Goal: Register for event/course

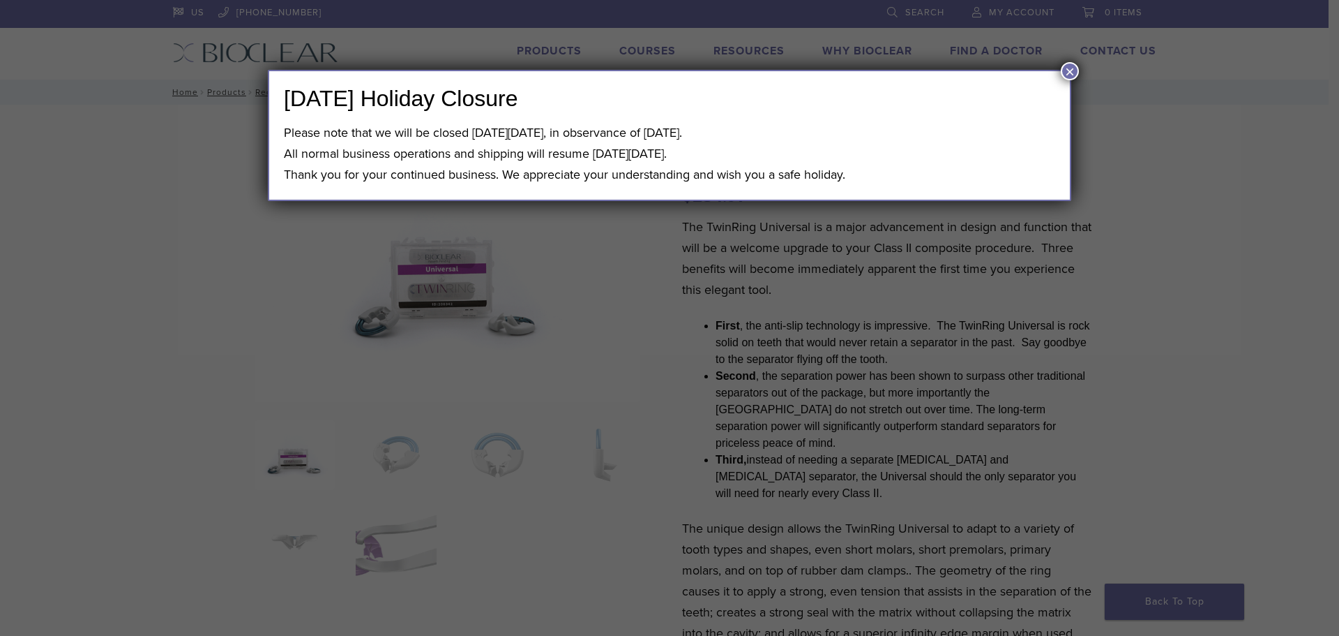
click at [1067, 71] on button "×" at bounding box center [1070, 71] width 18 height 18
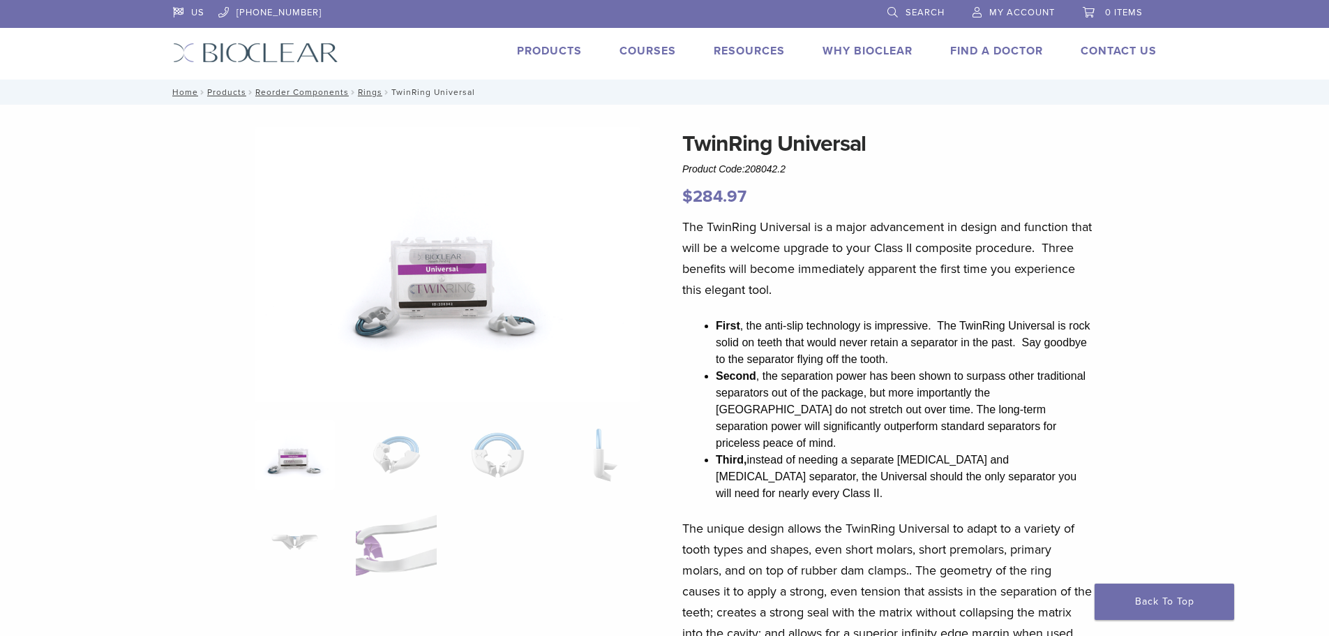
click at [551, 51] on link "Products" at bounding box center [549, 51] width 65 height 14
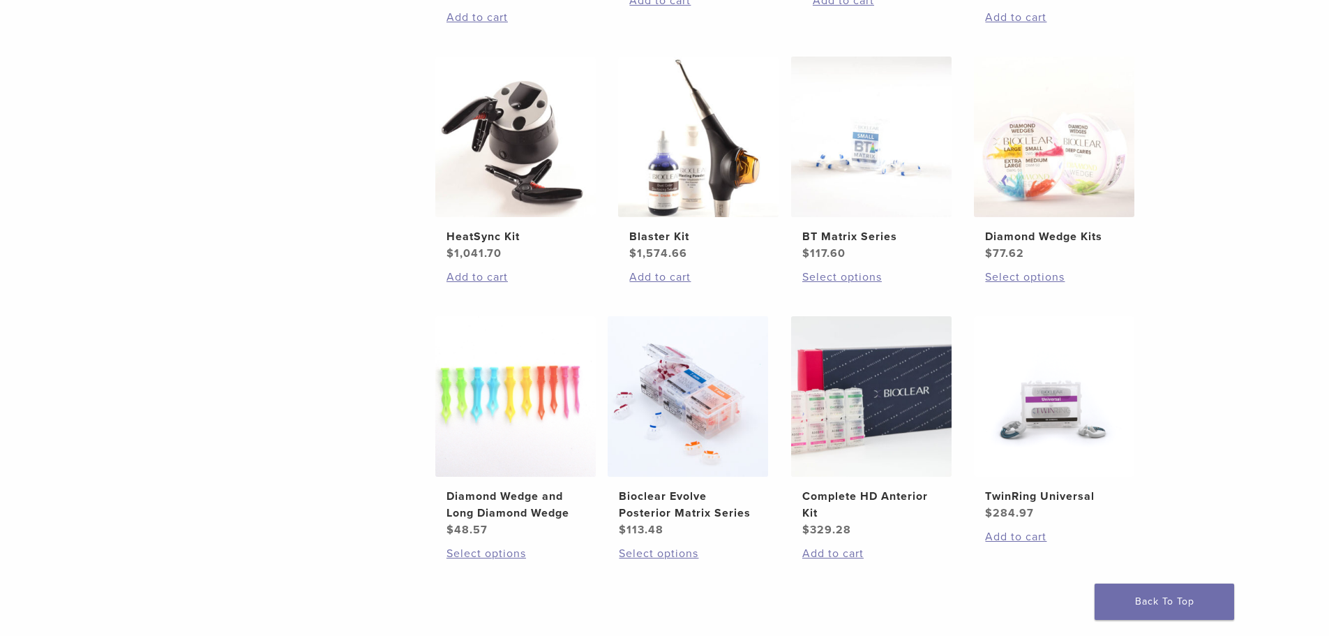
scroll to position [837, 0]
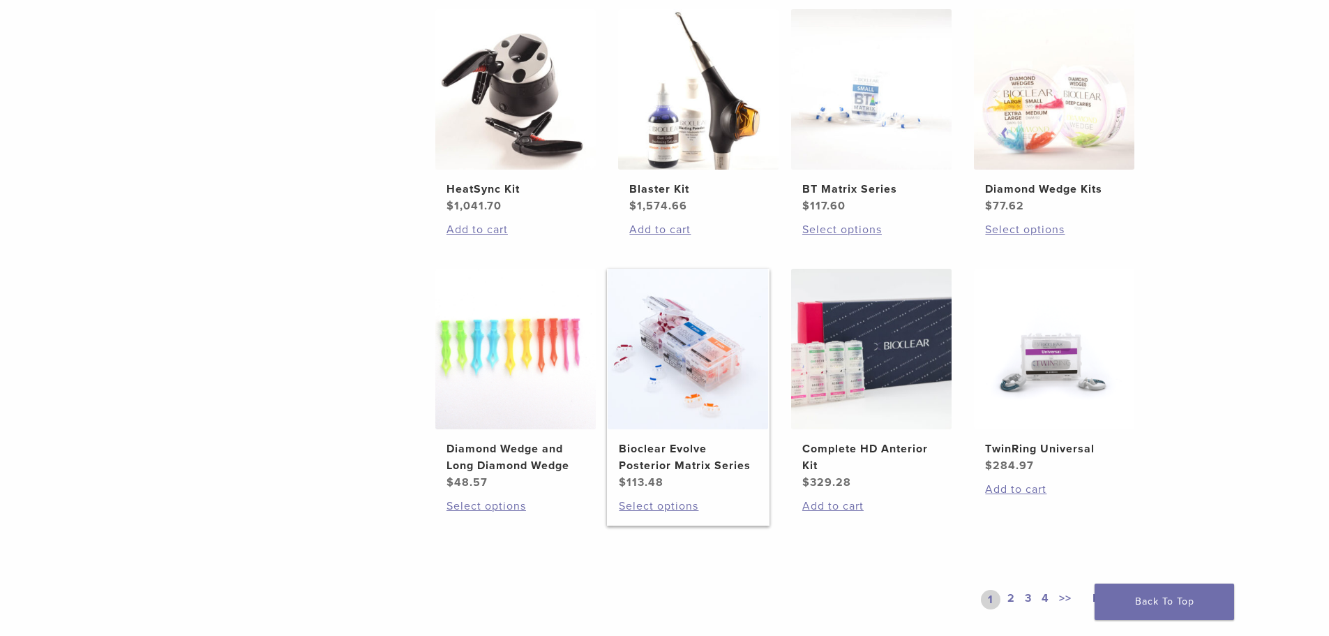
click at [739, 371] on img at bounding box center [688, 349] width 160 height 160
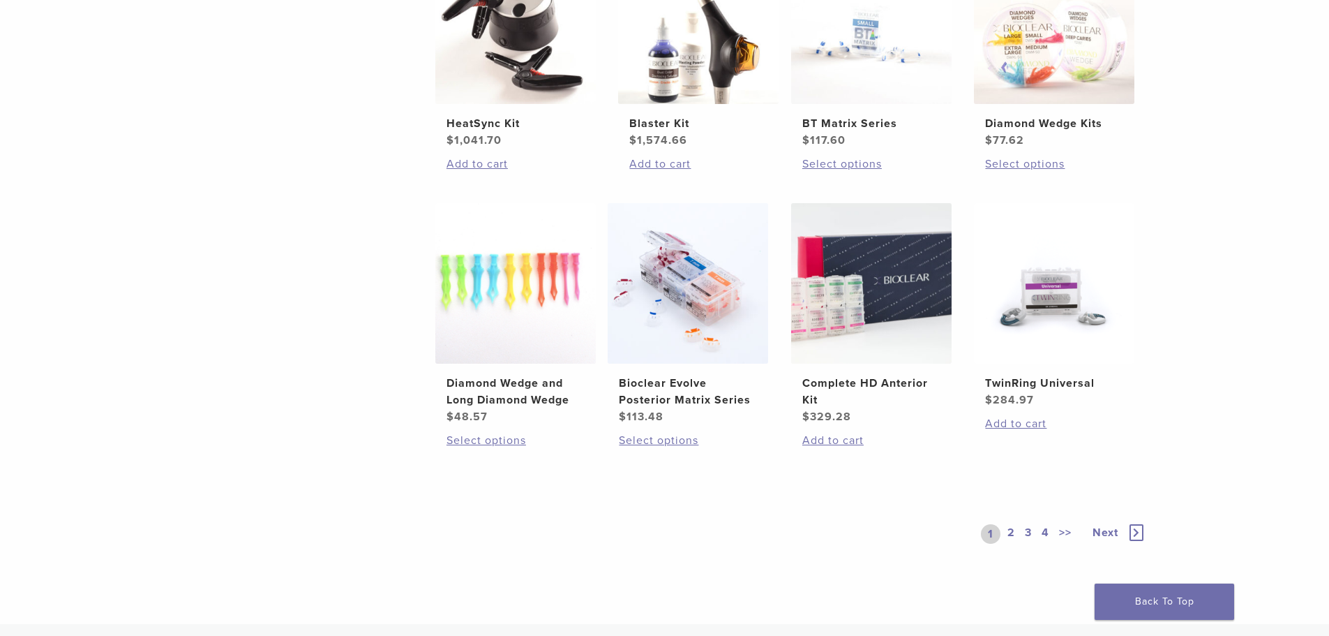
scroll to position [628, 0]
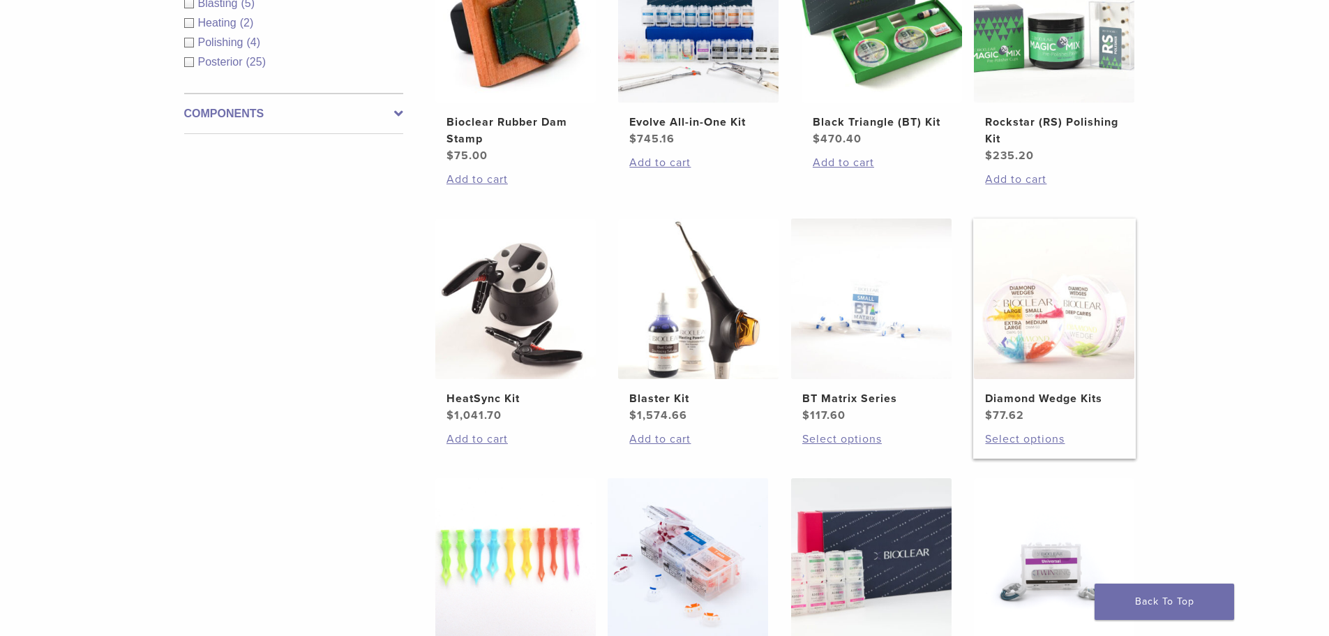
click at [1074, 329] on img at bounding box center [1054, 298] width 160 height 160
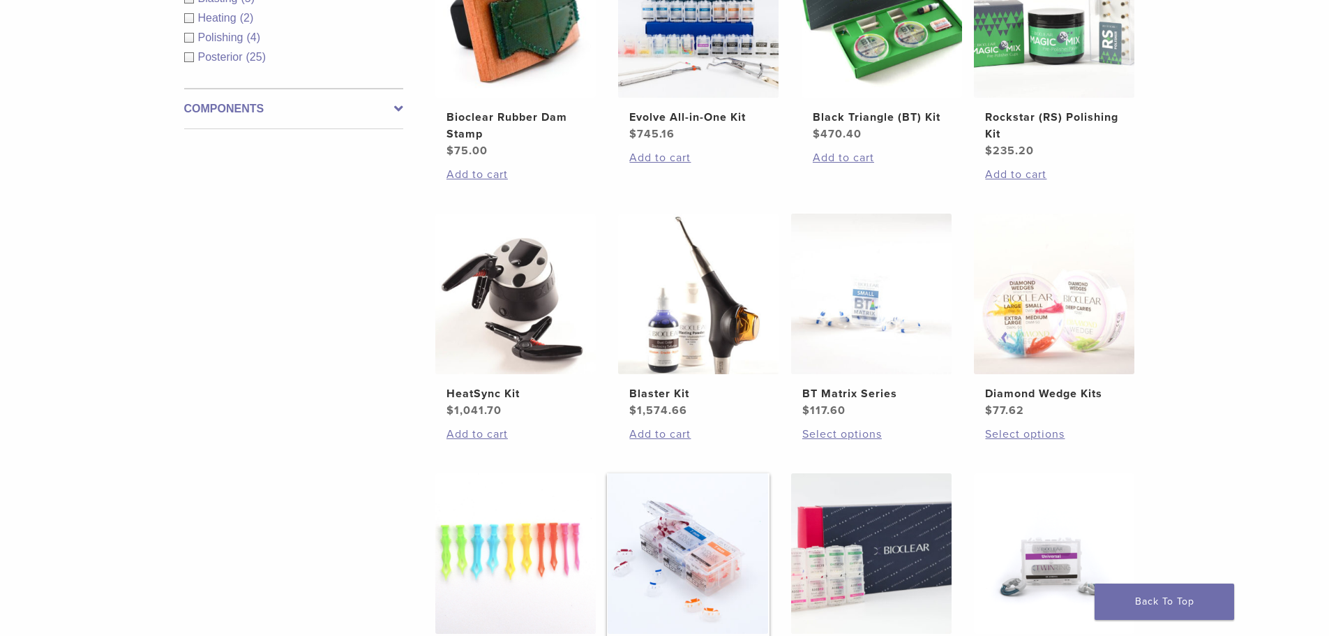
scroll to position [837, 0]
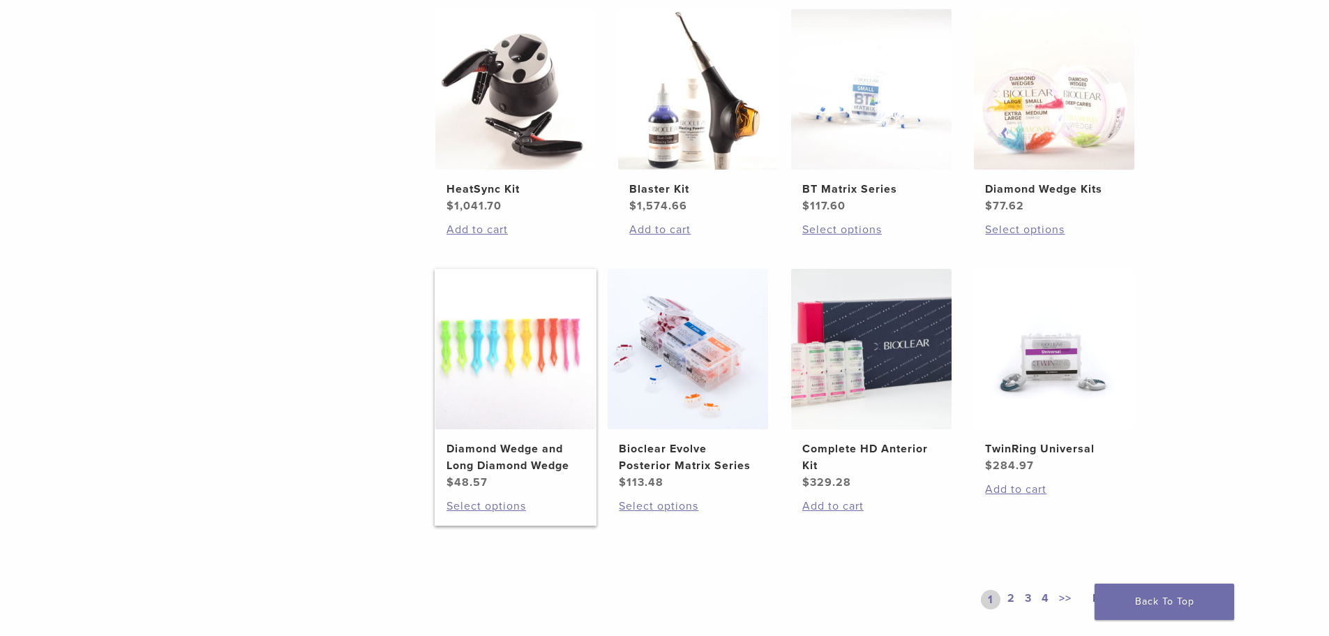
click at [532, 368] on img at bounding box center [515, 349] width 160 height 160
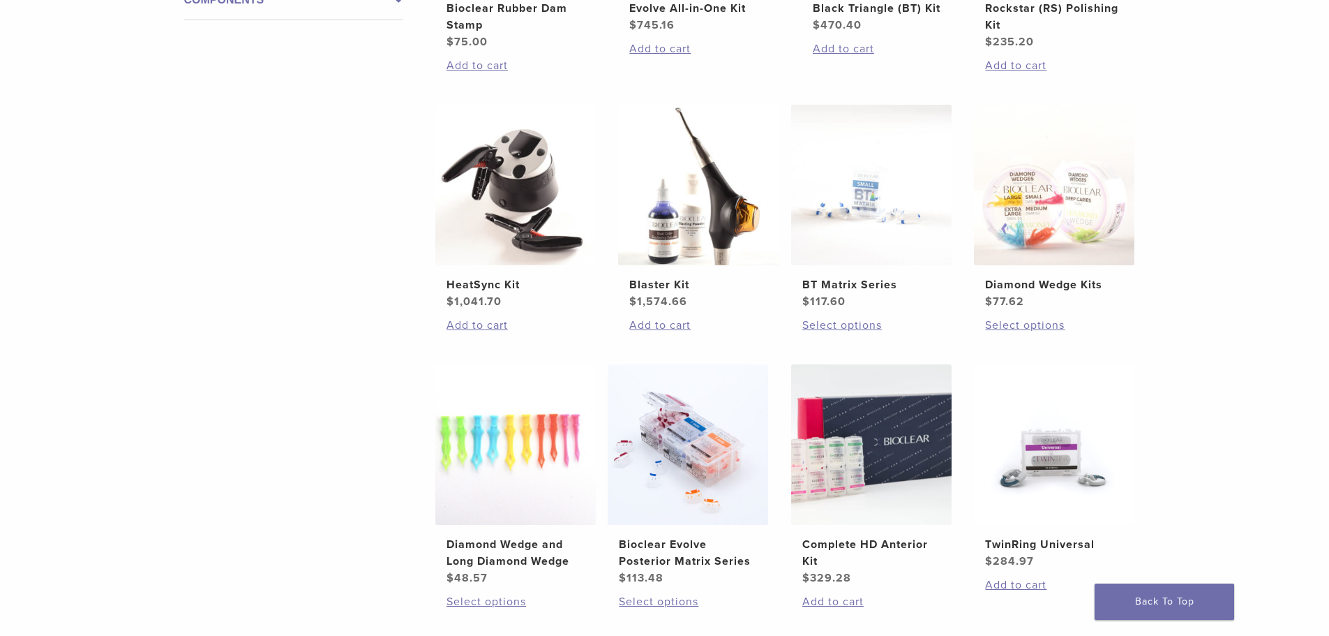
scroll to position [767, 0]
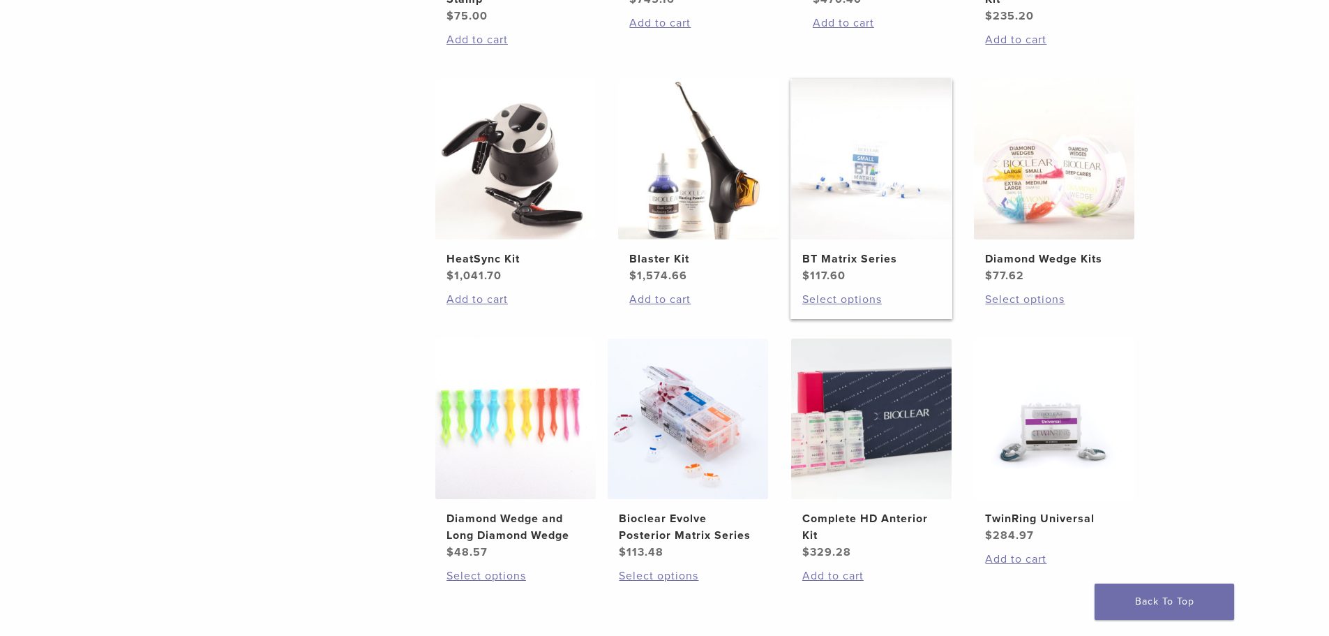
click at [896, 204] on img at bounding box center [871, 159] width 160 height 160
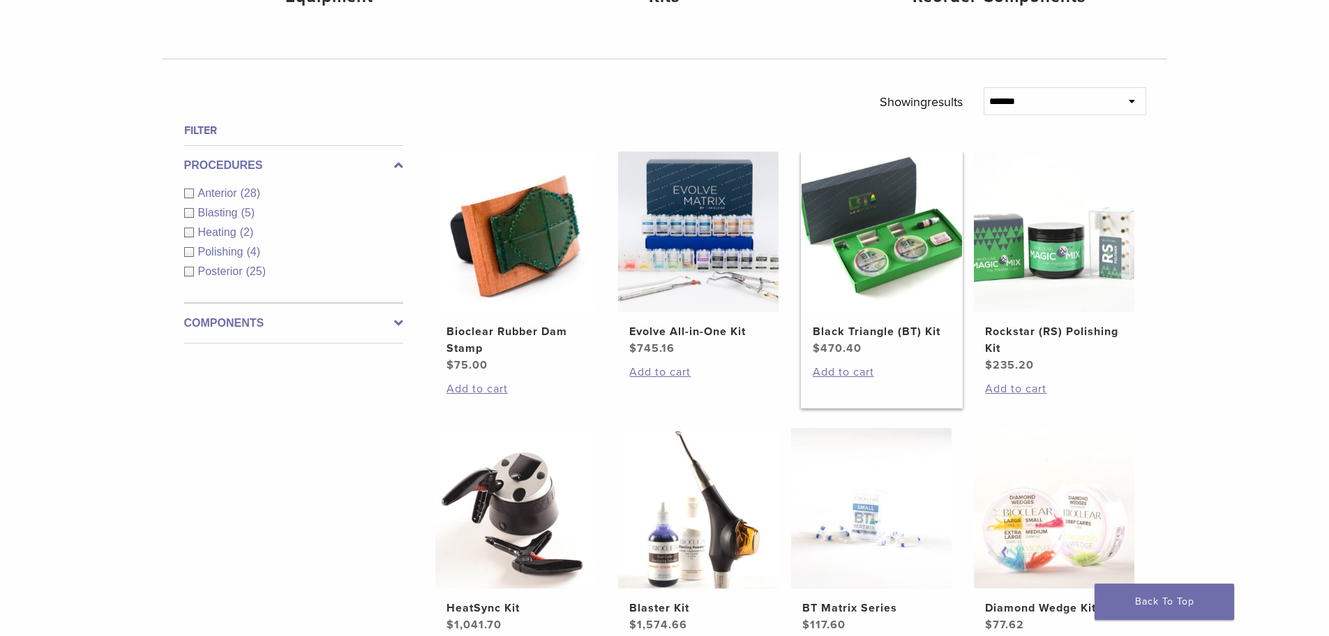
click at [870, 270] on img at bounding box center [882, 231] width 160 height 160
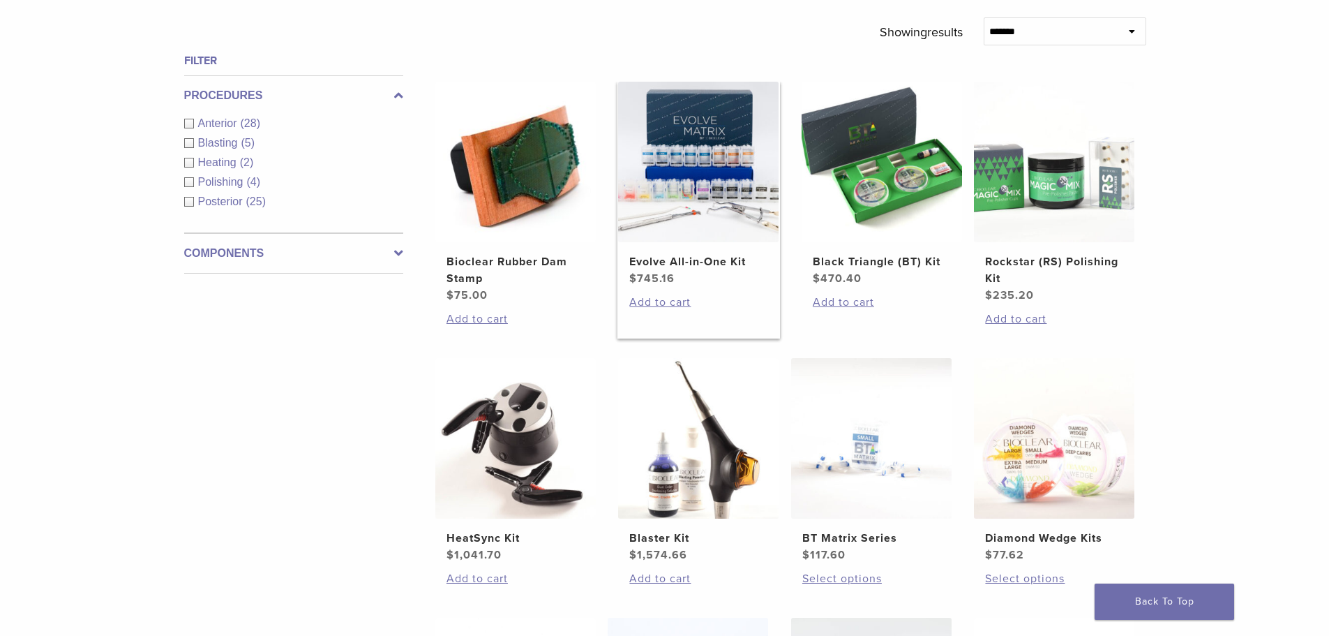
click at [737, 185] on img at bounding box center [698, 162] width 160 height 160
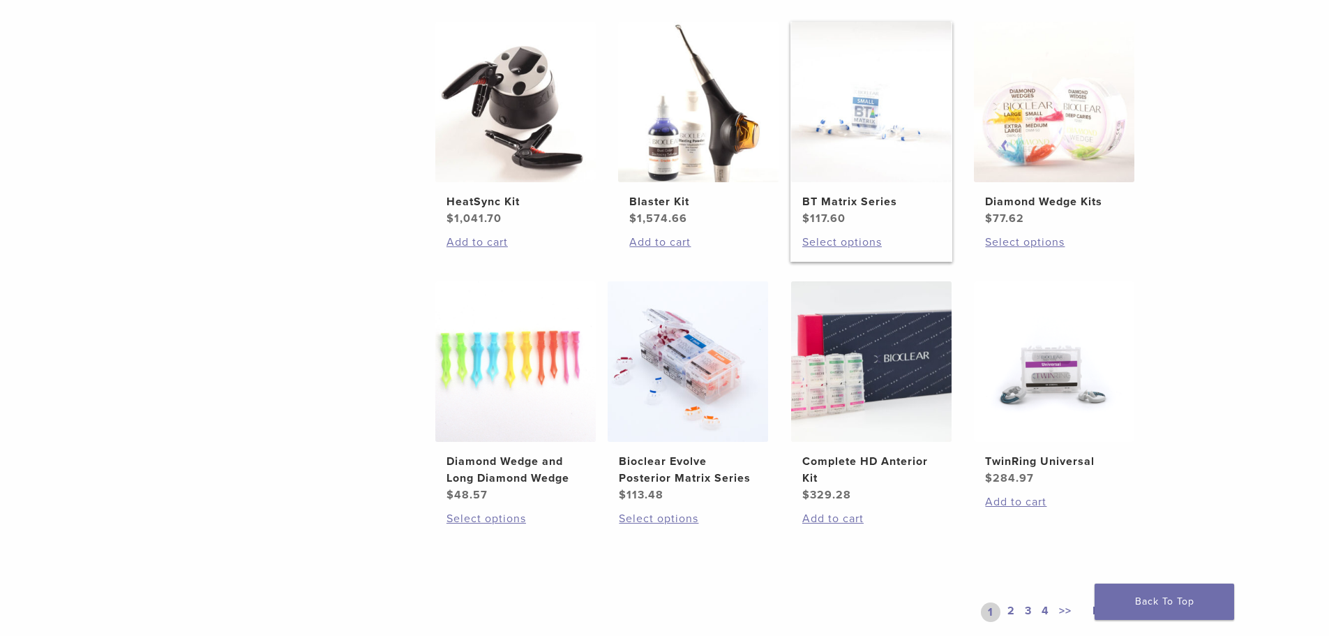
scroll to position [837, 0]
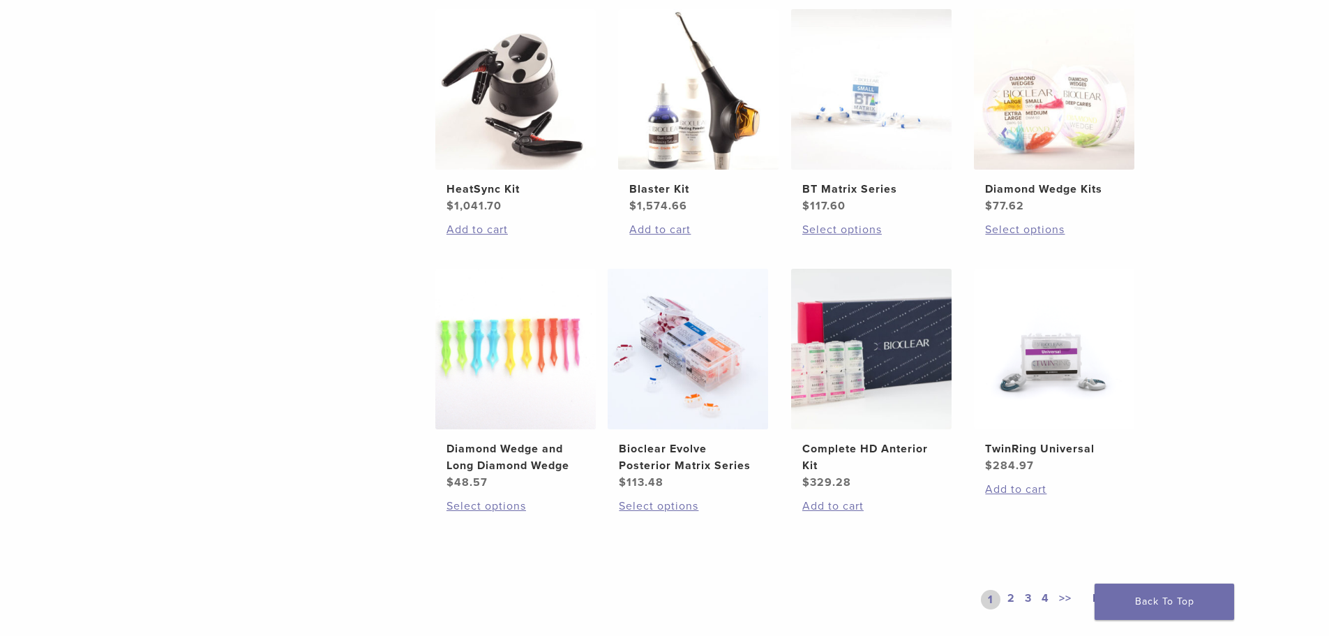
click at [1011, 600] on link "2" at bounding box center [1011, 599] width 13 height 20
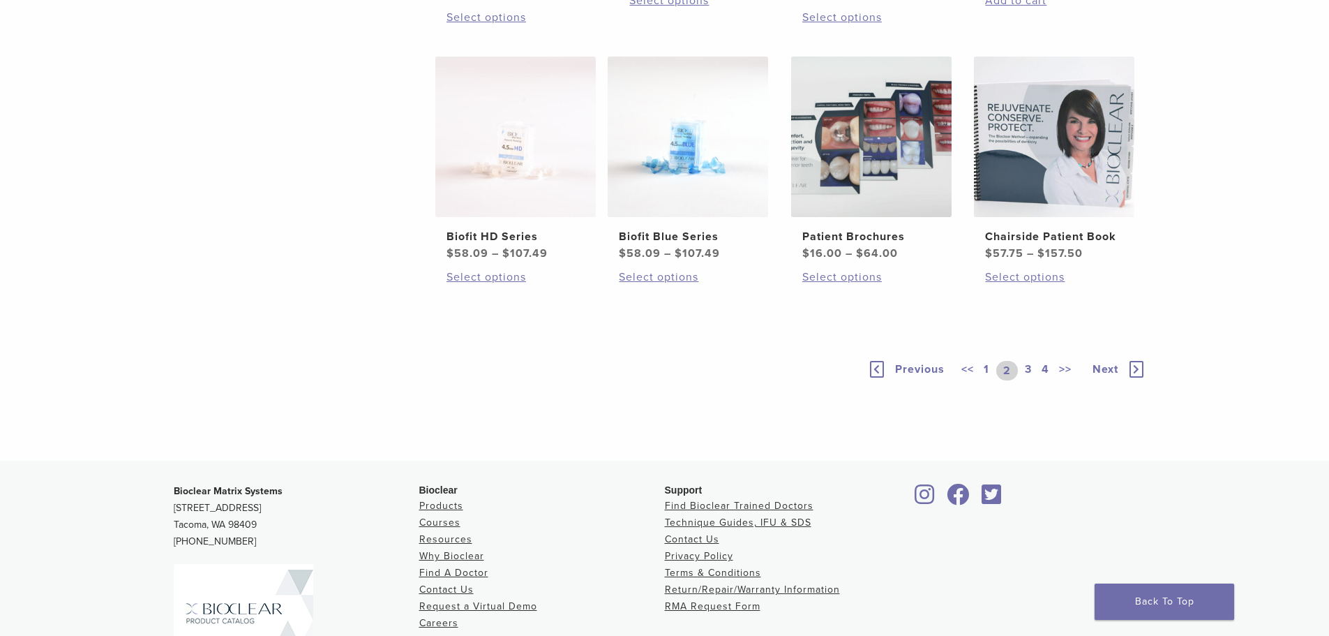
scroll to position [907, 0]
click at [1030, 379] on link "3" at bounding box center [1028, 369] width 13 height 20
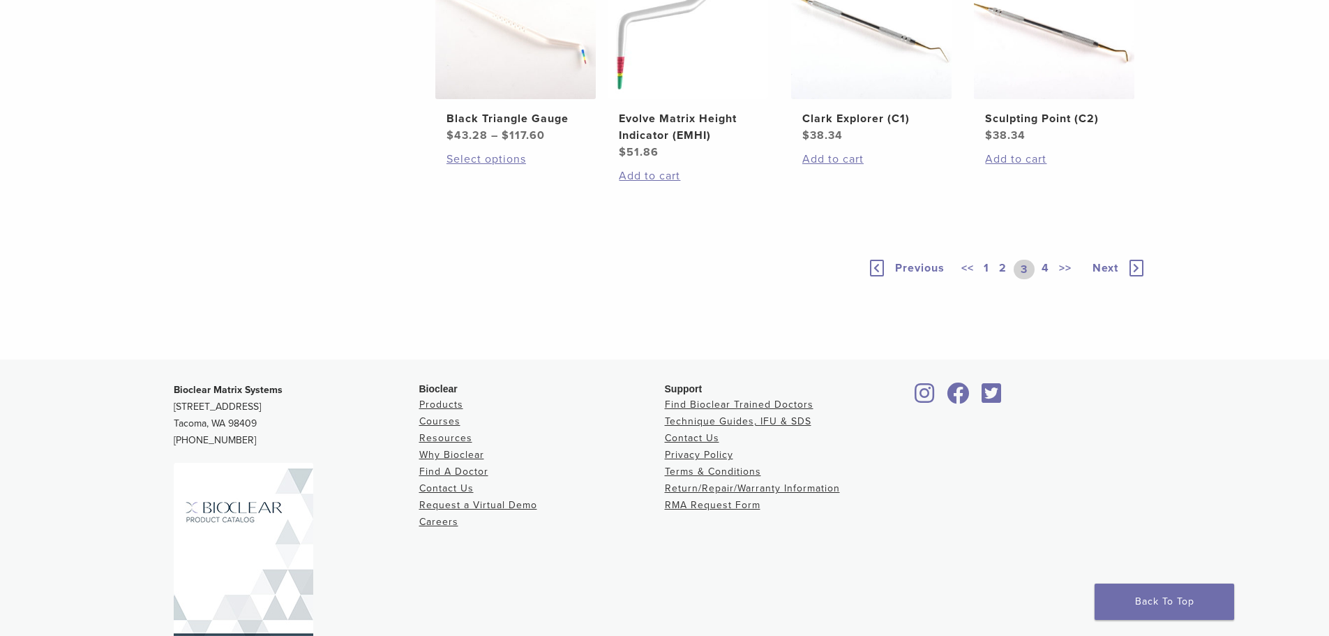
scroll to position [1046, 0]
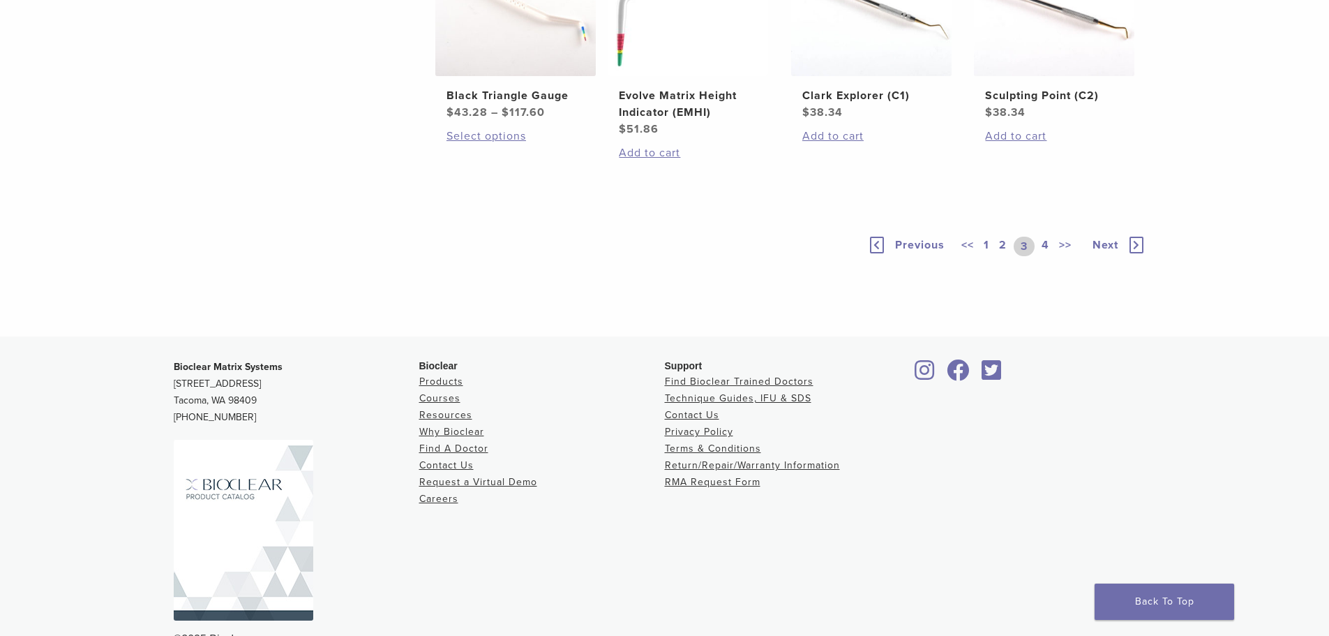
click at [1051, 256] on link "4" at bounding box center [1045, 246] width 13 height 20
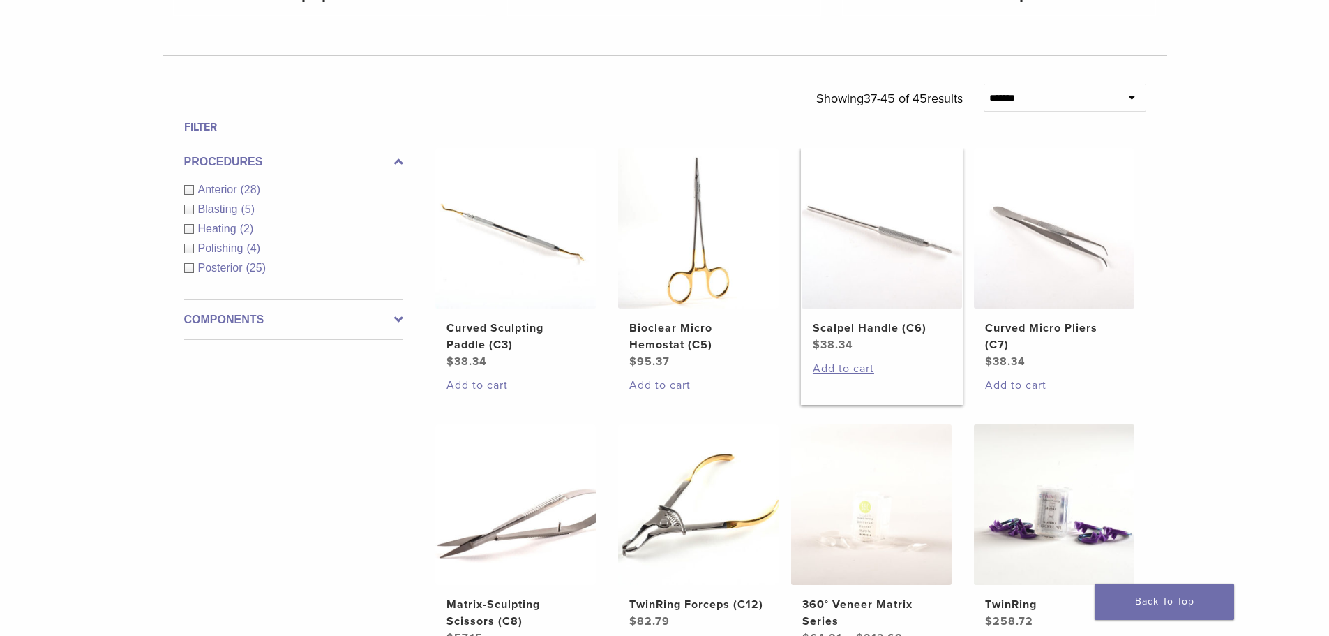
scroll to position [209, 0]
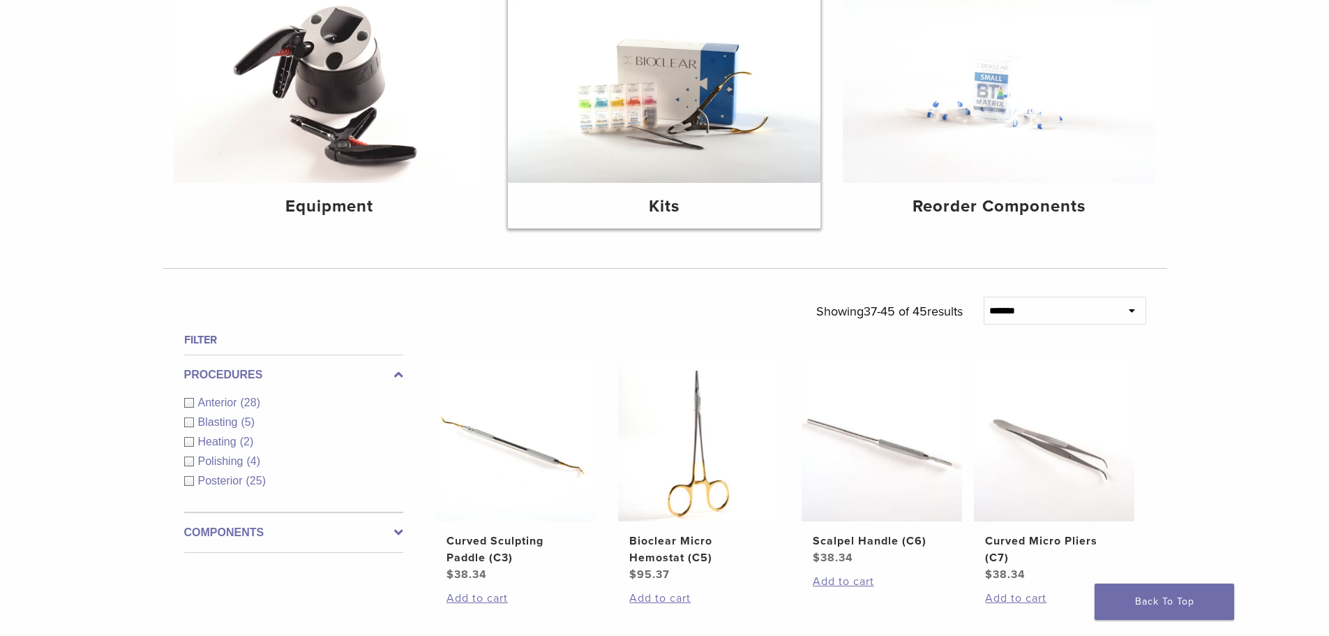
click at [676, 116] on img at bounding box center [664, 78] width 313 height 209
click at [652, 159] on img at bounding box center [664, 78] width 313 height 209
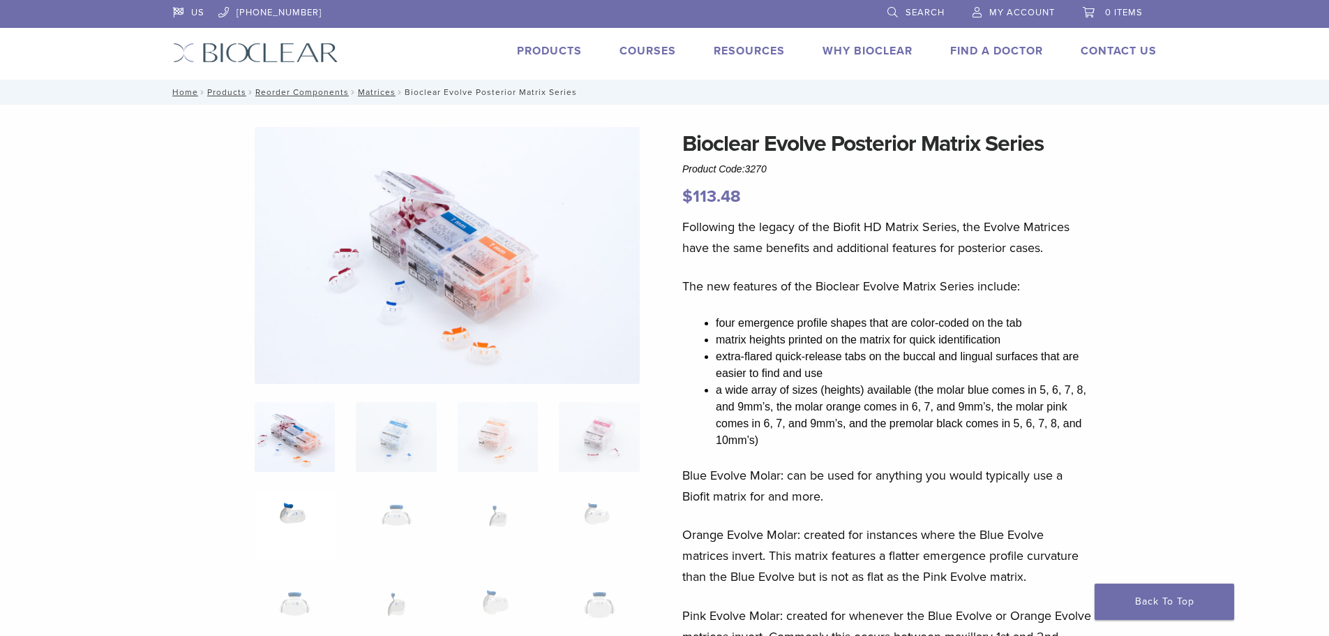
click at [291, 511] on img at bounding box center [295, 525] width 80 height 70
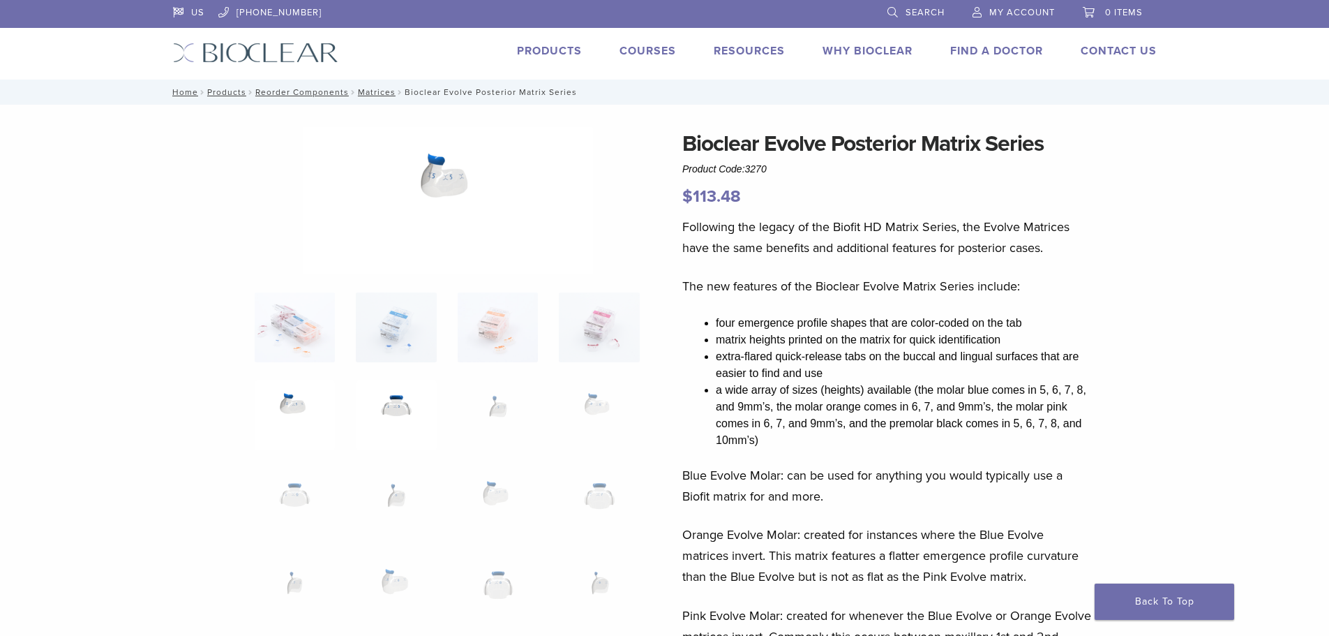
click at [410, 408] on img at bounding box center [396, 415] width 80 height 70
click at [411, 407] on img at bounding box center [396, 415] width 80 height 70
click at [516, 413] on img at bounding box center [498, 415] width 80 height 70
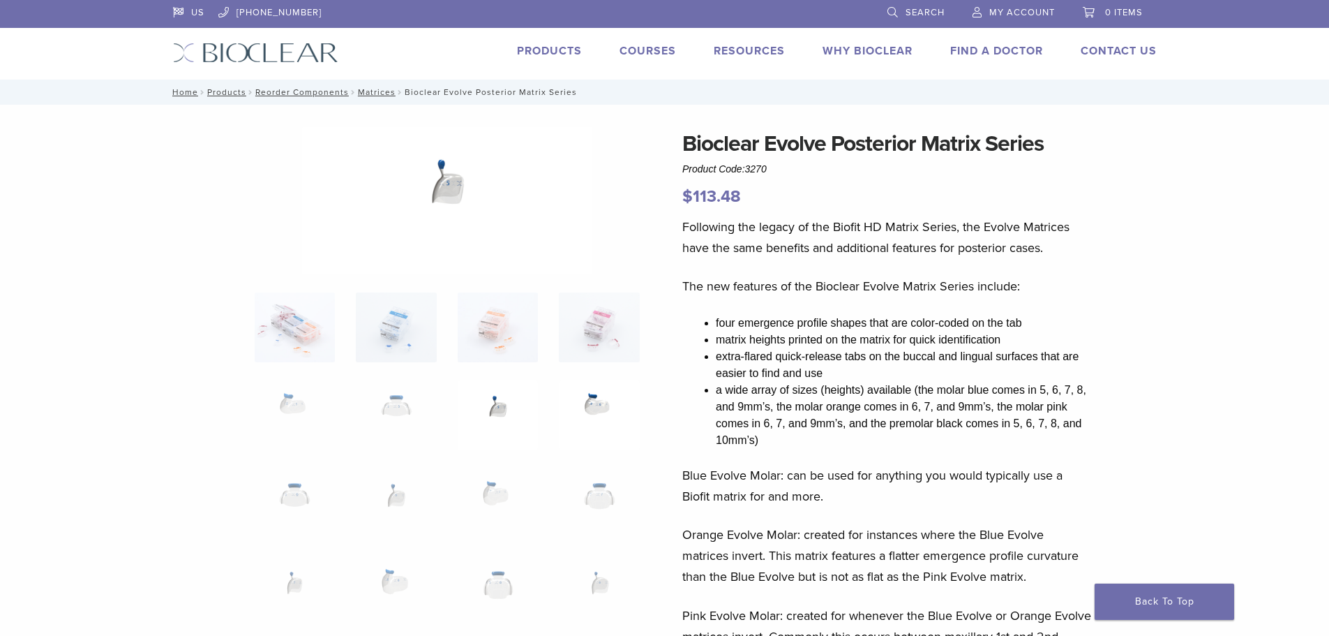
click at [576, 412] on img at bounding box center [599, 415] width 80 height 70
click at [403, 500] on img at bounding box center [396, 503] width 80 height 70
click at [405, 331] on img at bounding box center [396, 327] width 80 height 70
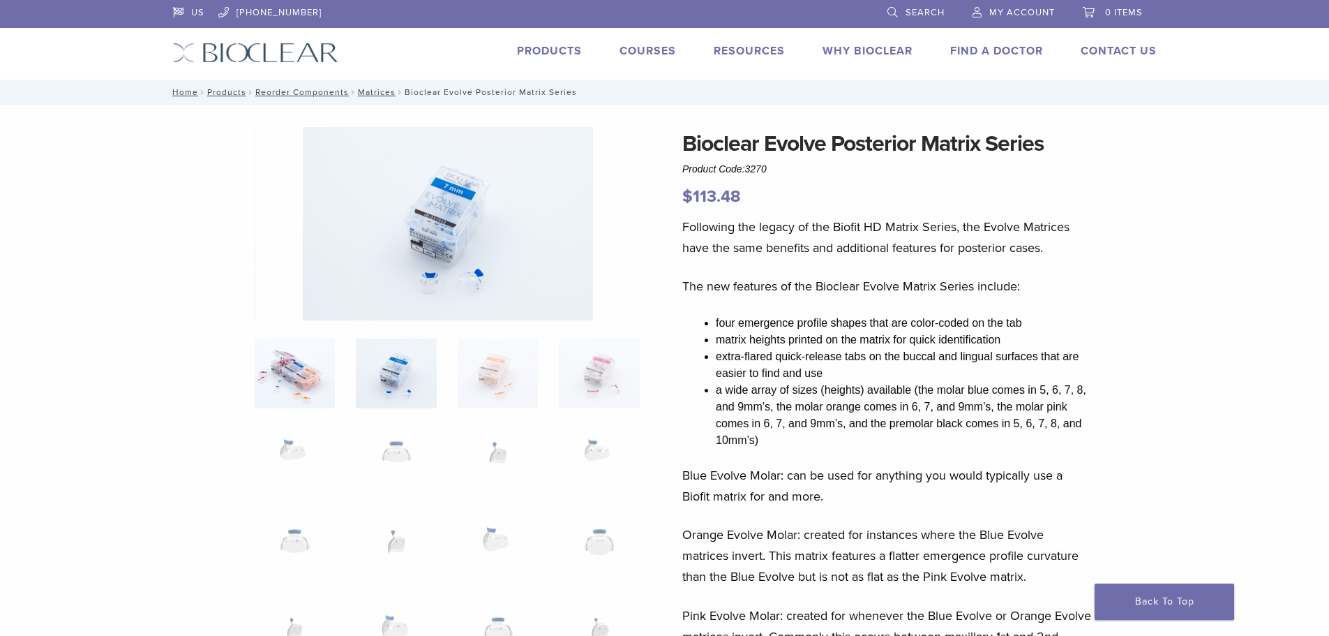
click at [285, 377] on img at bounding box center [295, 373] width 80 height 70
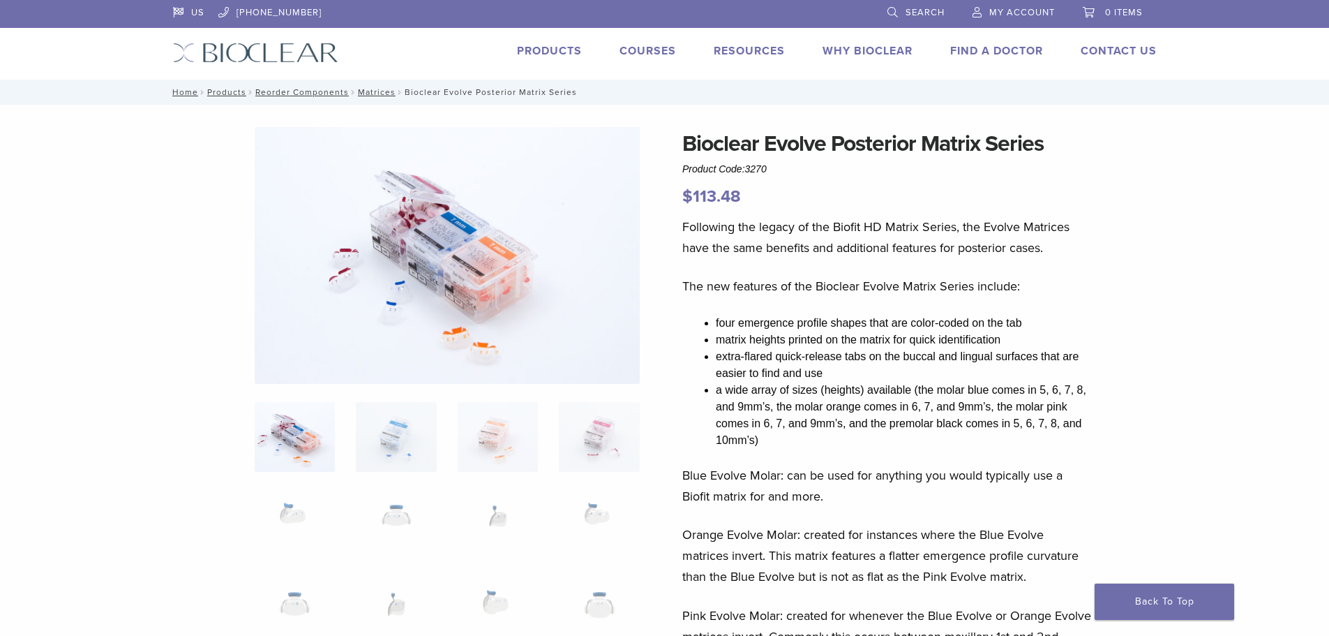
click at [488, 270] on img at bounding box center [447, 255] width 385 height 257
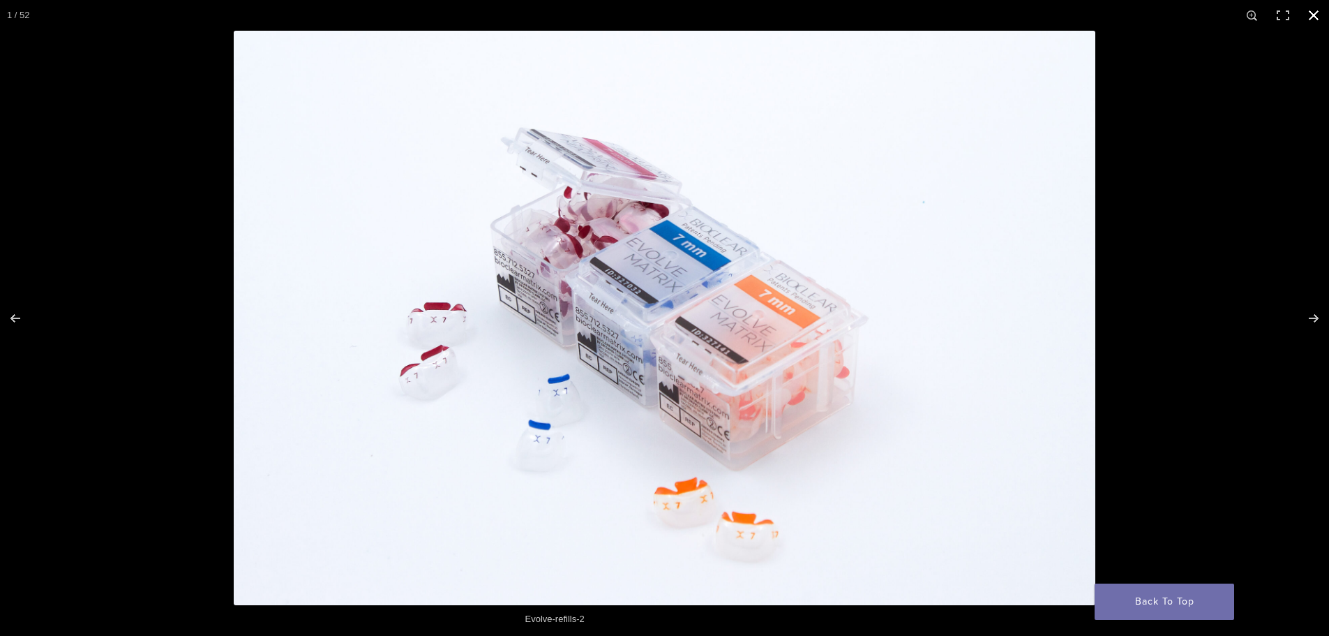
click at [1320, 17] on button "Close (Esc)" at bounding box center [1313, 15] width 31 height 31
click at [1320, 17] on header "US 1.855.712.5327 Search My Account 0 items Cart No products in the cart. Back …" at bounding box center [664, 40] width 1329 height 80
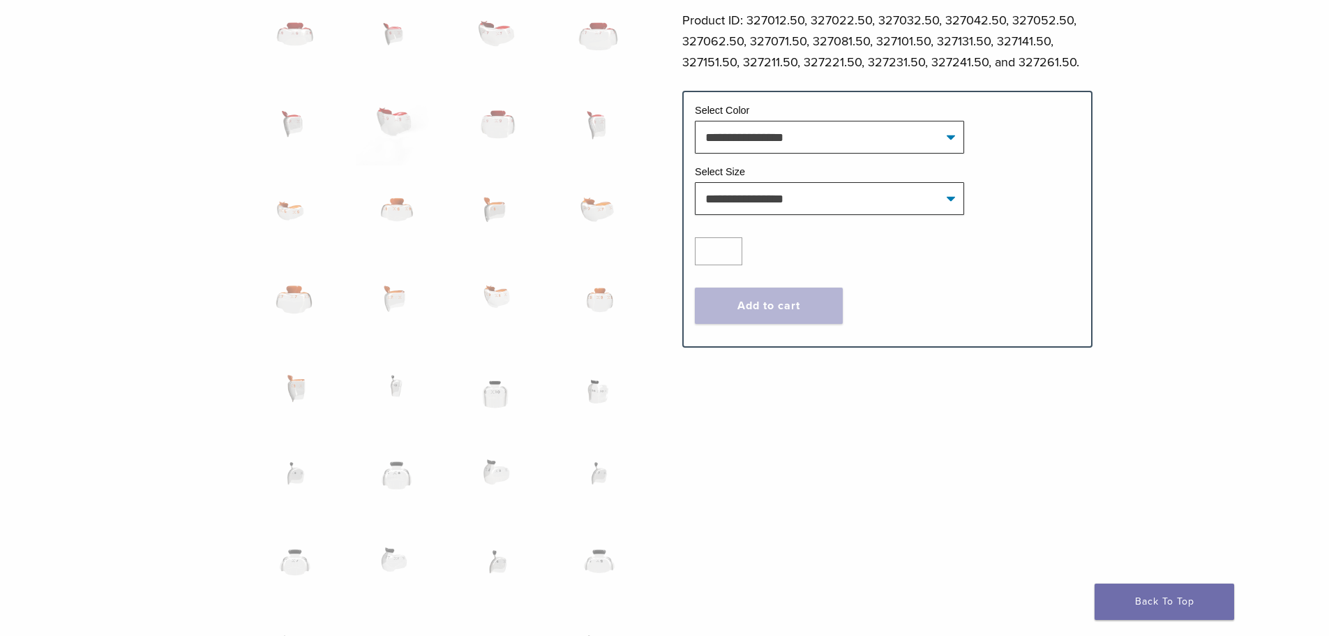
scroll to position [837, 0]
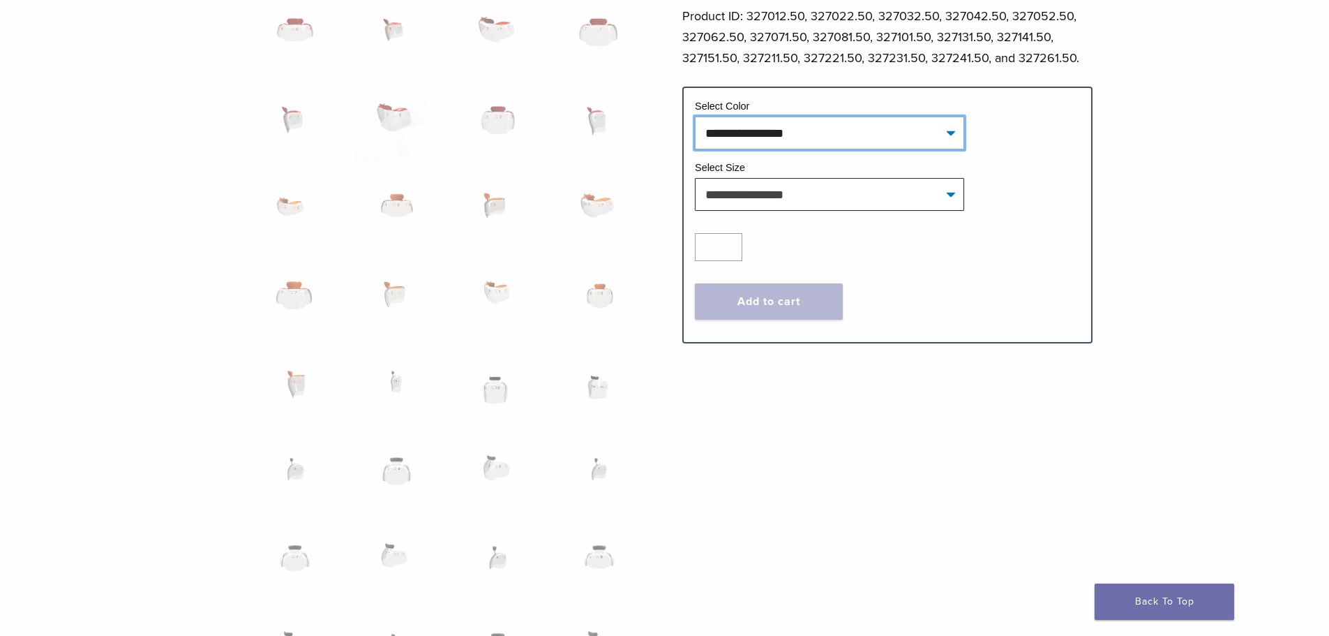
click at [841, 133] on select "**********" at bounding box center [829, 133] width 269 height 32
click at [1002, 96] on form "**********" at bounding box center [887, 215] width 410 height 257
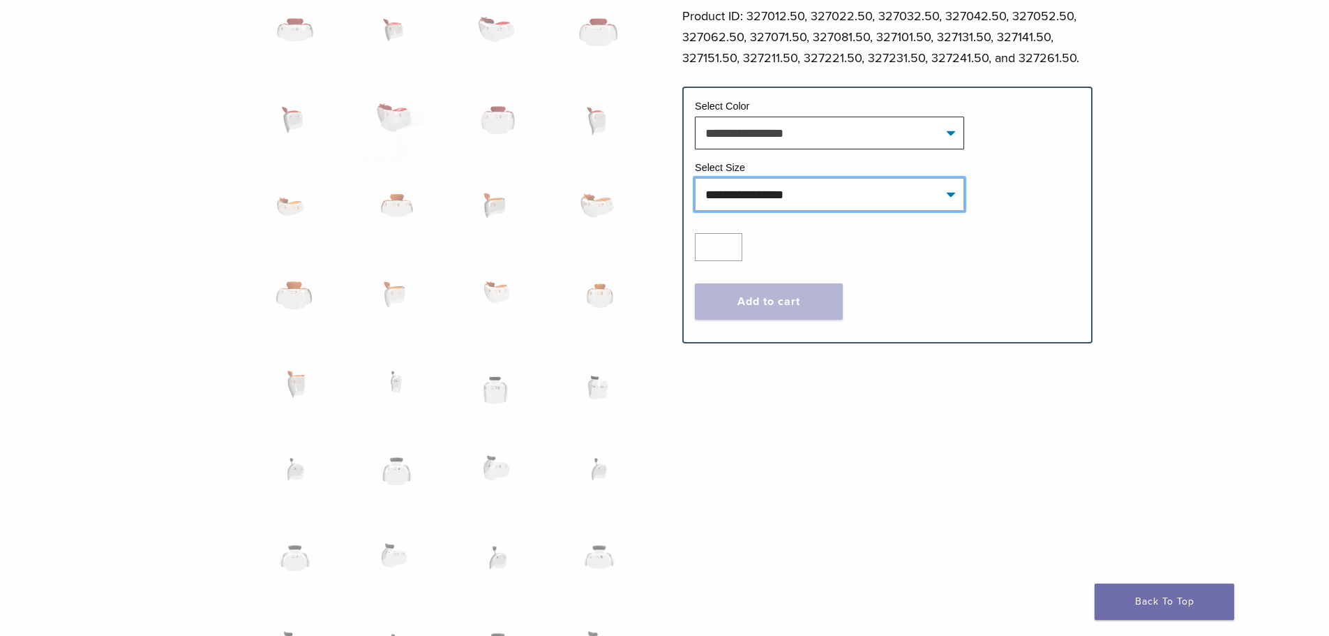
click at [943, 193] on select "**********" at bounding box center [829, 194] width 269 height 32
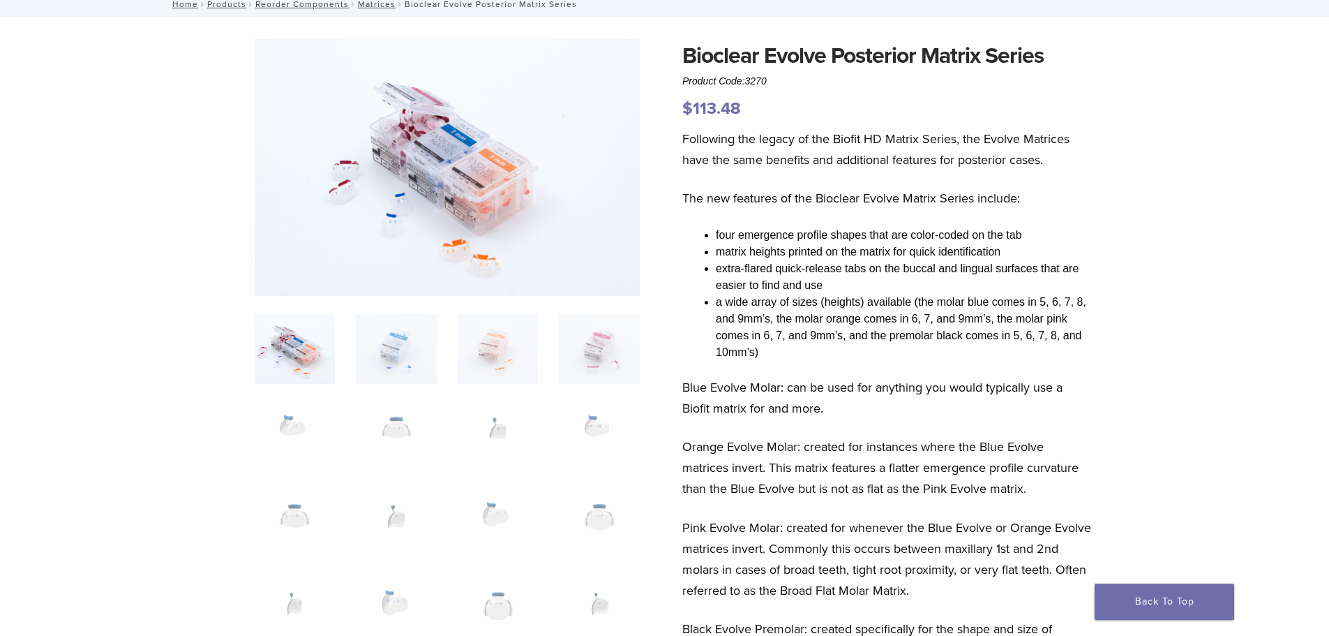
scroll to position [70, 0]
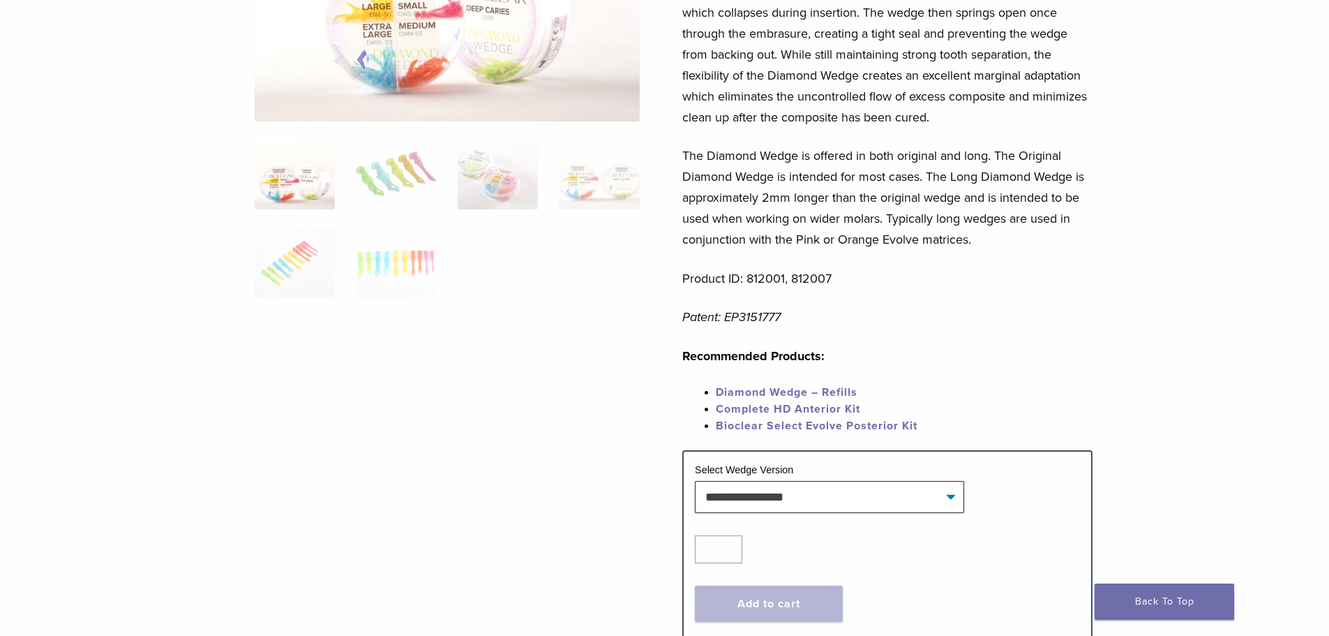
scroll to position [279, 0]
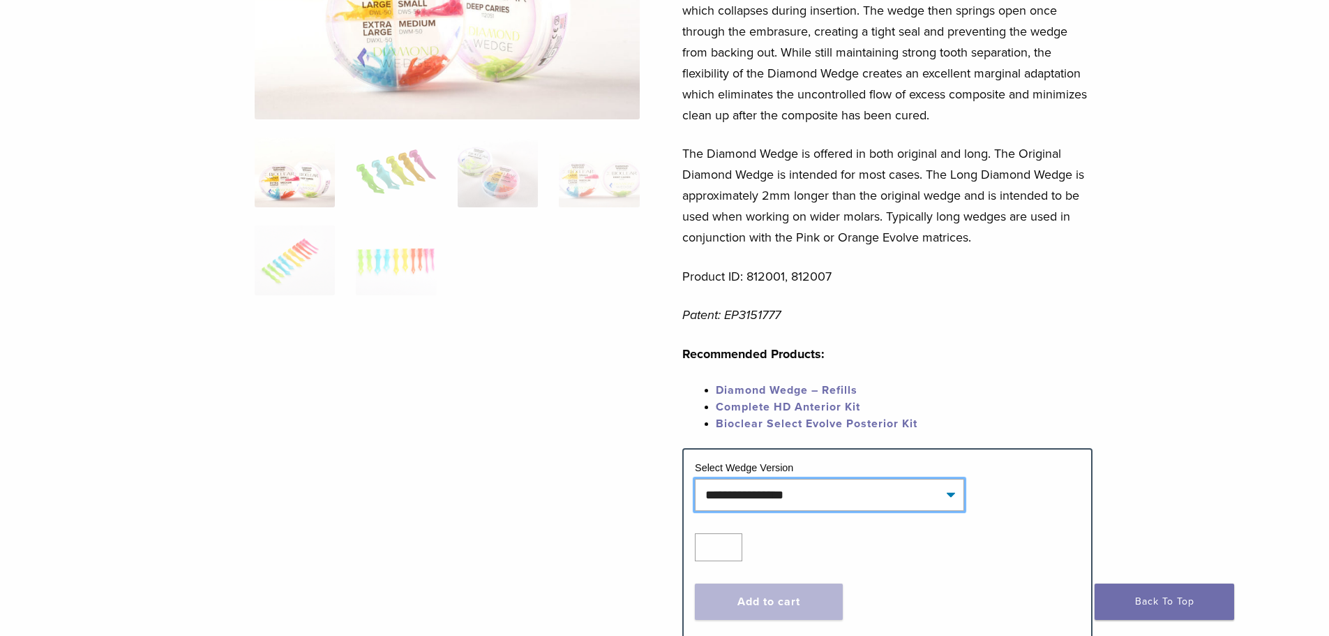
click at [927, 500] on select "**********" at bounding box center [829, 495] width 269 height 32
click at [695, 479] on select "**********" at bounding box center [829, 495] width 269 height 32
select select "**********"
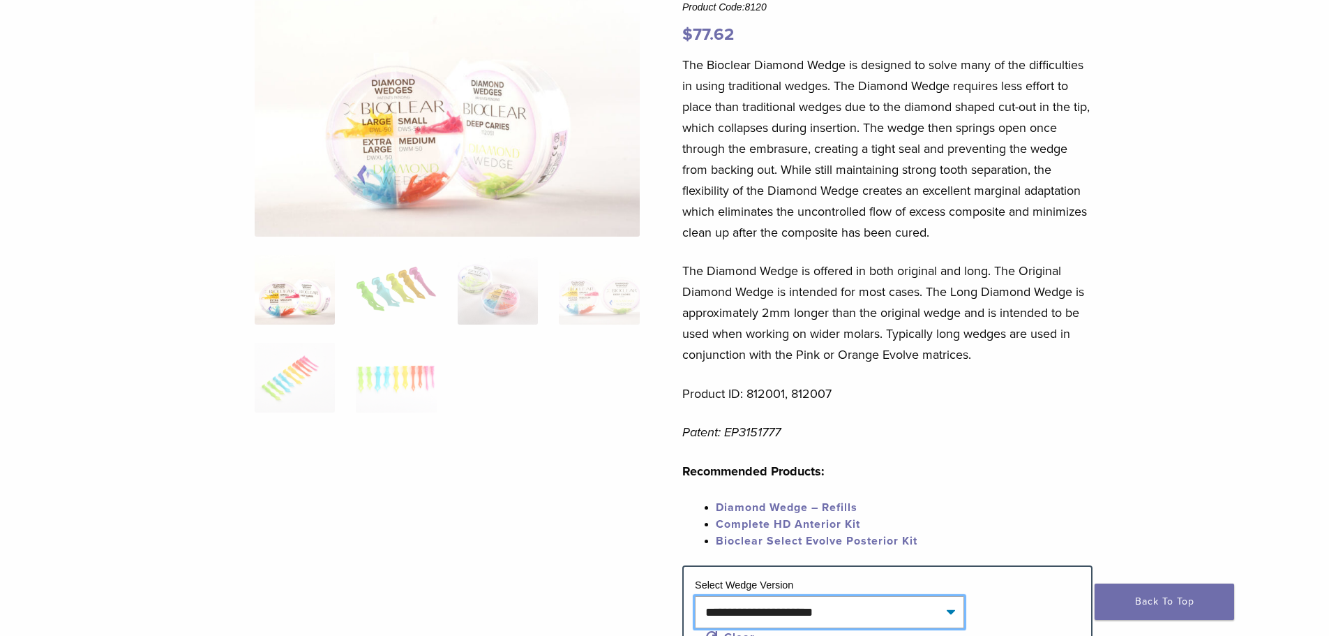
scroll to position [349, 0]
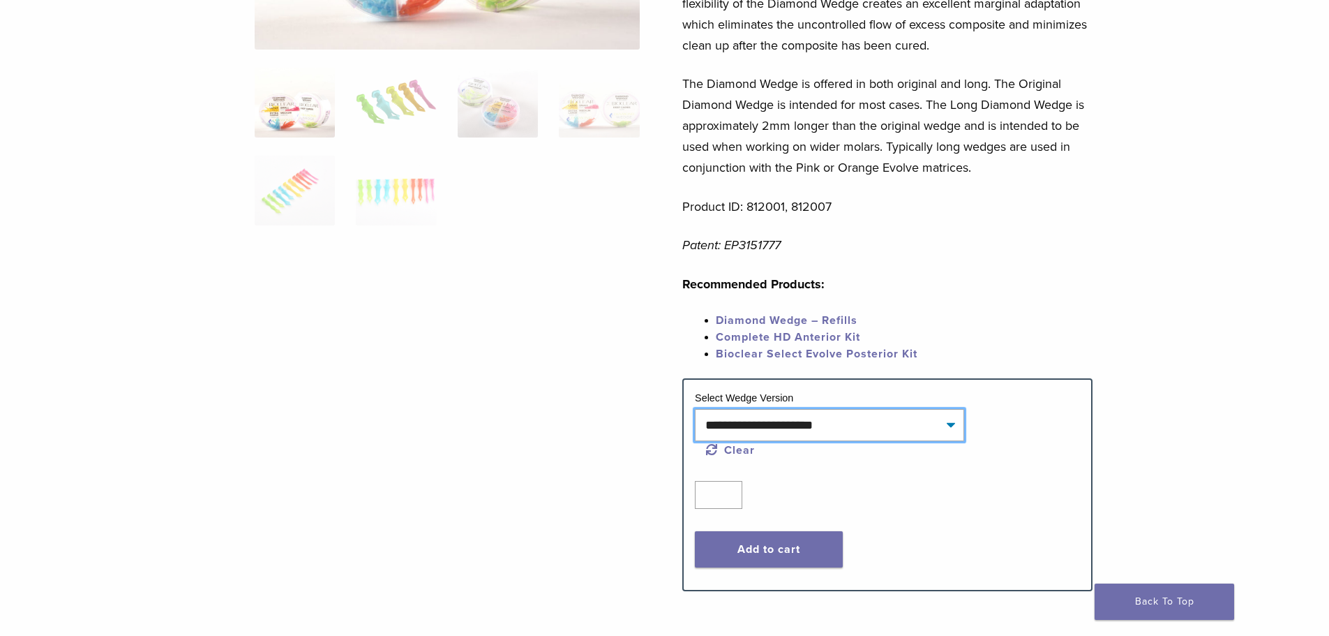
click at [934, 427] on select "**********" at bounding box center [829, 425] width 269 height 32
type input "*"
click at [729, 494] on input "*" at bounding box center [718, 495] width 47 height 28
click at [769, 548] on button "Add to cart" at bounding box center [769, 549] width 148 height 36
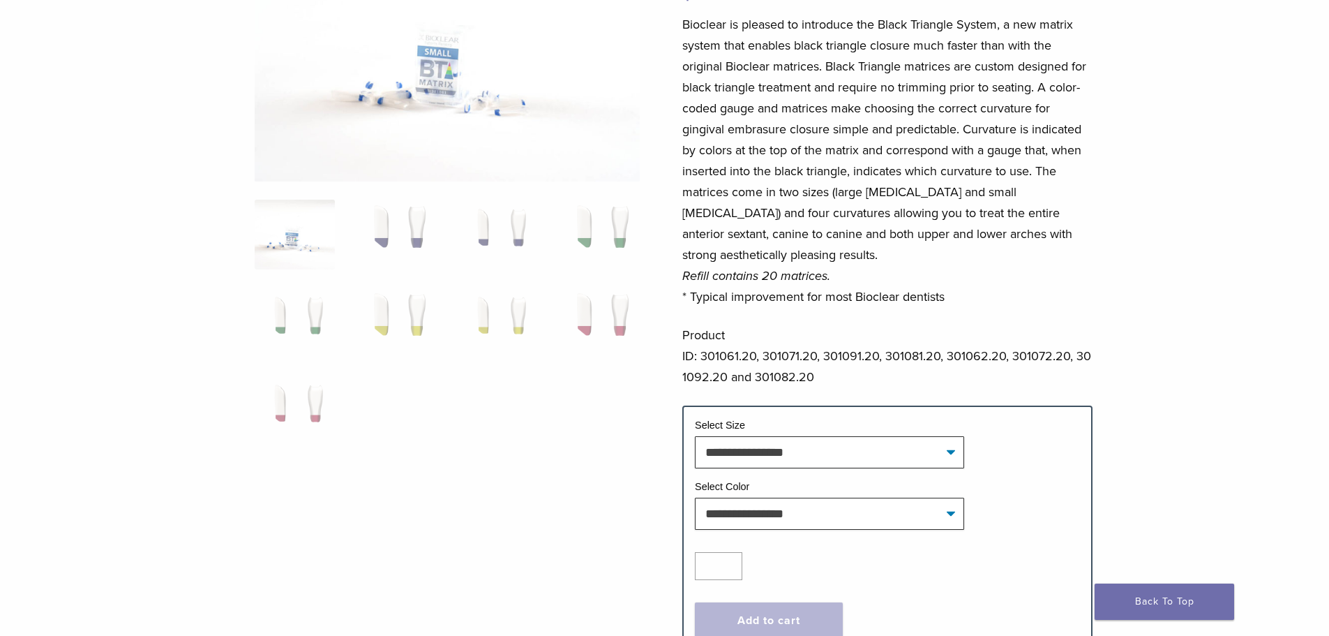
scroll to position [209, 0]
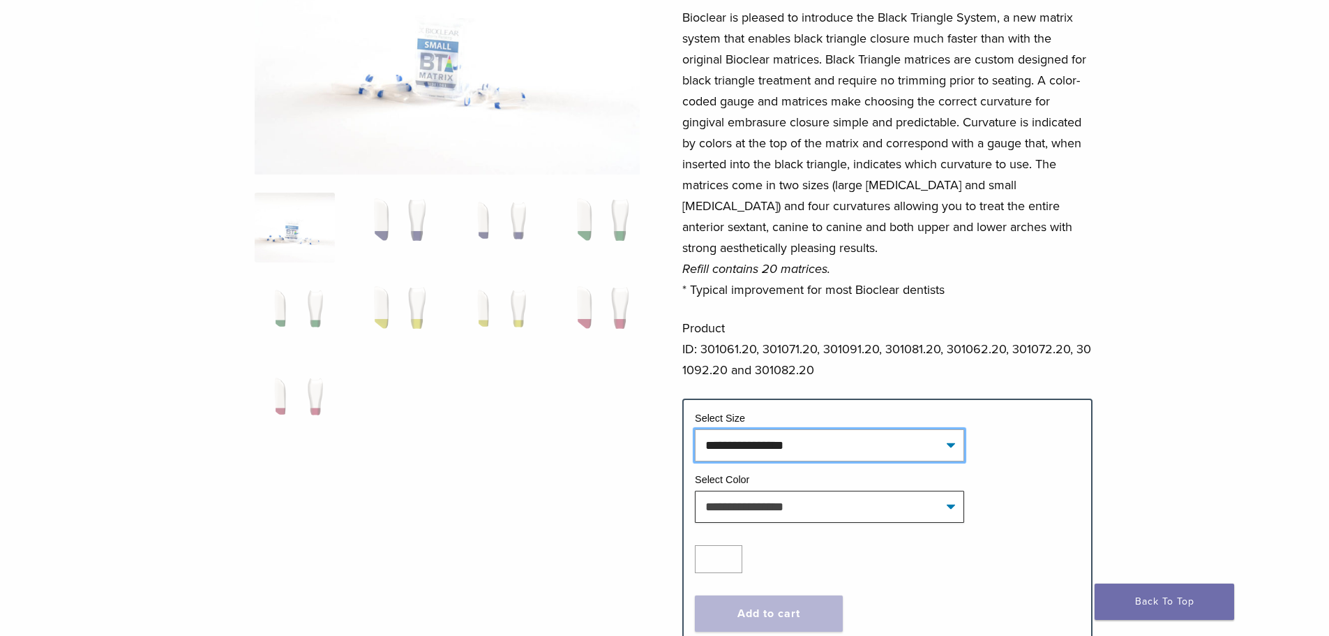
click at [772, 444] on select "**********" at bounding box center [829, 445] width 269 height 32
click at [594, 412] on ol at bounding box center [447, 325] width 406 height 264
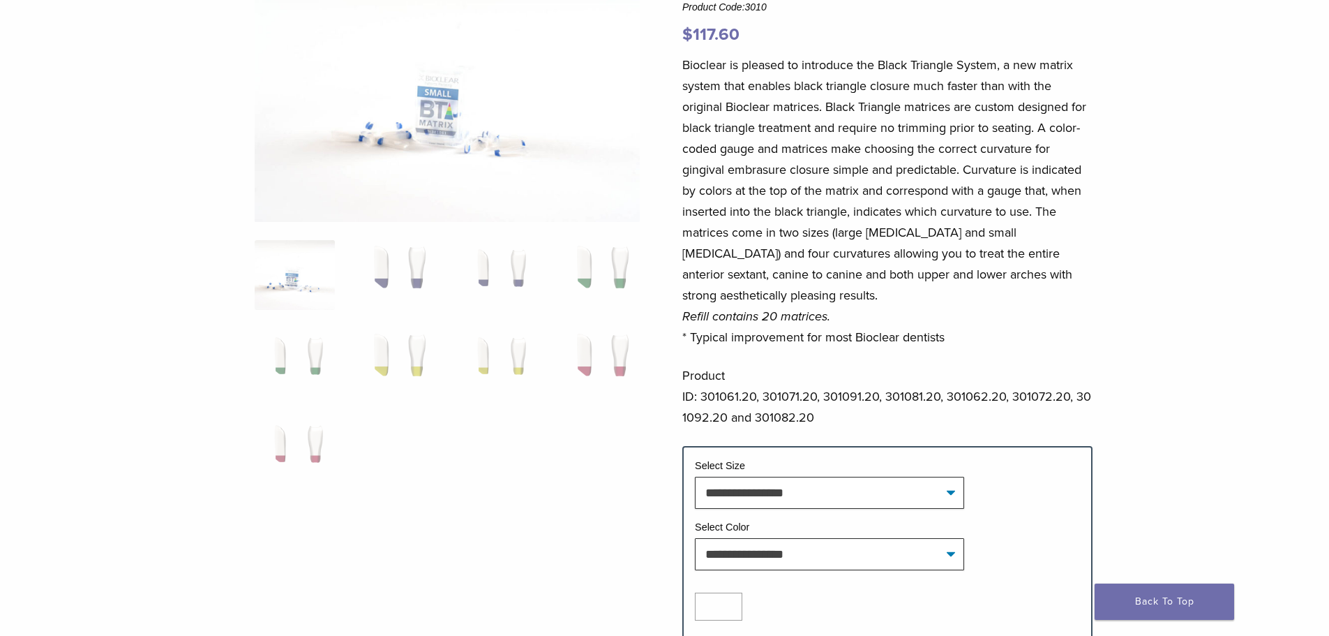
scroll to position [140, 0]
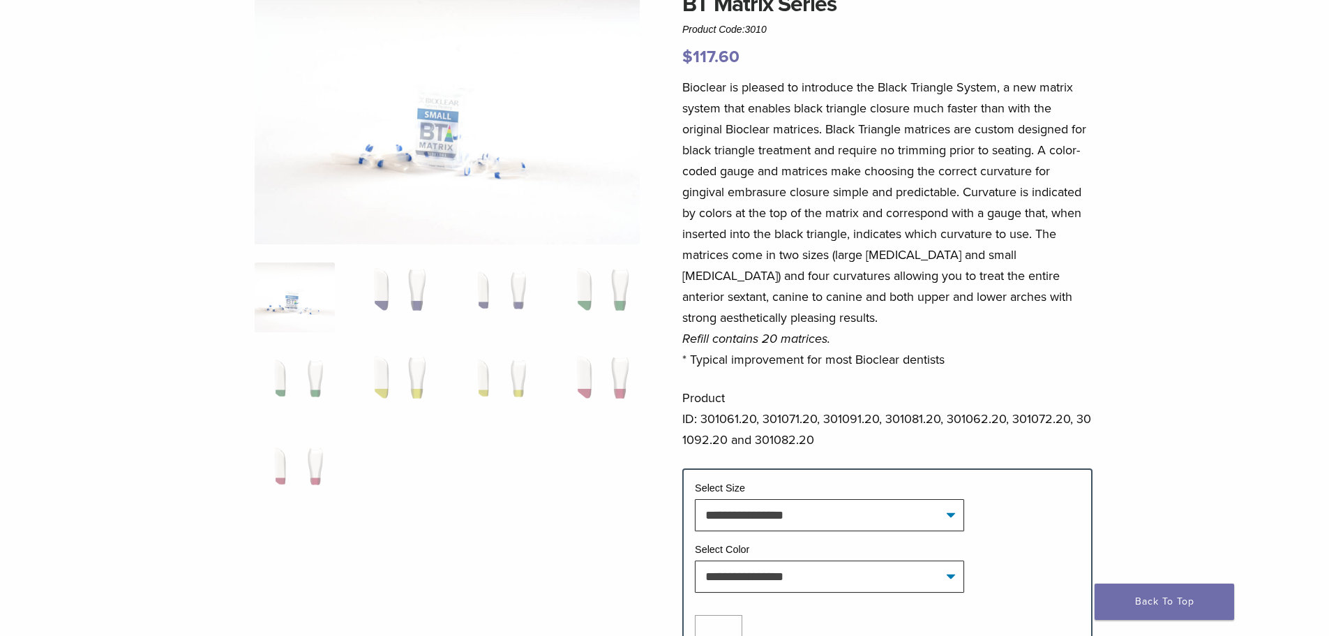
click at [445, 165] on img at bounding box center [447, 115] width 385 height 257
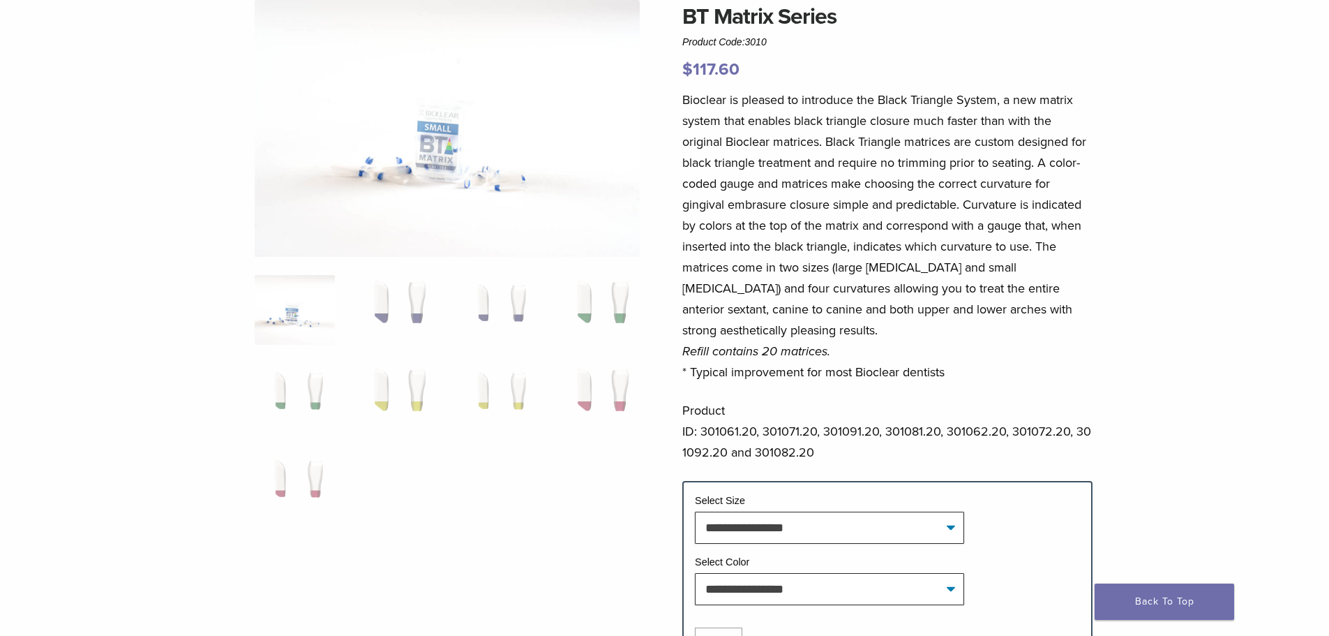
click at [451, 158] on img at bounding box center [447, 128] width 385 height 257
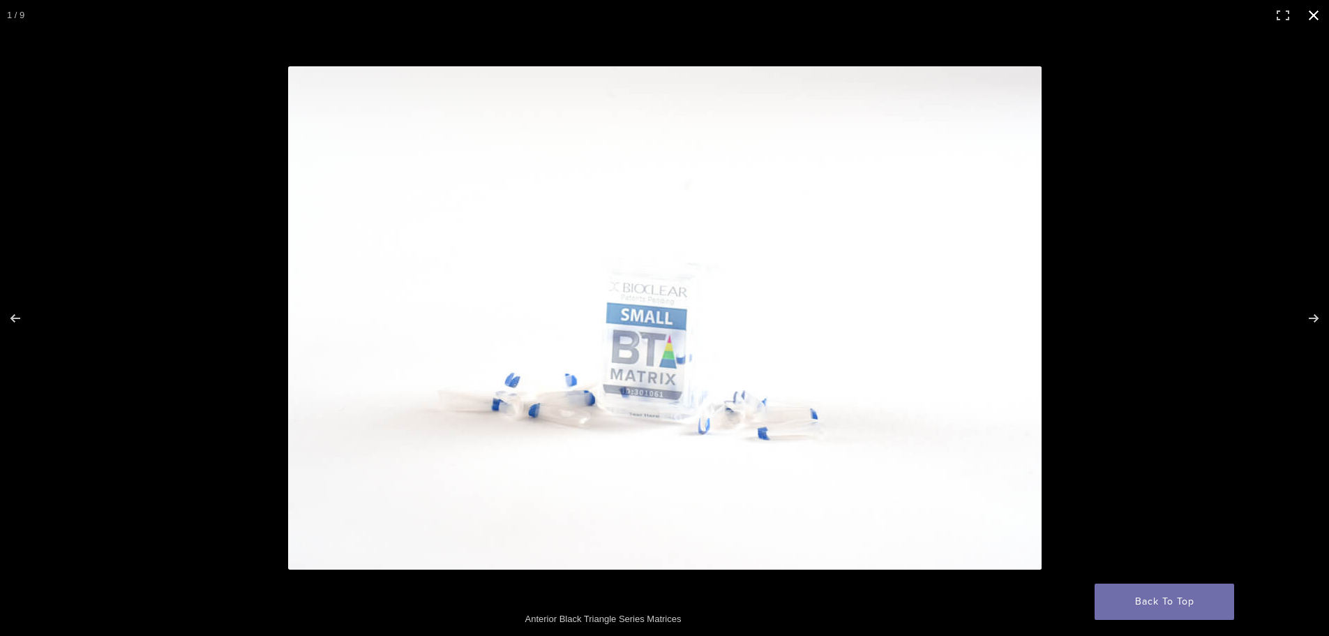
click at [1317, 16] on button "Close (Esc)" at bounding box center [1313, 15] width 31 height 31
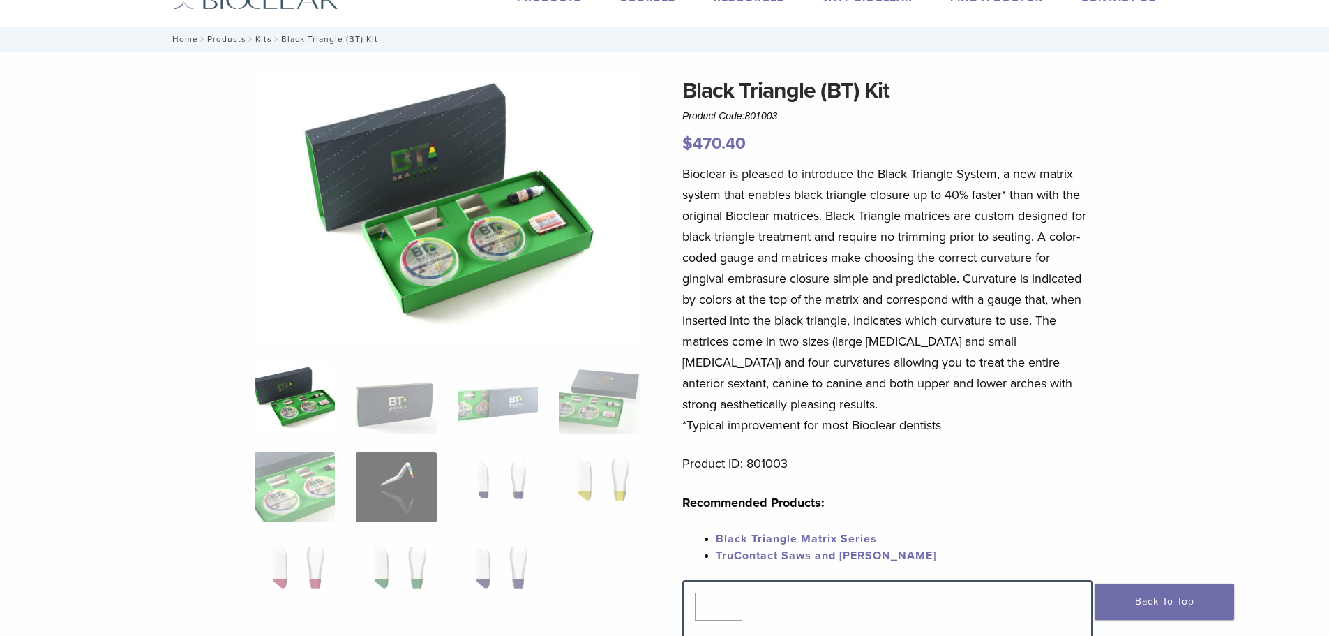
scroll to position [140, 0]
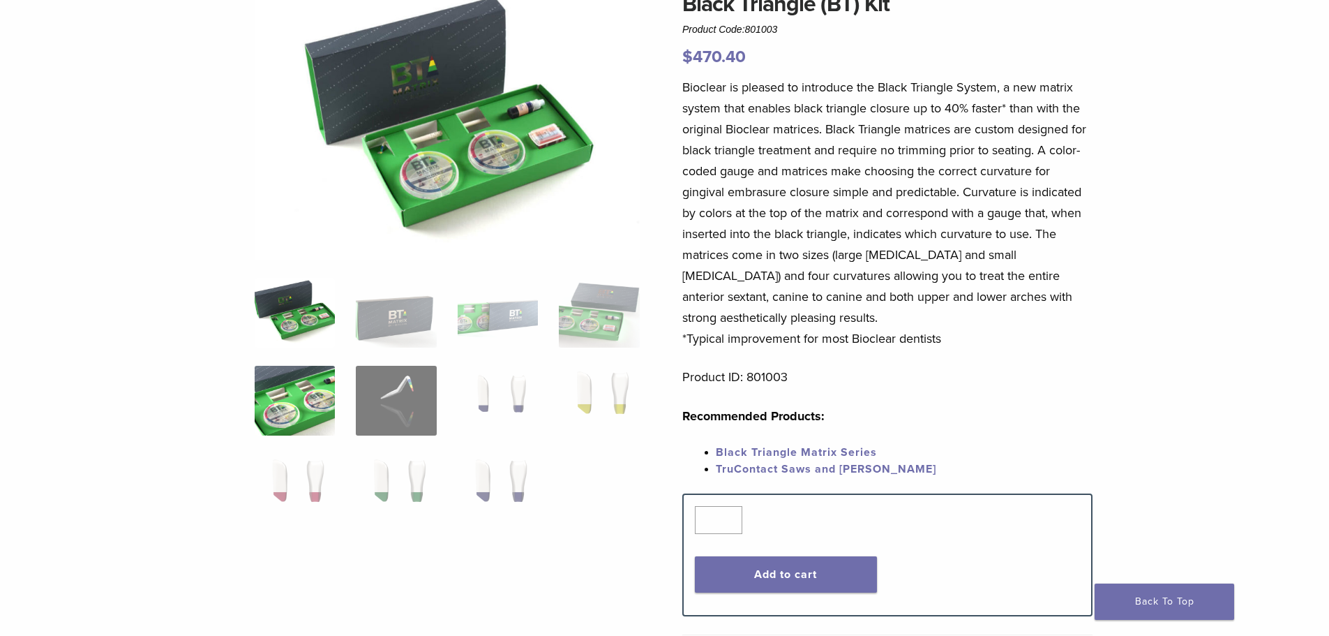
click at [284, 401] on img at bounding box center [295, 401] width 80 height 70
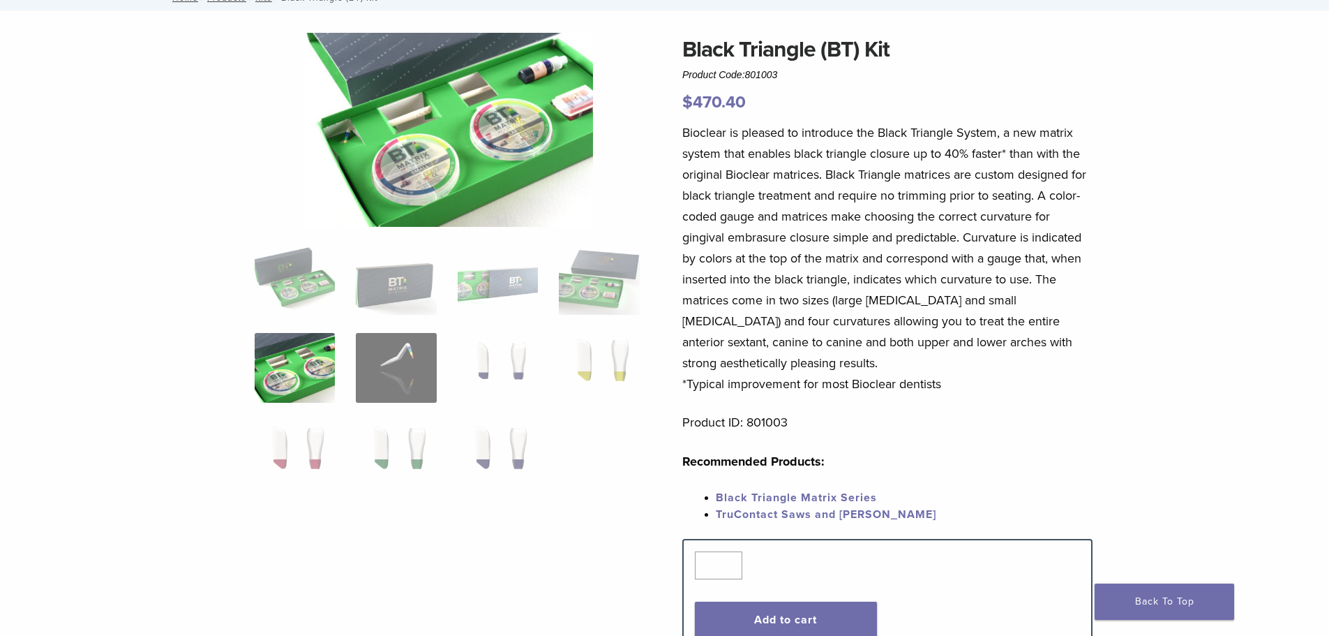
scroll to position [70, 0]
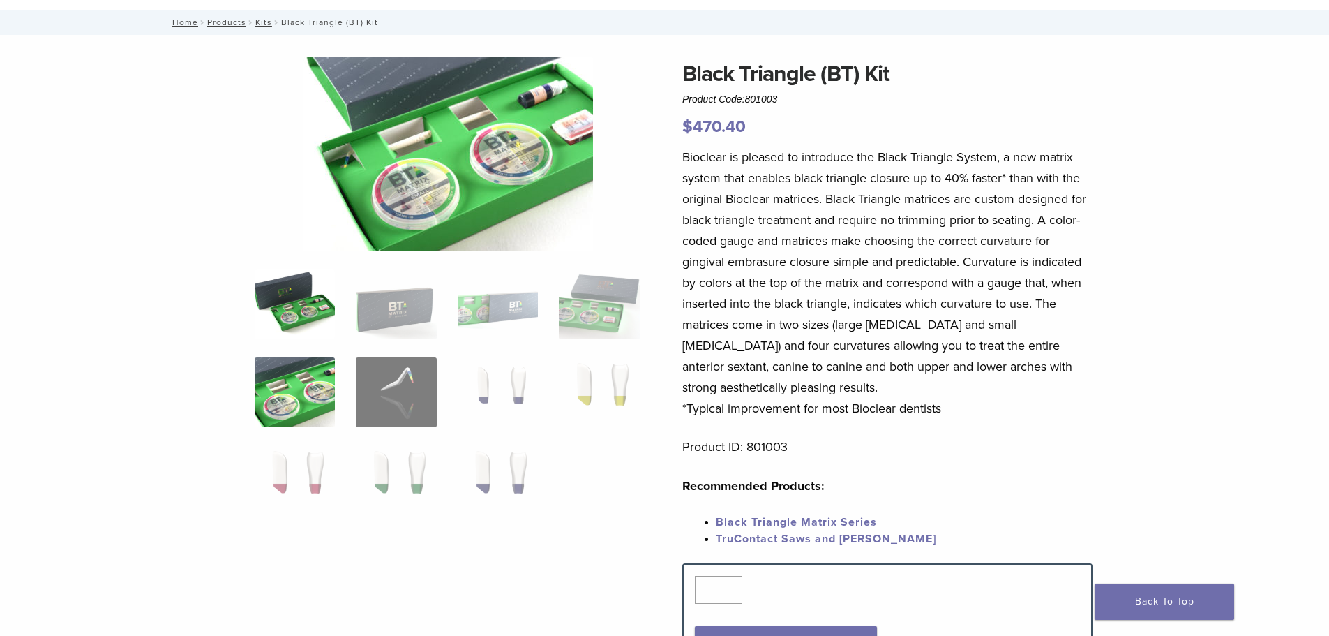
click at [305, 296] on img at bounding box center [295, 304] width 80 height 70
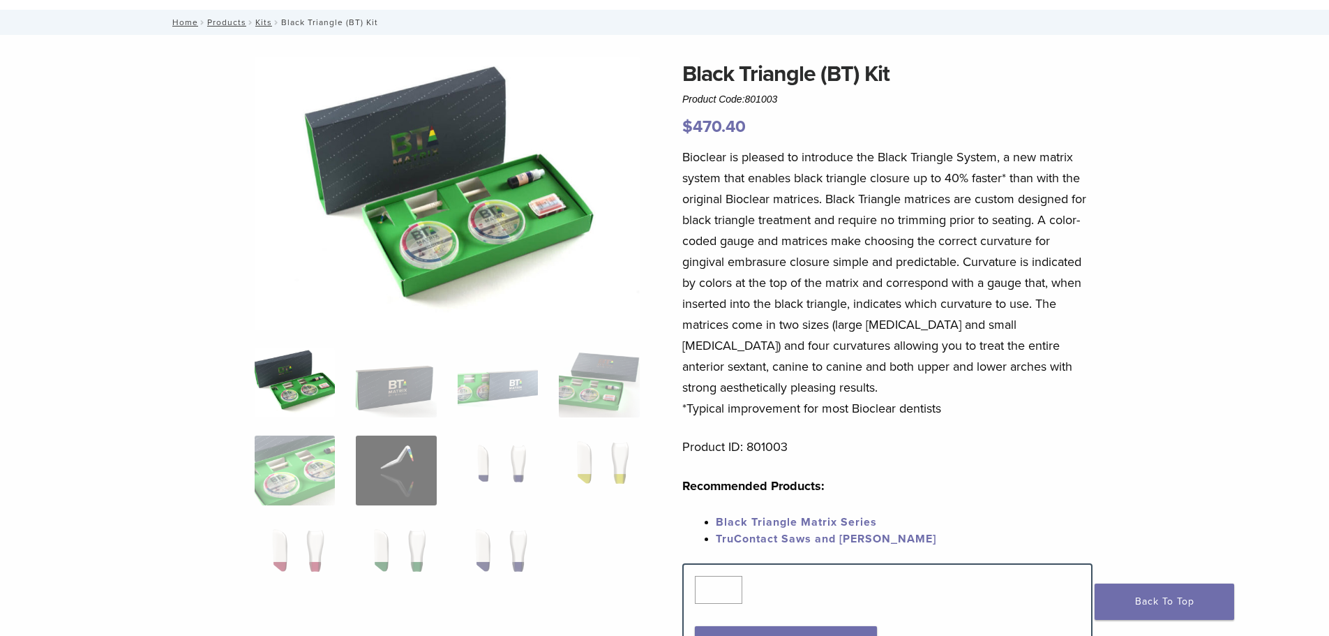
click at [431, 224] on img at bounding box center [447, 193] width 385 height 272
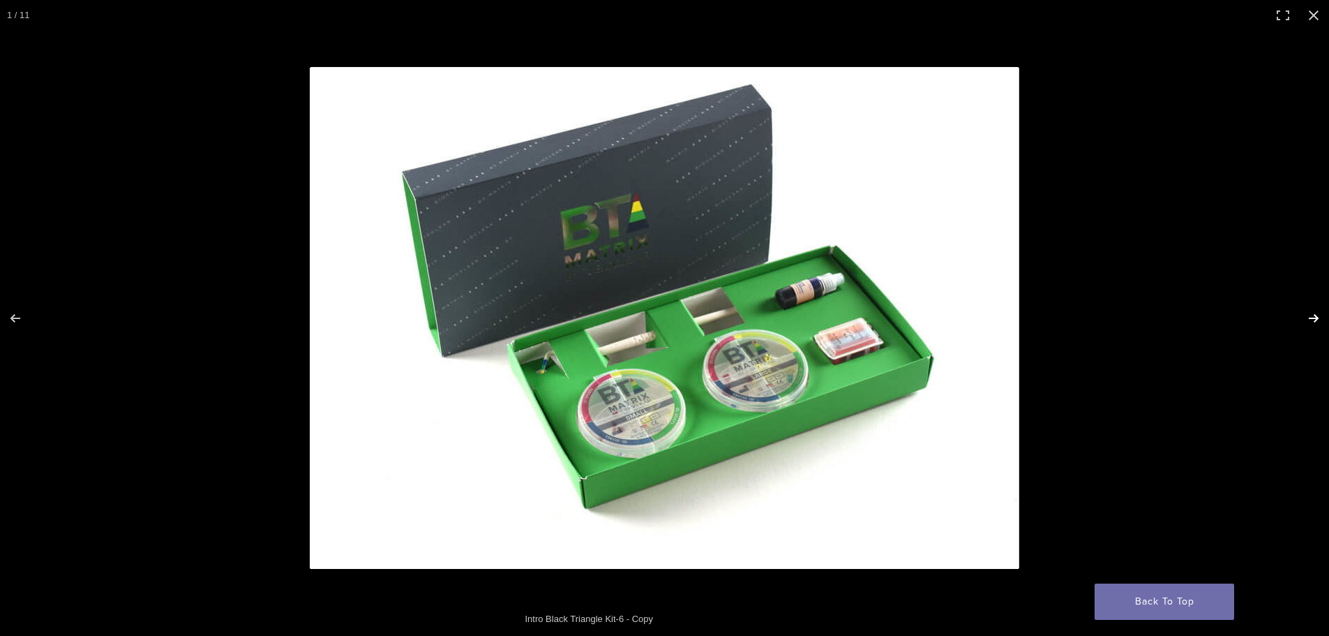
click at [1311, 316] on button "Next (arrow right)" at bounding box center [1304, 318] width 49 height 70
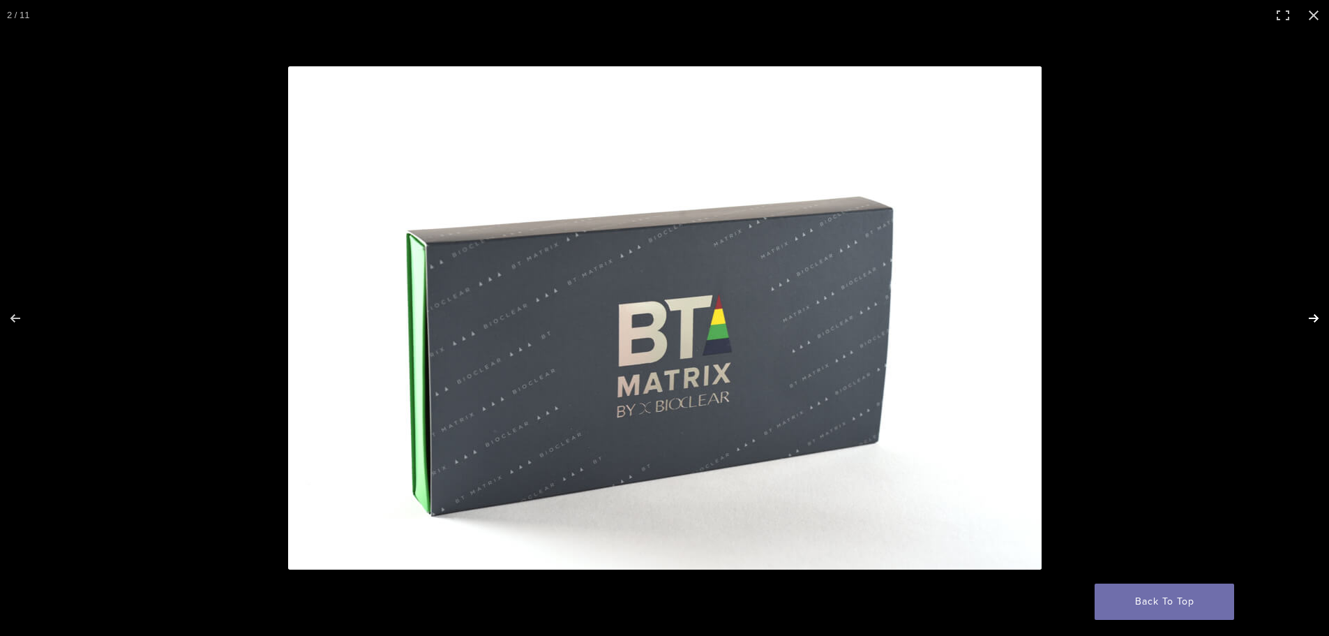
click at [1311, 316] on button "Next (arrow right)" at bounding box center [1304, 318] width 49 height 70
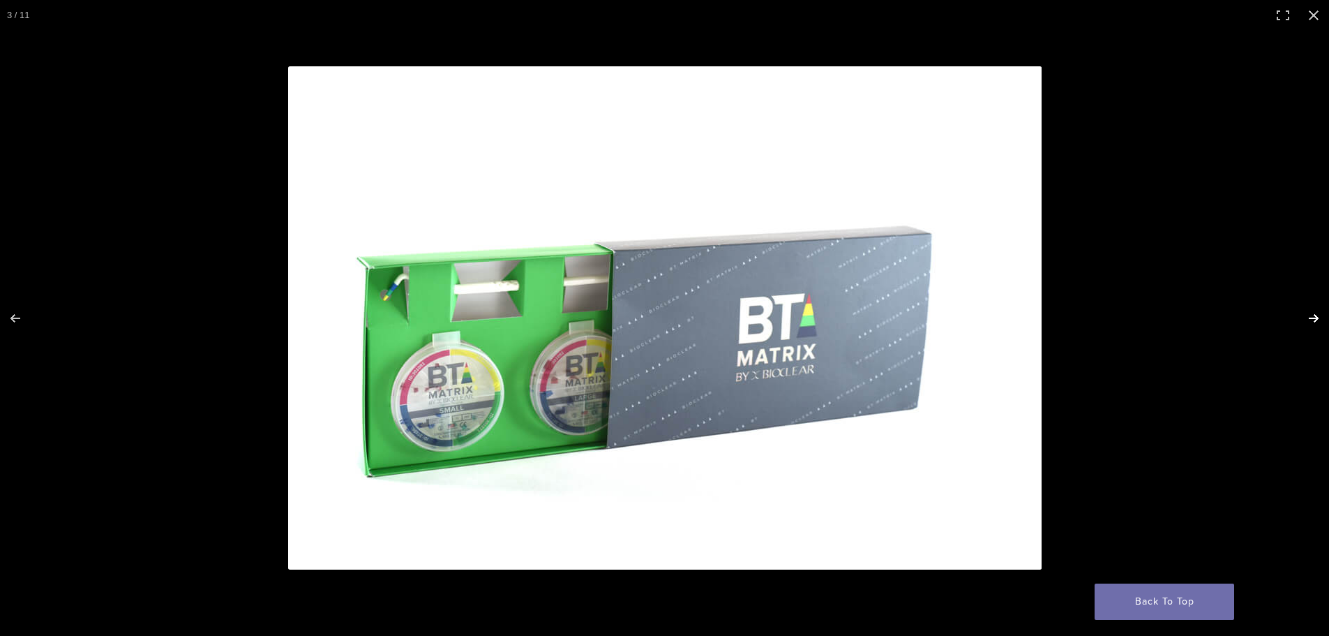
click at [1311, 316] on button "Next (arrow right)" at bounding box center [1304, 318] width 49 height 70
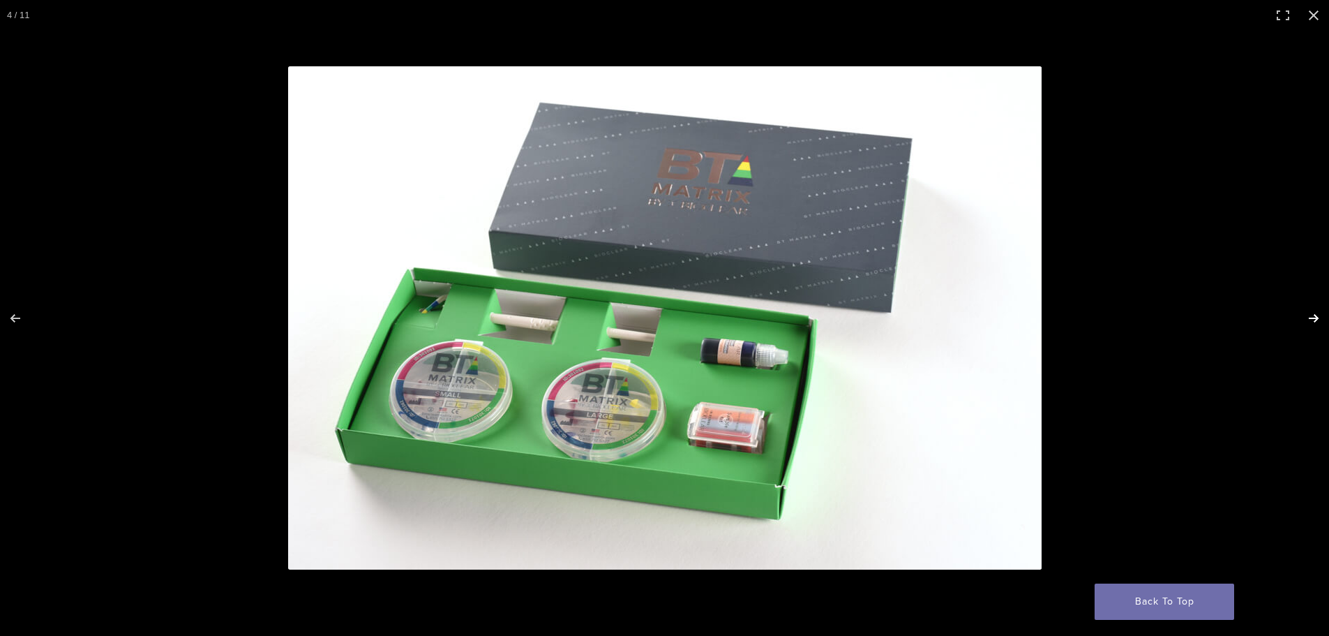
click at [1307, 314] on button "Next (arrow right)" at bounding box center [1304, 318] width 49 height 70
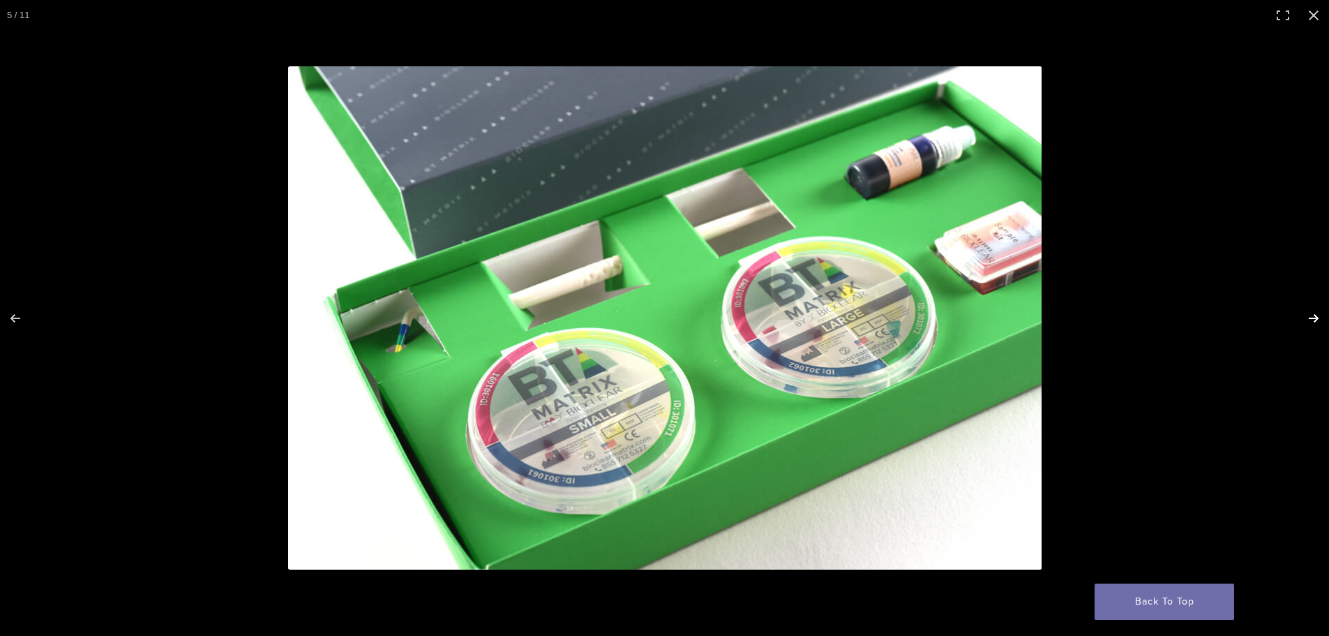
click at [1305, 312] on button "Next (arrow right)" at bounding box center [1304, 318] width 49 height 70
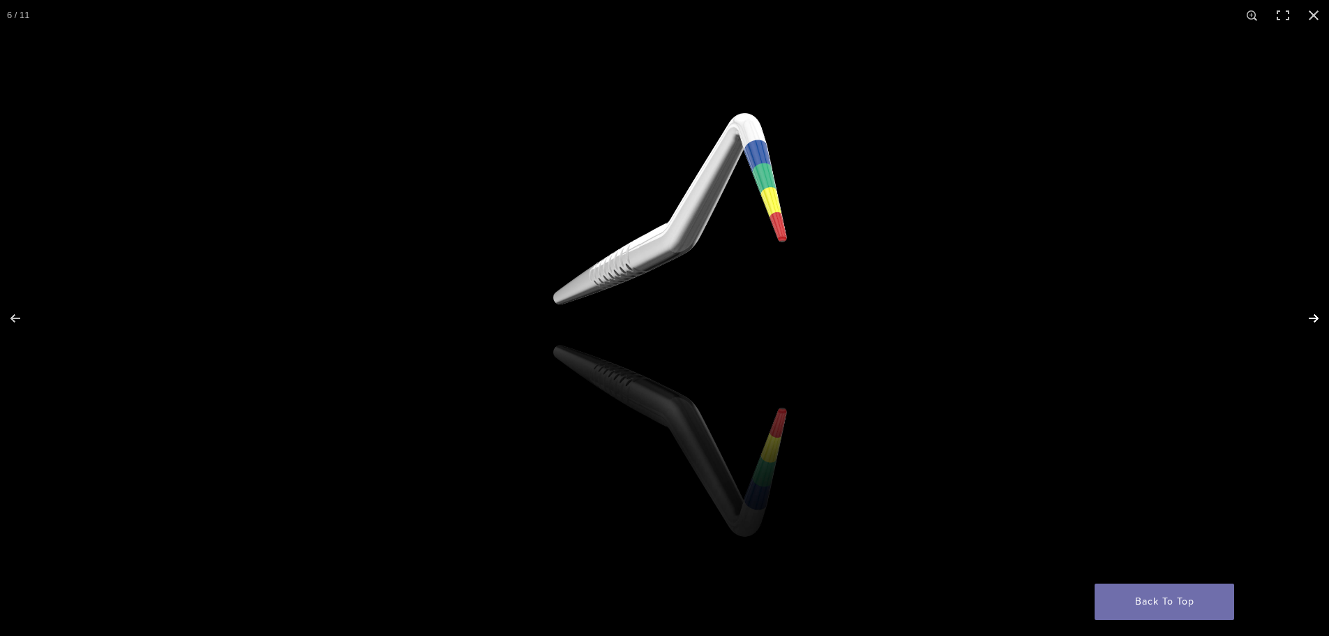
click at [1305, 312] on button "Next (arrow right)" at bounding box center [1304, 318] width 49 height 70
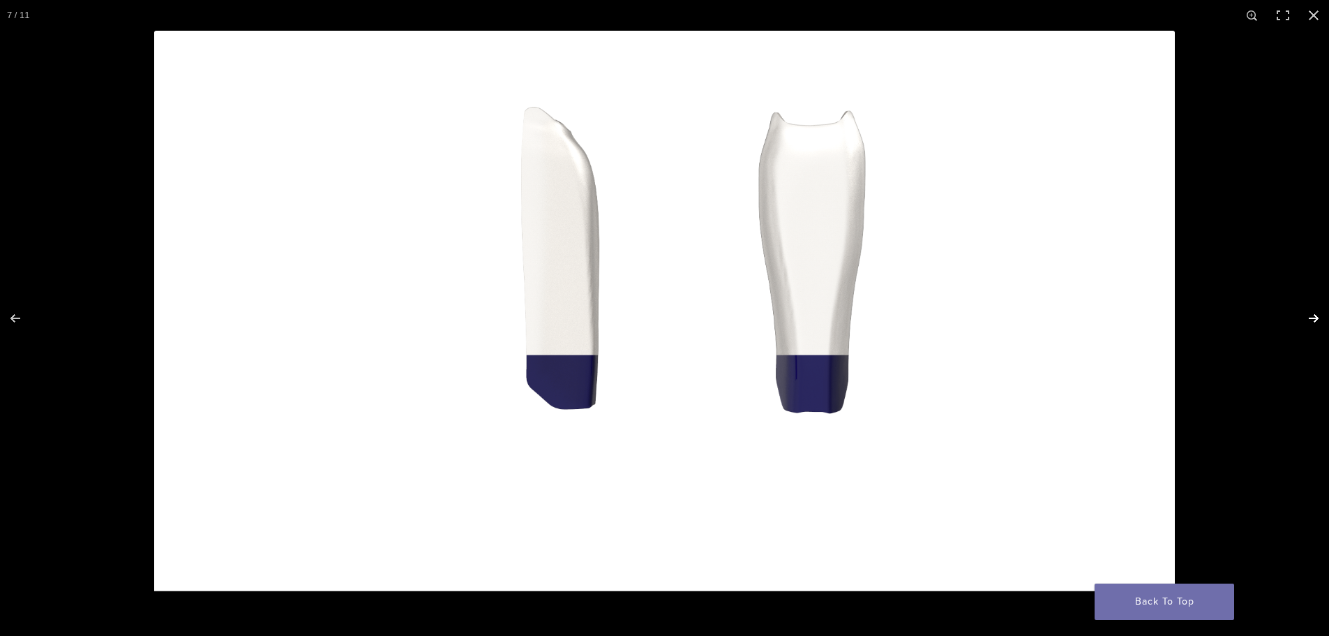
click at [1305, 312] on button "Next (arrow right)" at bounding box center [1304, 318] width 49 height 70
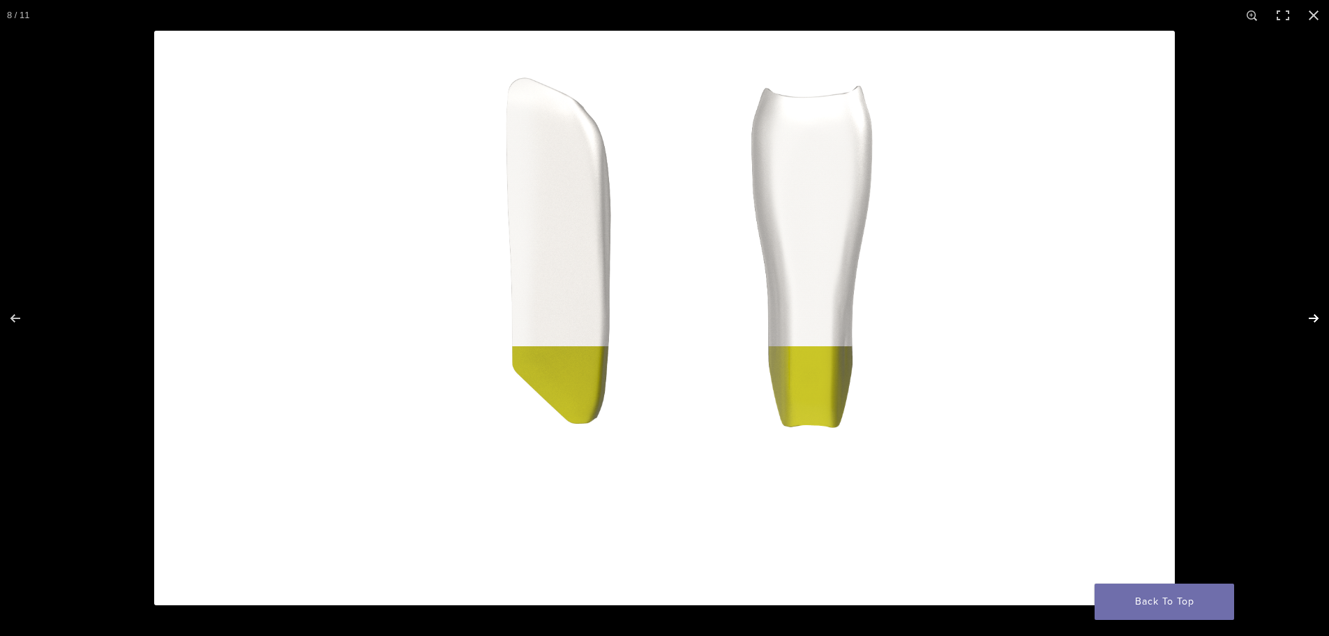
click at [1305, 312] on button "Next (arrow right)" at bounding box center [1304, 318] width 49 height 70
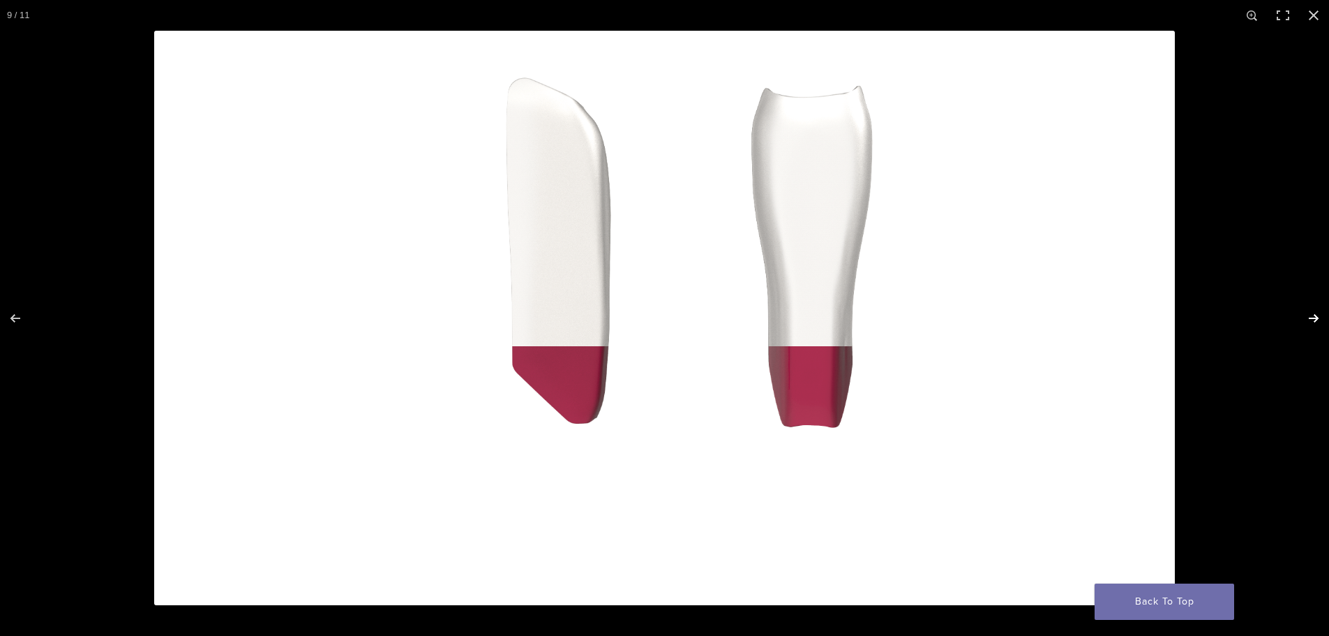
click at [1305, 312] on button "Next (arrow right)" at bounding box center [1304, 318] width 49 height 70
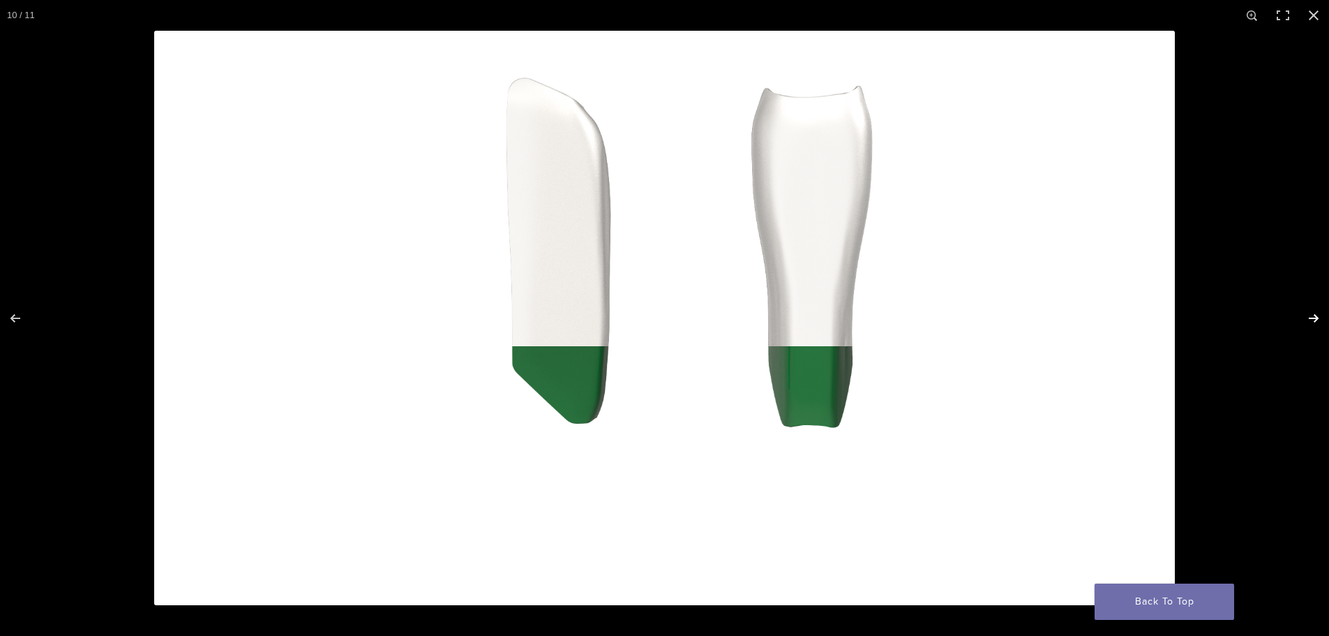
click at [1305, 312] on button "Next (arrow right)" at bounding box center [1304, 318] width 49 height 70
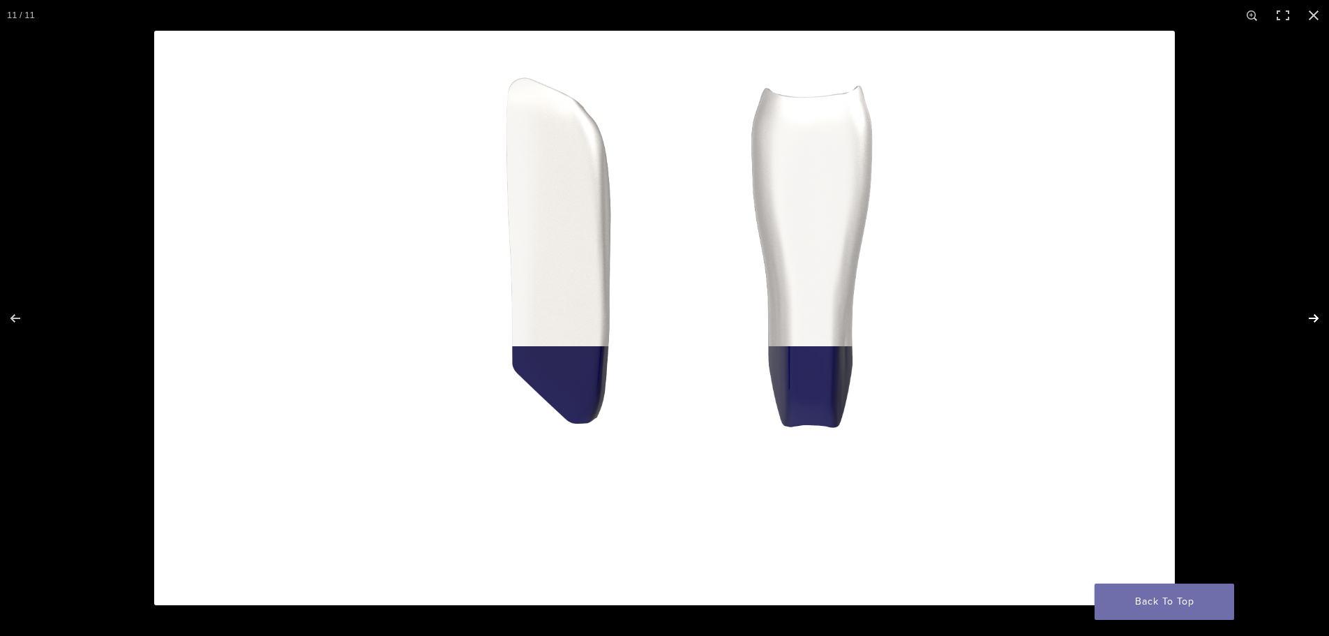
click at [1305, 312] on button "Next (arrow right)" at bounding box center [1304, 318] width 49 height 70
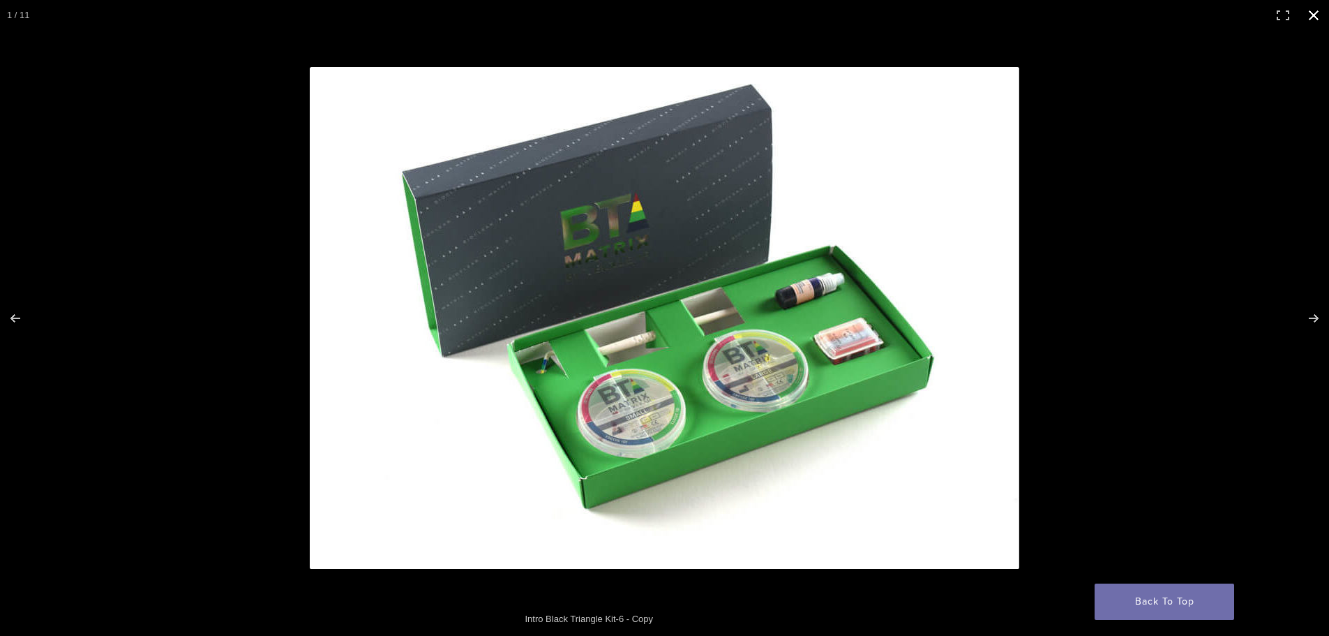
click at [1309, 15] on button "Close (Esc)" at bounding box center [1313, 15] width 31 height 31
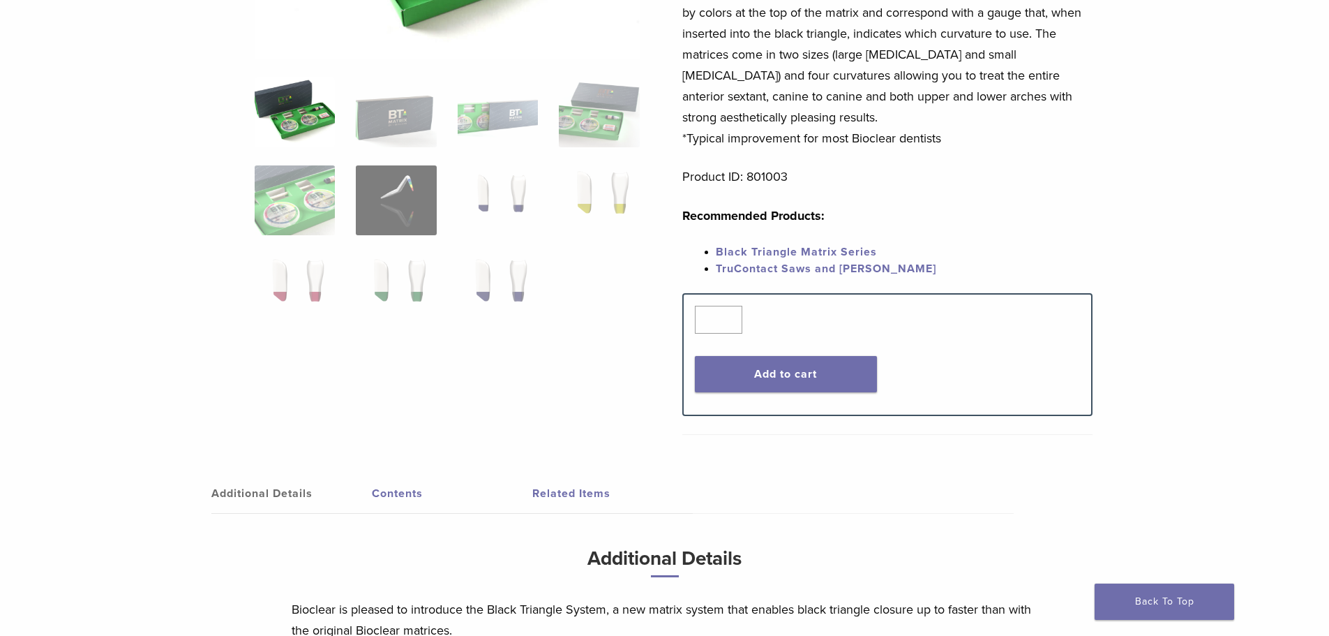
scroll to position [349, 0]
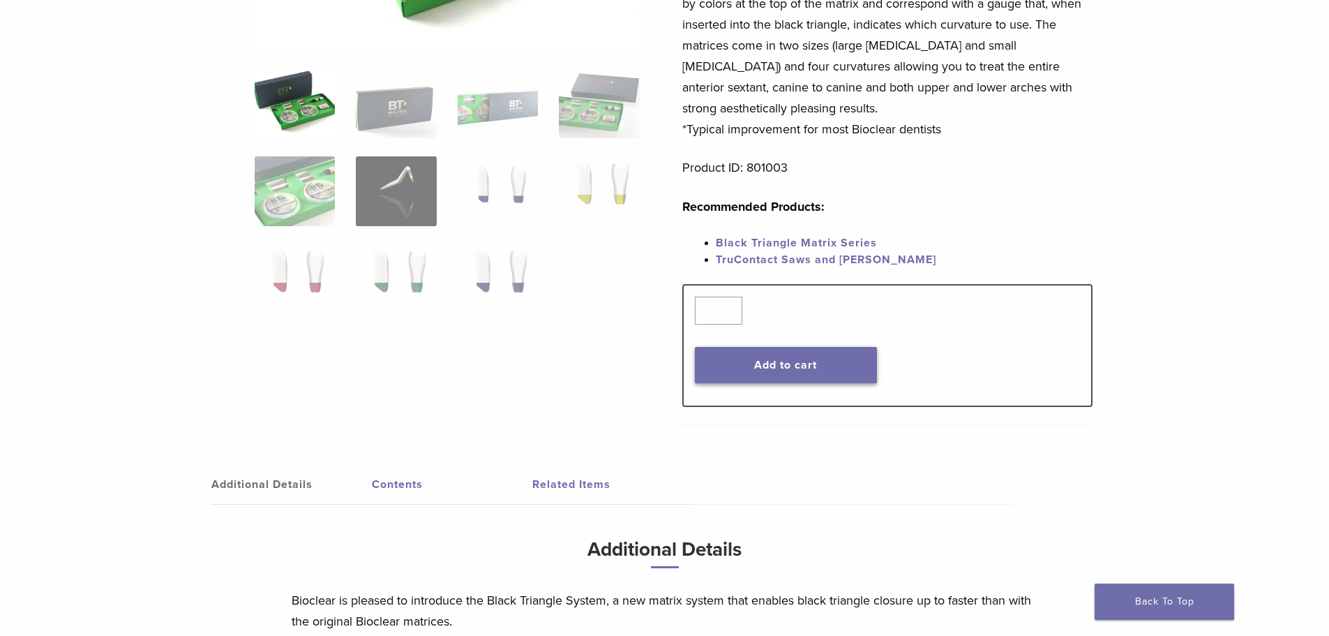
click at [809, 368] on button "Add to cart" at bounding box center [786, 365] width 182 height 36
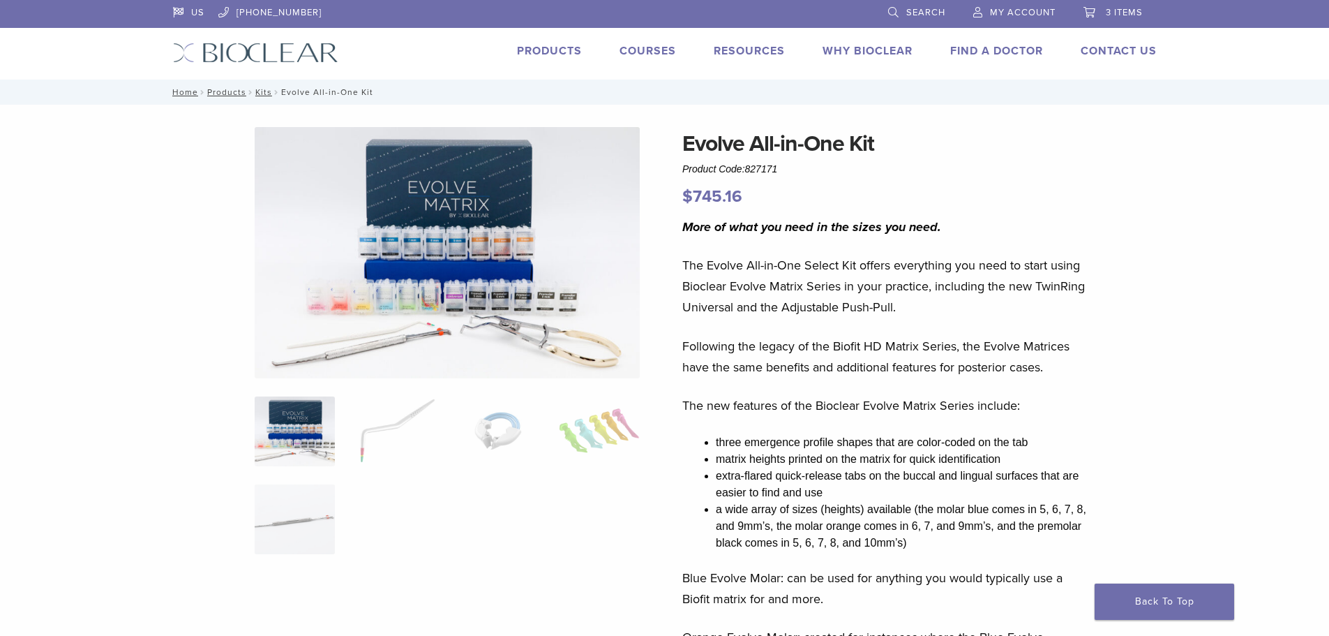
click at [489, 272] on img at bounding box center [447, 252] width 385 height 251
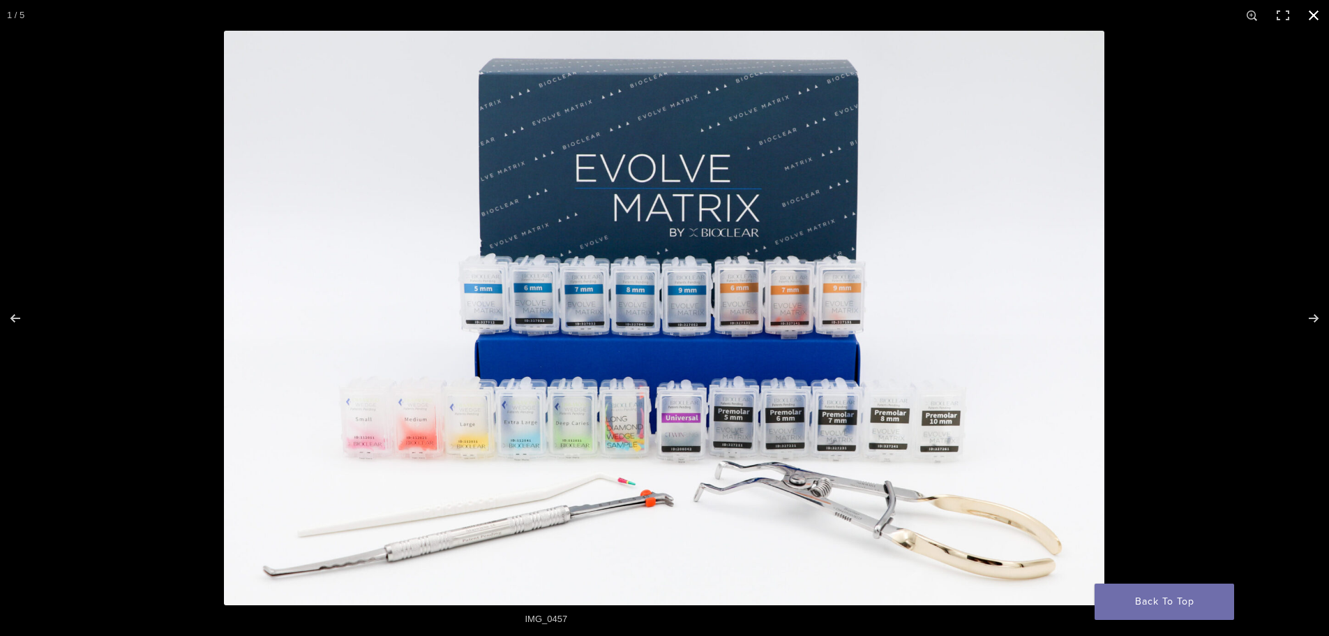
click at [1317, 15] on button "Close (Esc)" at bounding box center [1313, 15] width 31 height 31
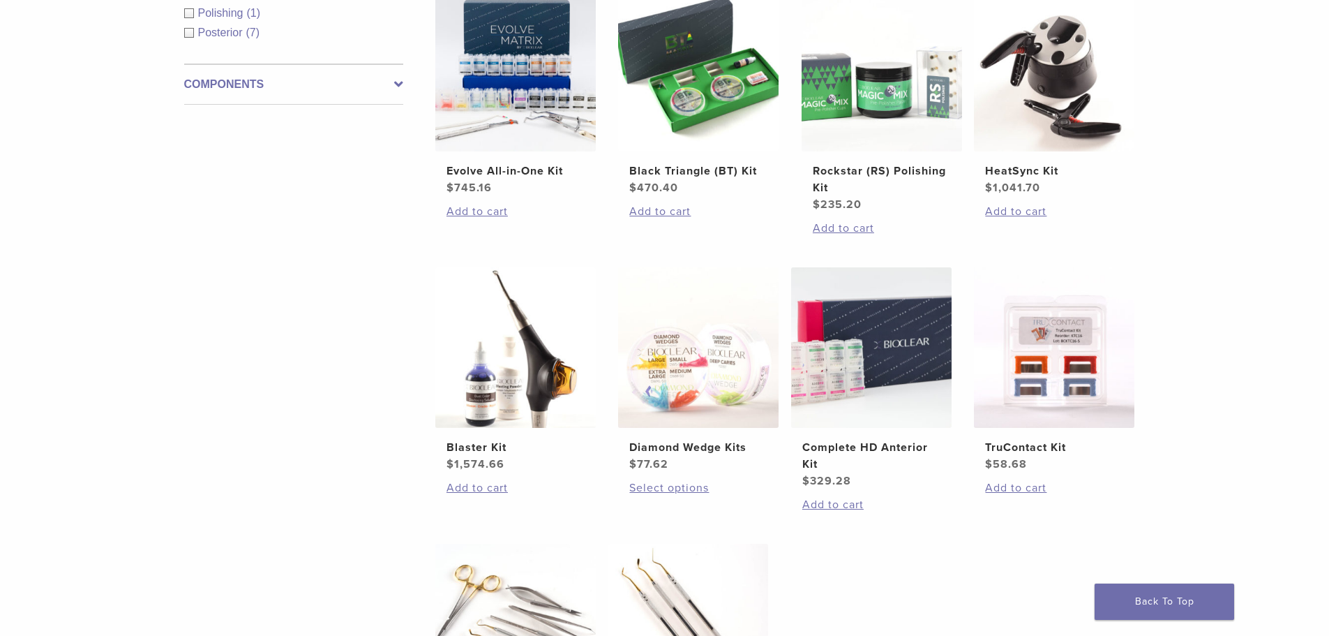
scroll to position [349, 0]
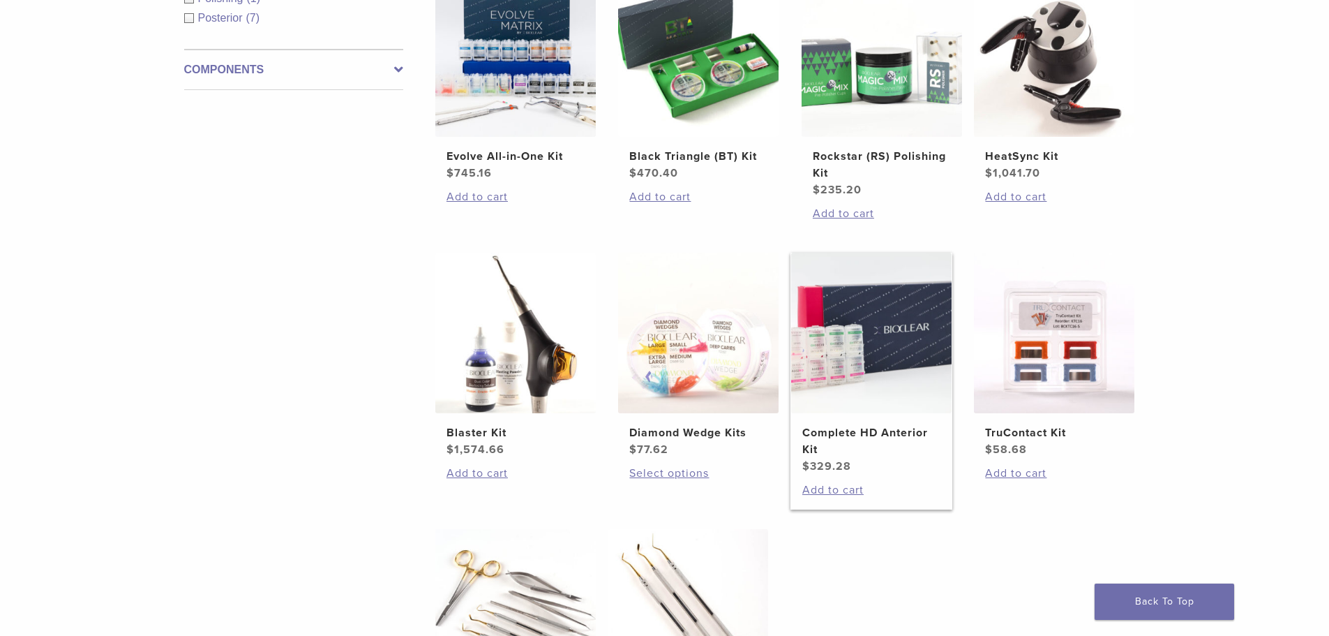
click at [922, 419] on link "Complete HD Anterior Kit $ 329.28" at bounding box center [871, 364] width 163 height 222
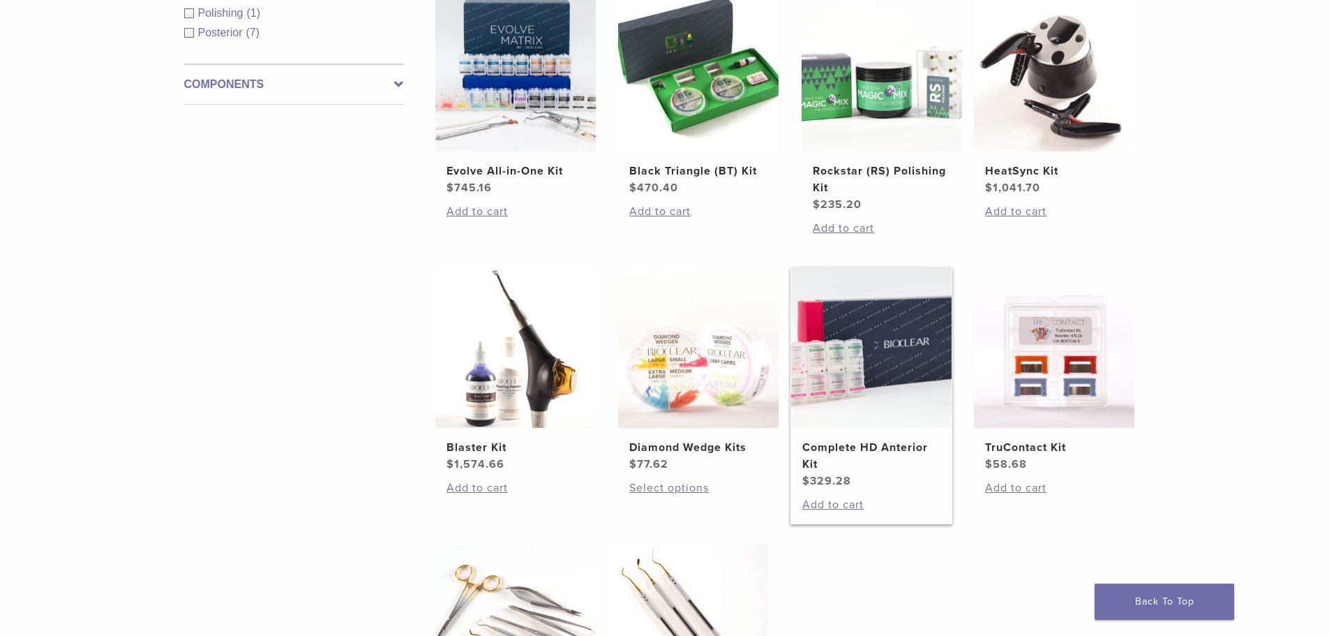
scroll to position [349, 0]
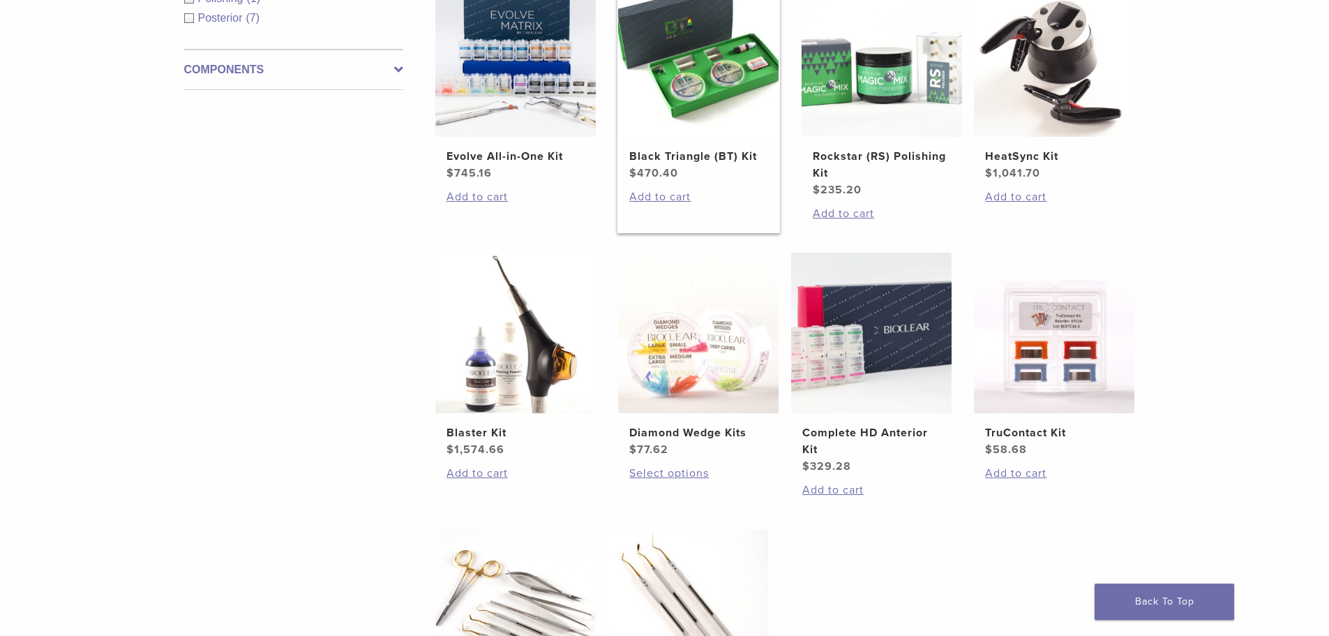
click at [712, 130] on img at bounding box center [698, 56] width 160 height 160
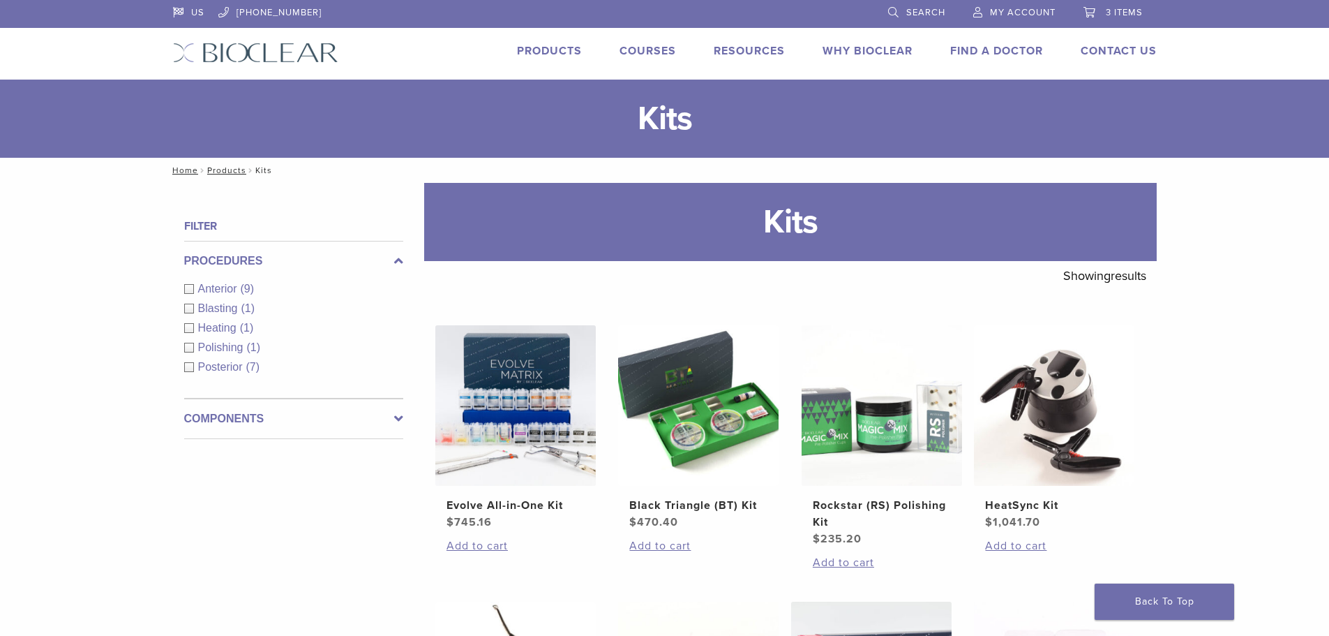
click at [1118, 15] on span "3 items" at bounding box center [1124, 12] width 37 height 11
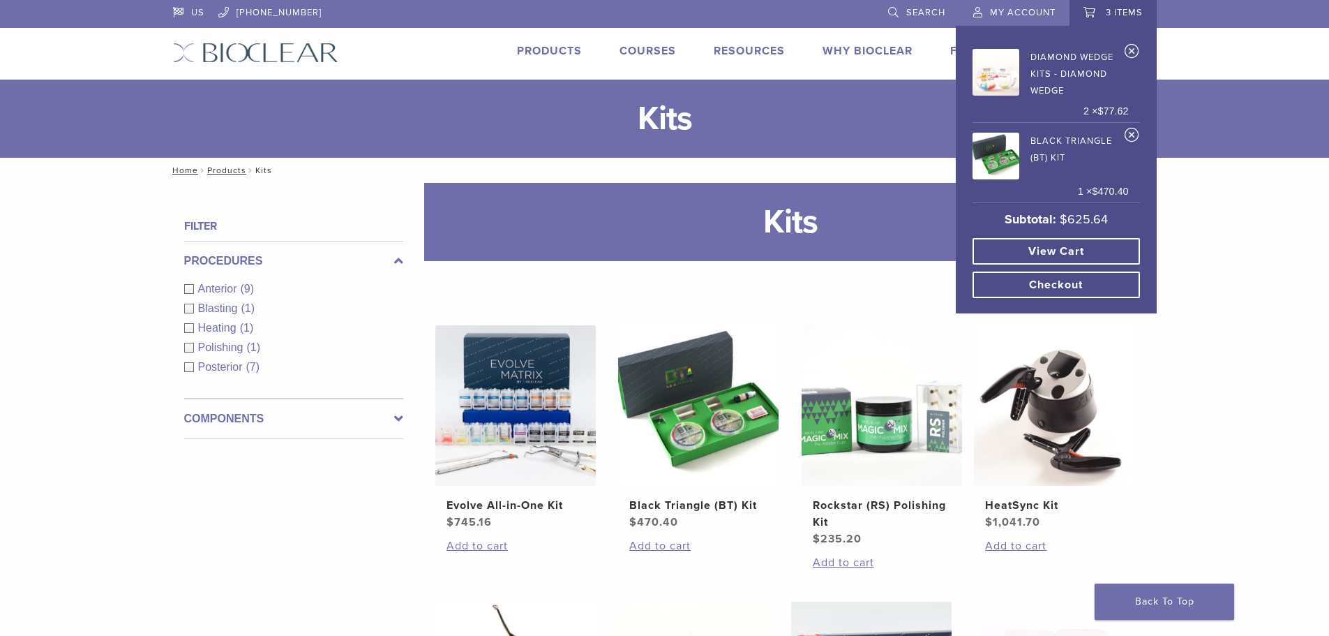
click at [1118, 248] on link "View cart" at bounding box center [1055, 251] width 167 height 27
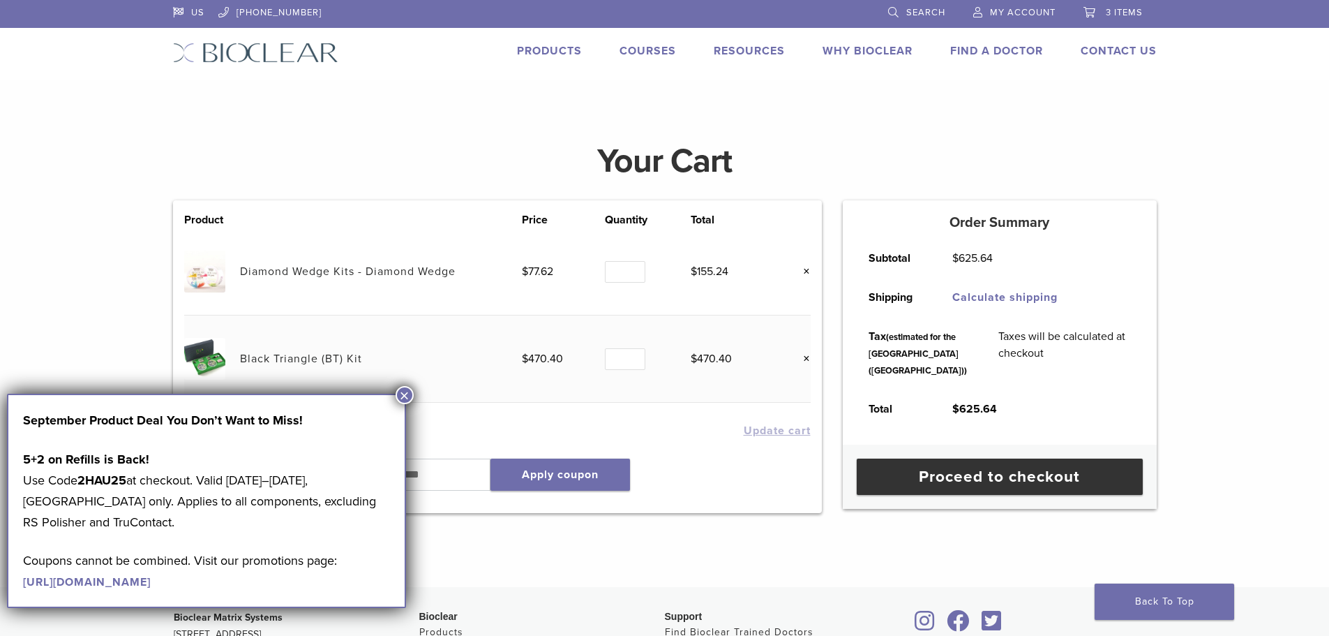
click at [402, 396] on button "×" at bounding box center [405, 395] width 18 height 18
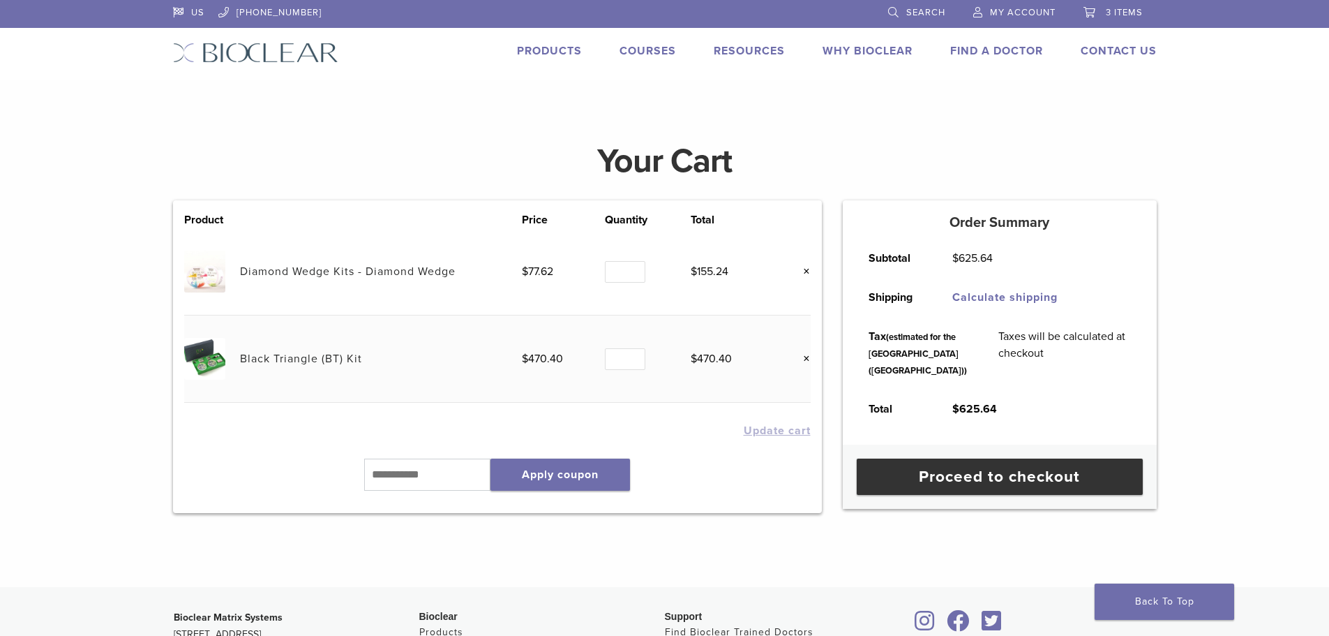
click at [1024, 7] on span "My Account" at bounding box center [1023, 12] width 66 height 11
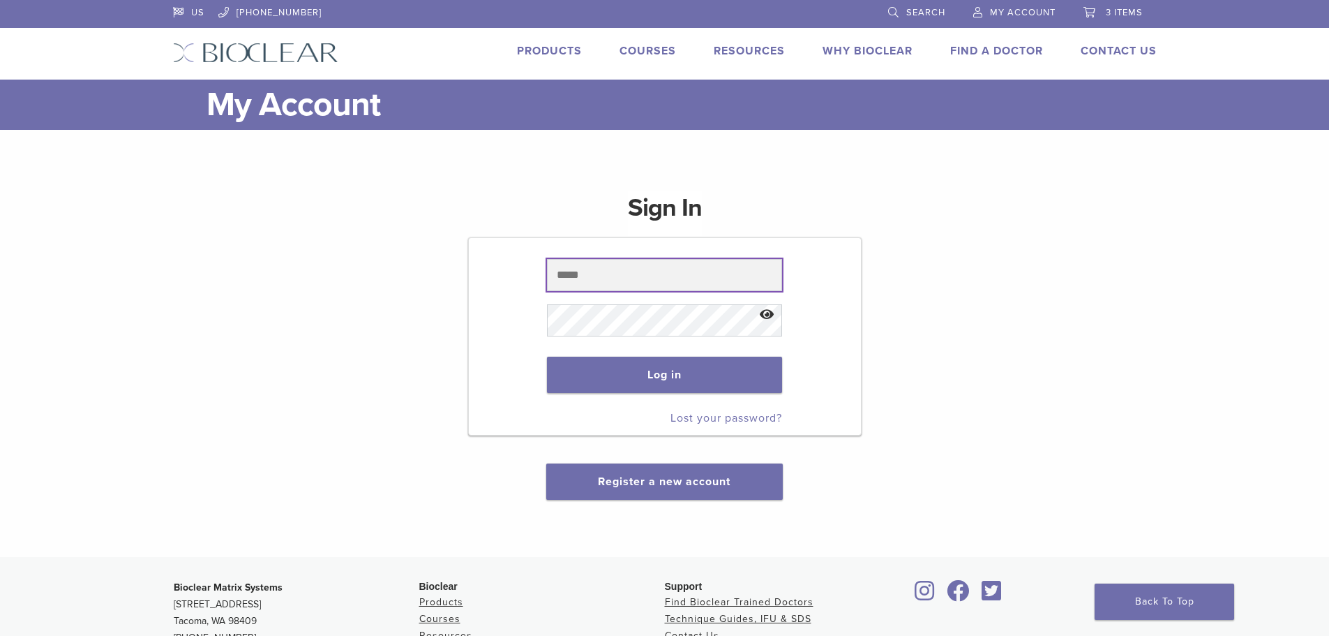
click at [714, 276] on input "text" at bounding box center [664, 275] width 235 height 32
type input "**********"
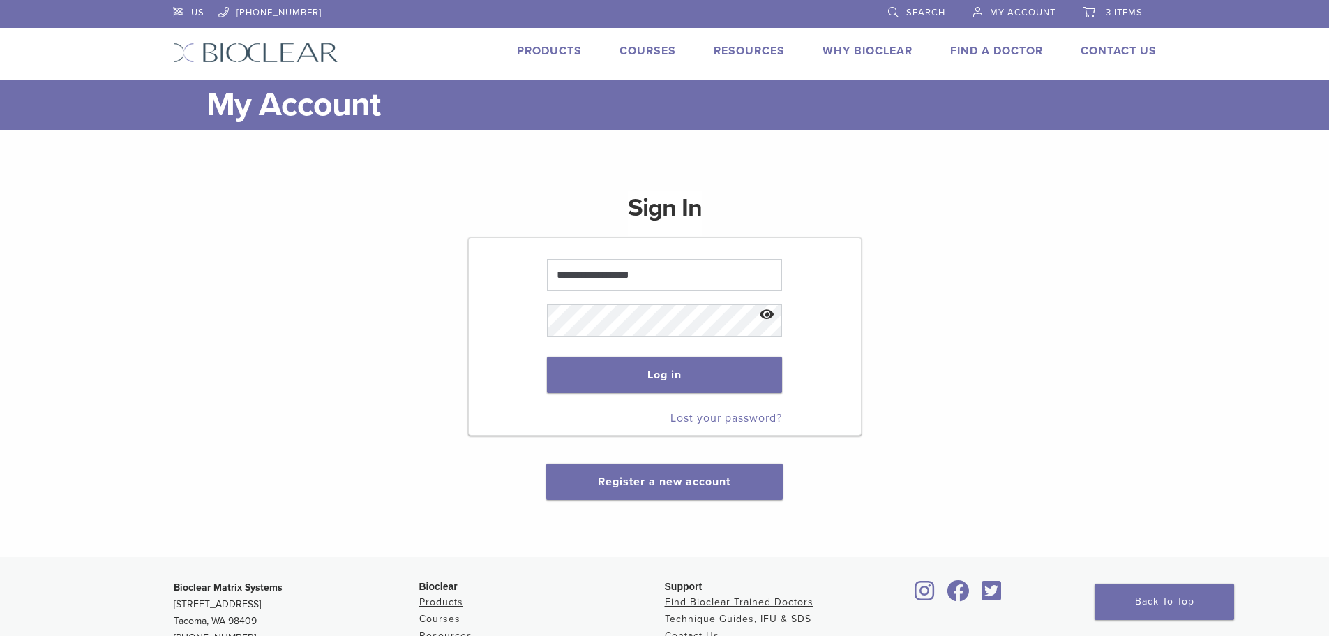
click at [760, 421] on link "Lost your password?" at bounding box center [726, 418] width 112 height 14
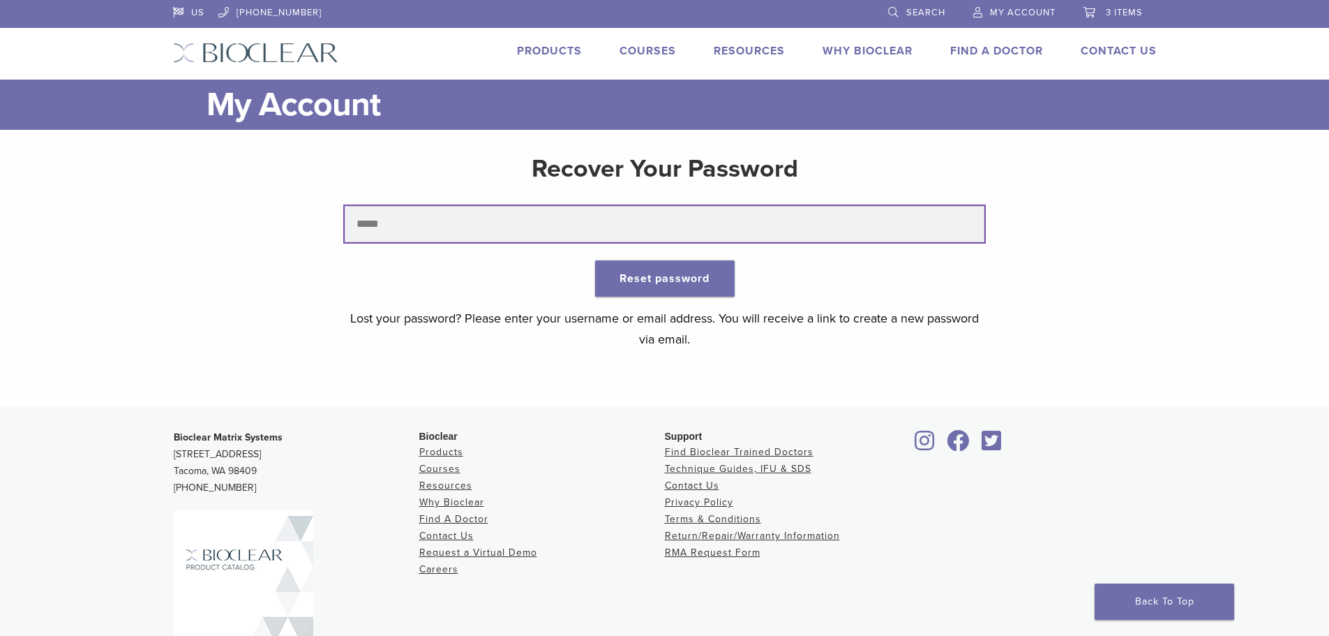
click at [551, 223] on input "text" at bounding box center [665, 224] width 640 height 36
type input "**********"
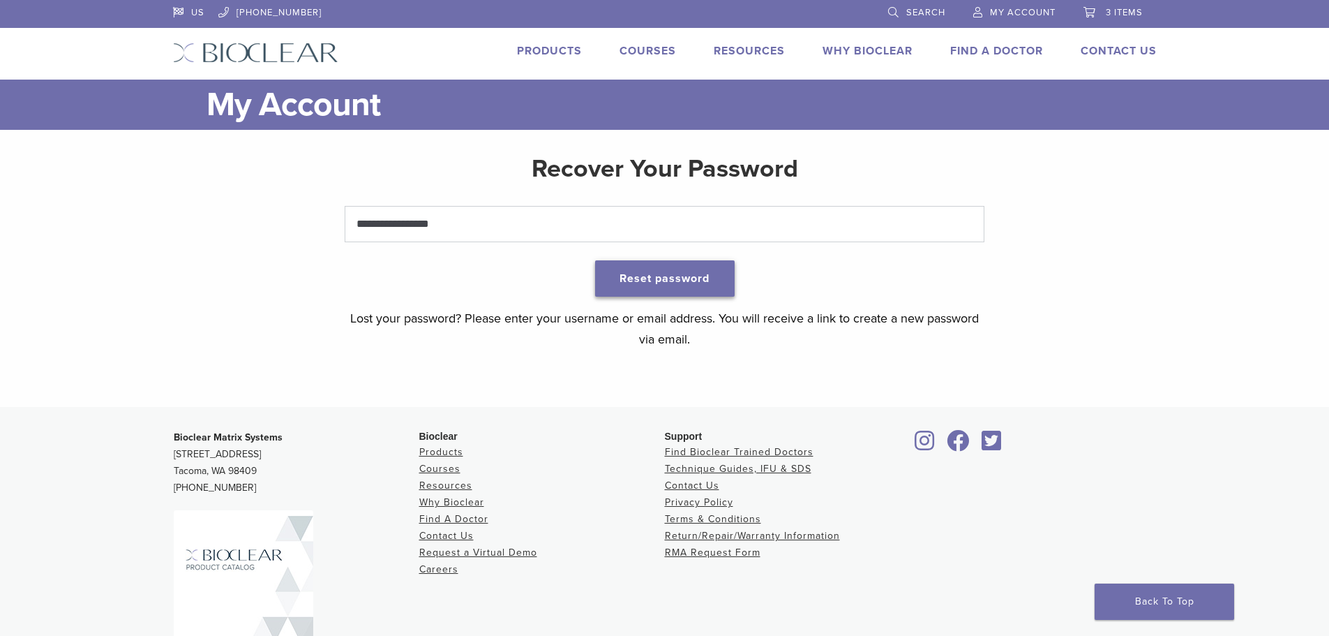
click at [667, 276] on button "Reset password" at bounding box center [665, 278] width 140 height 36
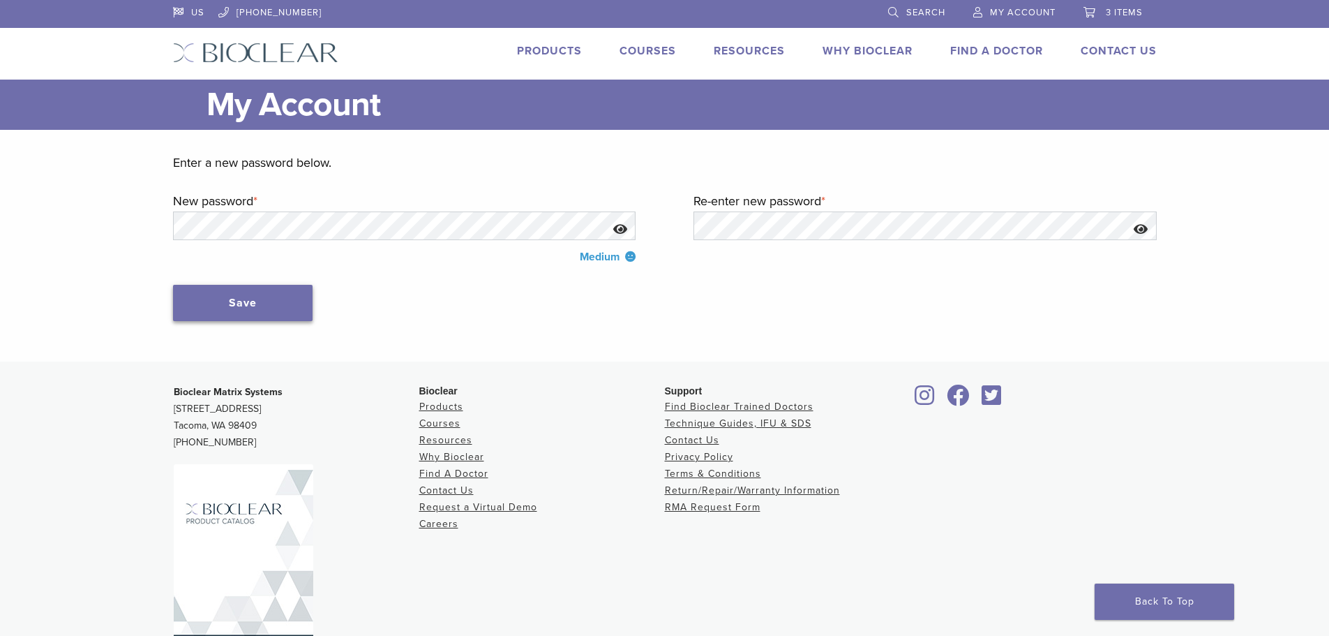
click at [235, 306] on button "Save" at bounding box center [243, 303] width 140 height 36
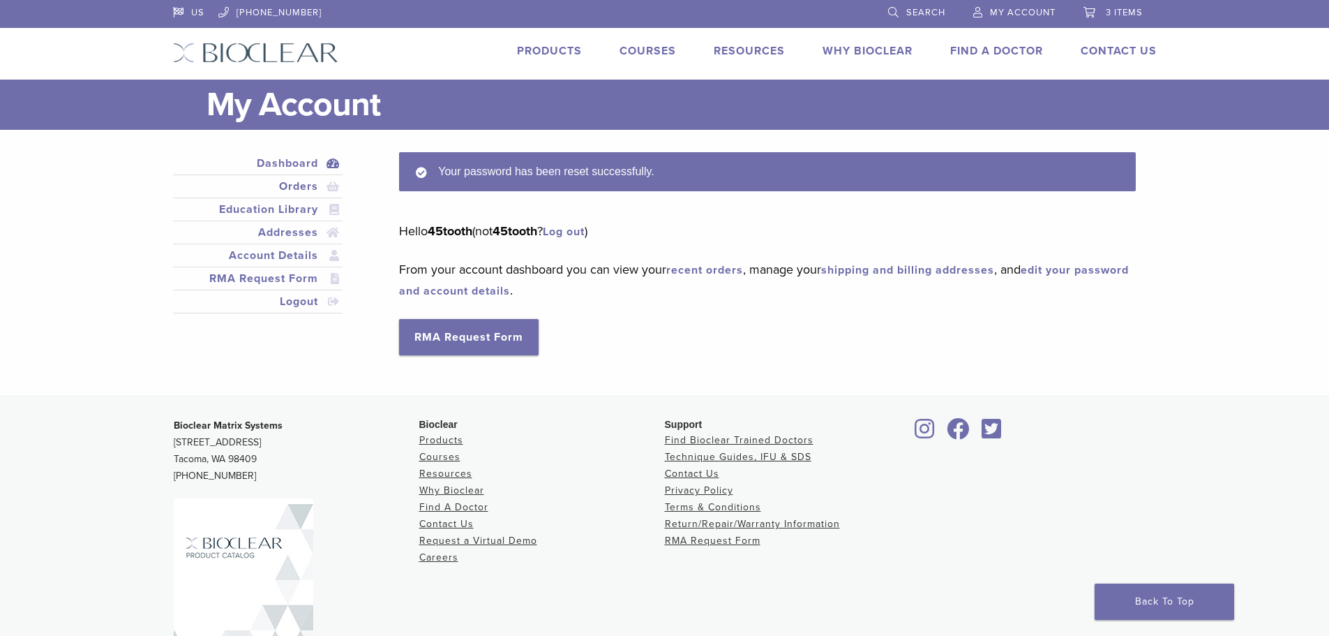
click at [1117, 18] on link "3 items" at bounding box center [1112, 10] width 59 height 21
click at [299, 211] on link "Education Library" at bounding box center [258, 209] width 165 height 17
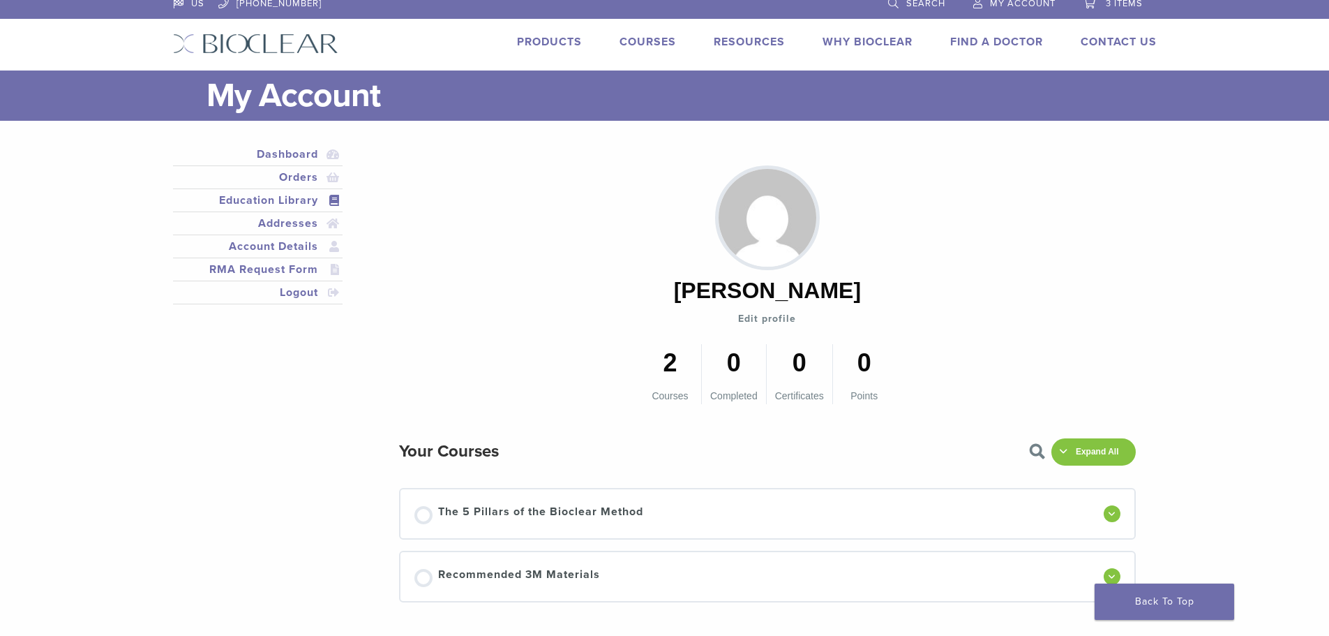
scroll to position [279, 0]
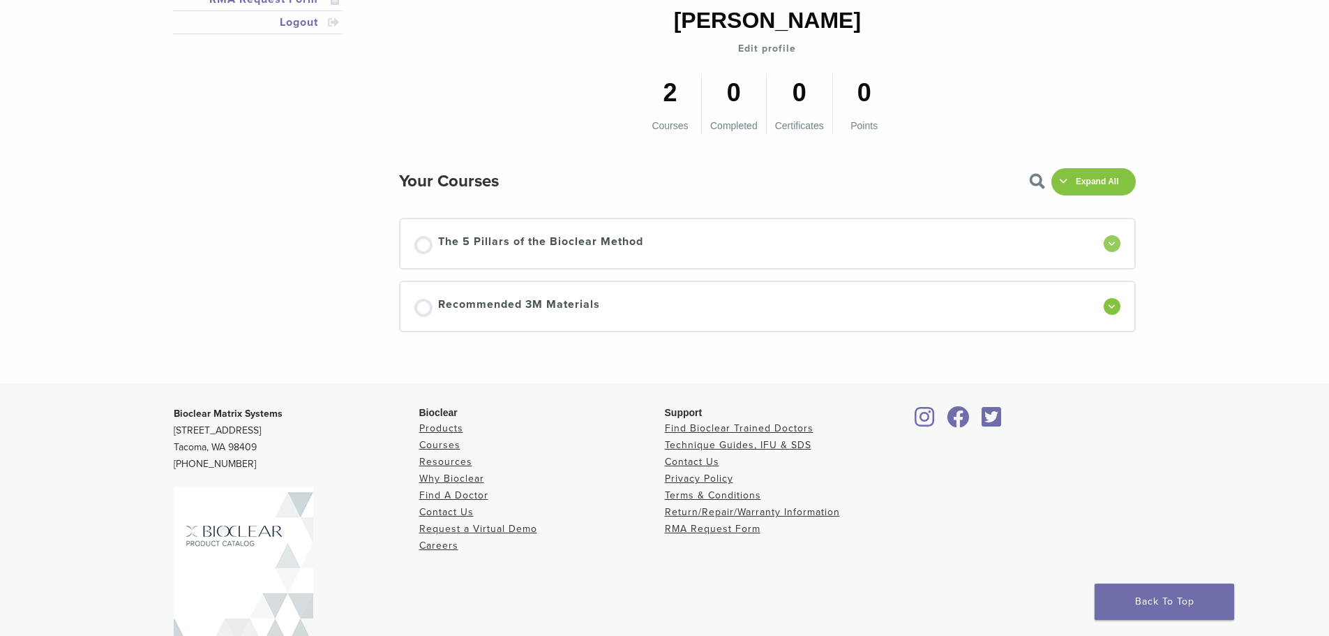
click at [1108, 250] on div at bounding box center [1112, 243] width 17 height 17
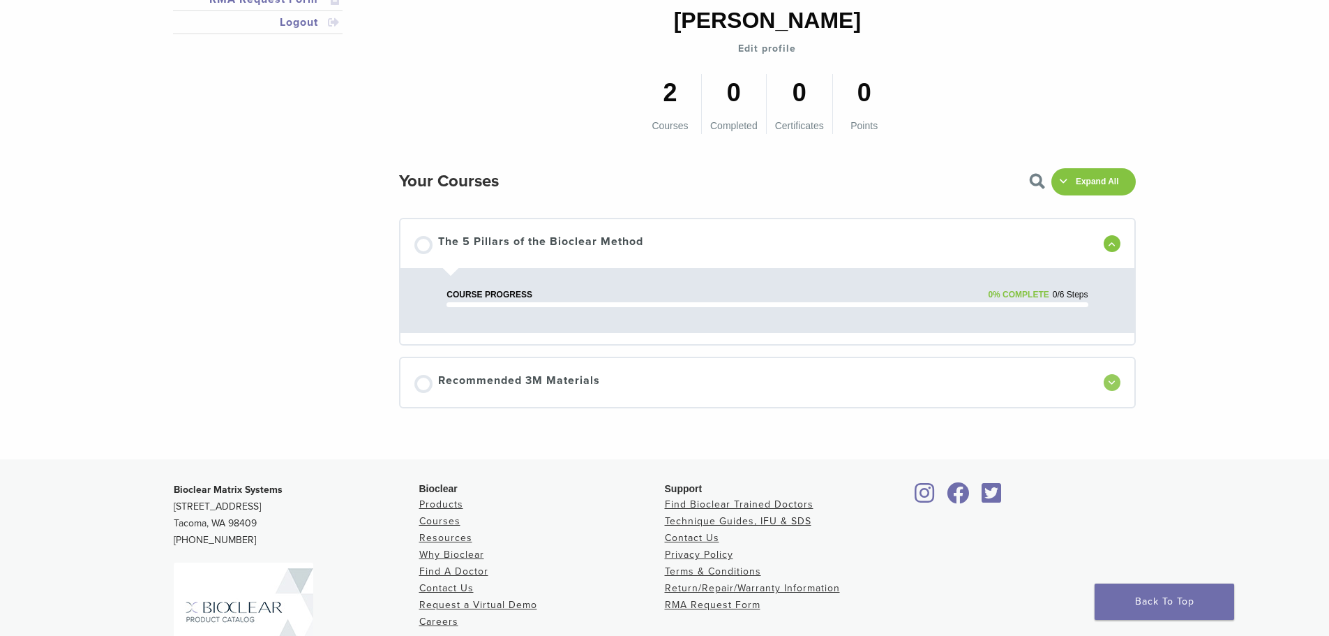
click at [1118, 385] on div at bounding box center [1112, 382] width 17 height 17
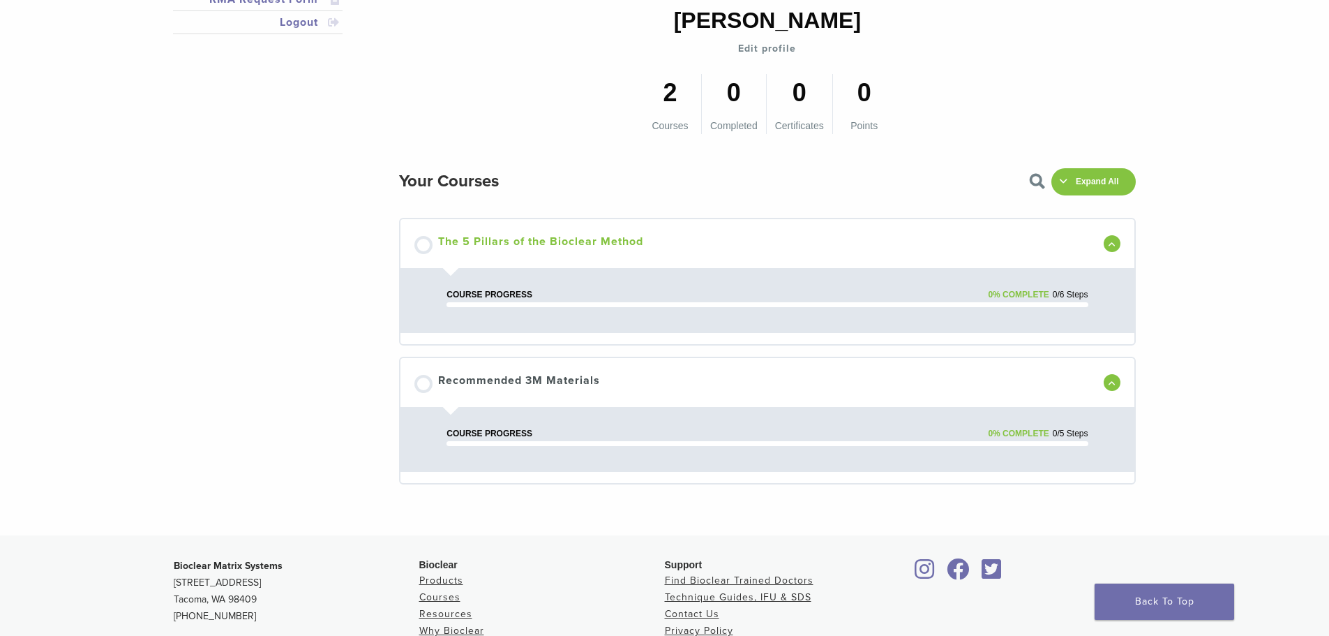
click at [428, 245] on div at bounding box center [423, 245] width 18 height 18
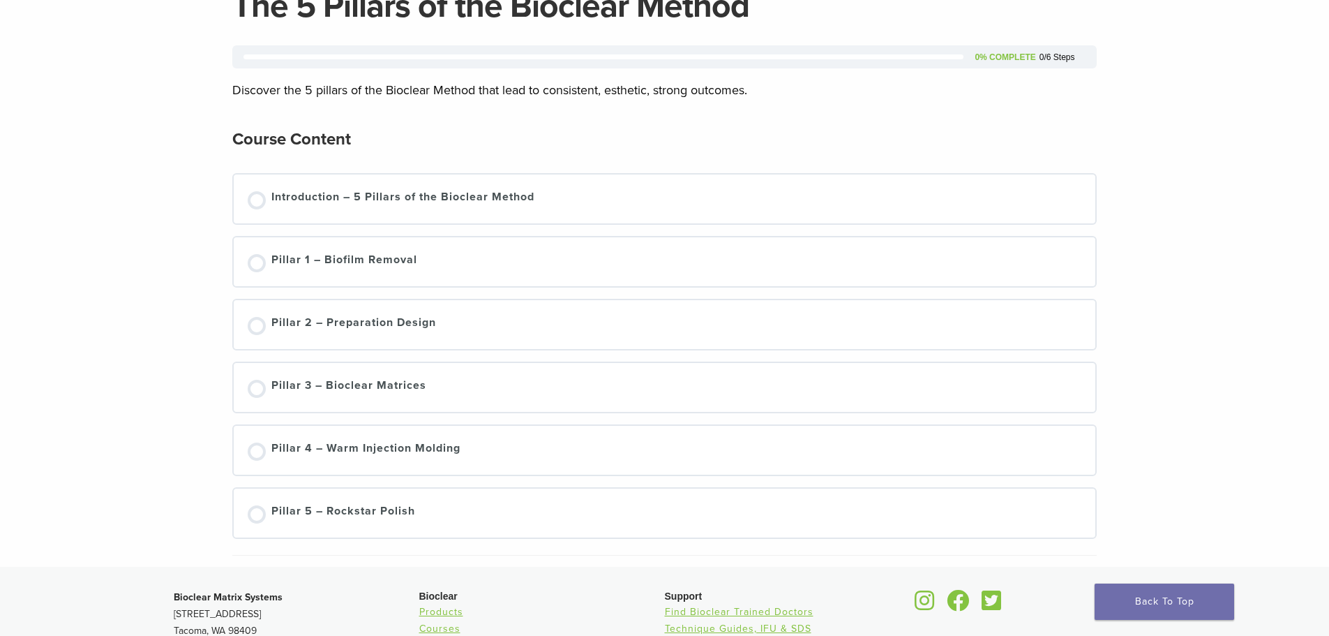
scroll to position [140, 0]
click at [359, 321] on div "Pillar 2 – Preparation Design" at bounding box center [353, 323] width 165 height 21
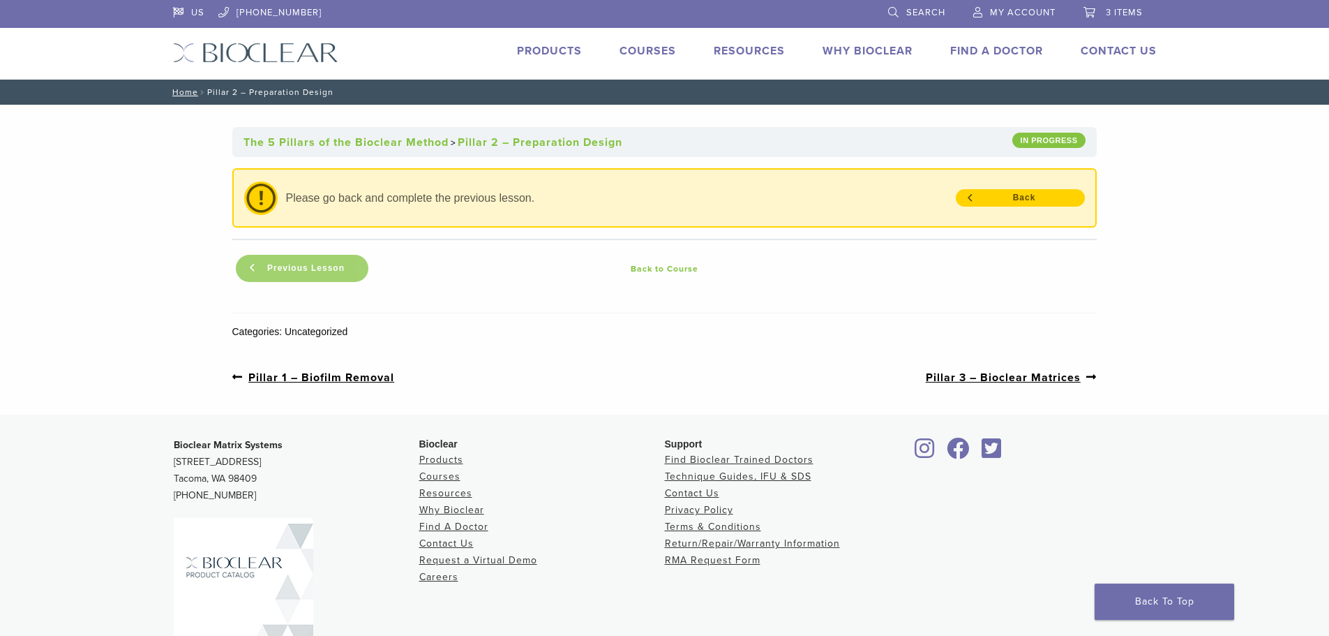
click at [314, 280] on link "Previous Lesson" at bounding box center [302, 268] width 133 height 27
click at [336, 266] on span "Previous Lesson" at bounding box center [306, 268] width 94 height 10
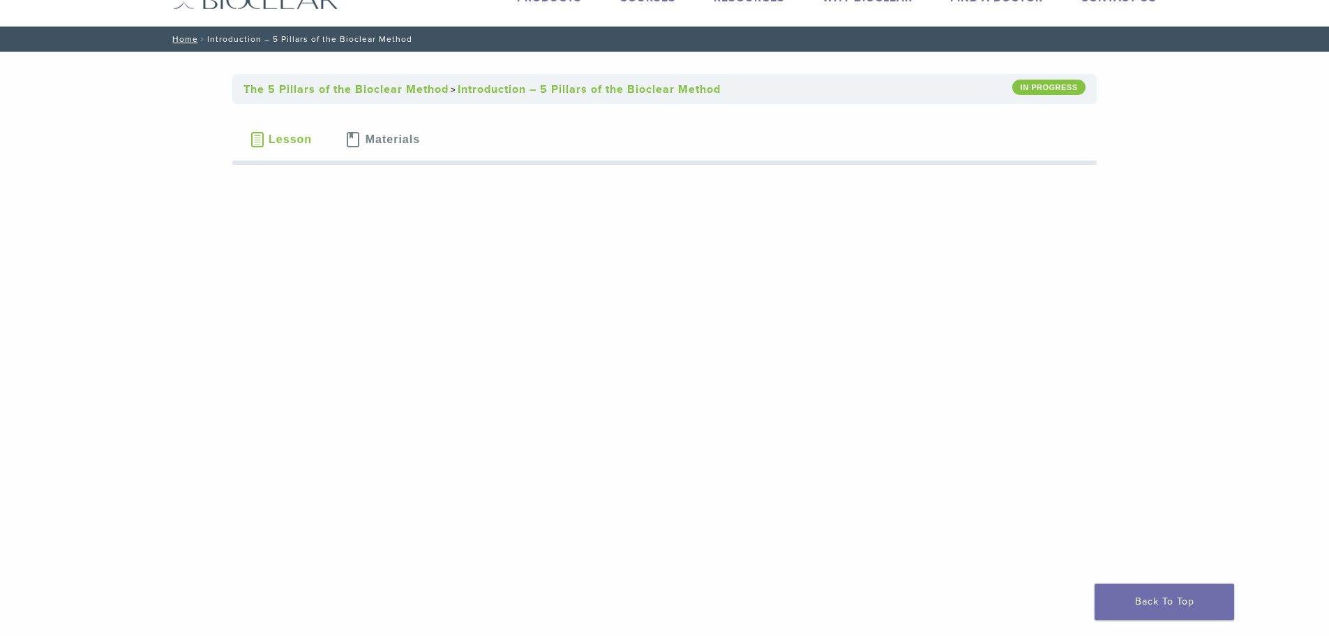
scroll to position [209, 0]
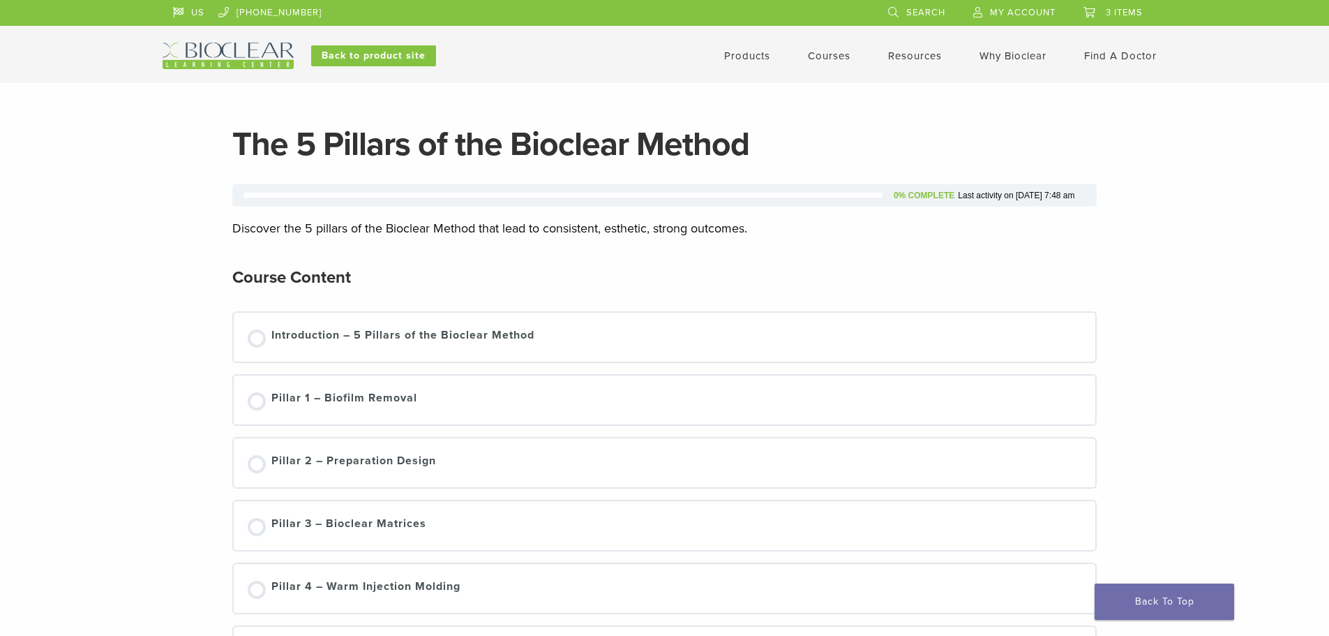
scroll to position [140, 0]
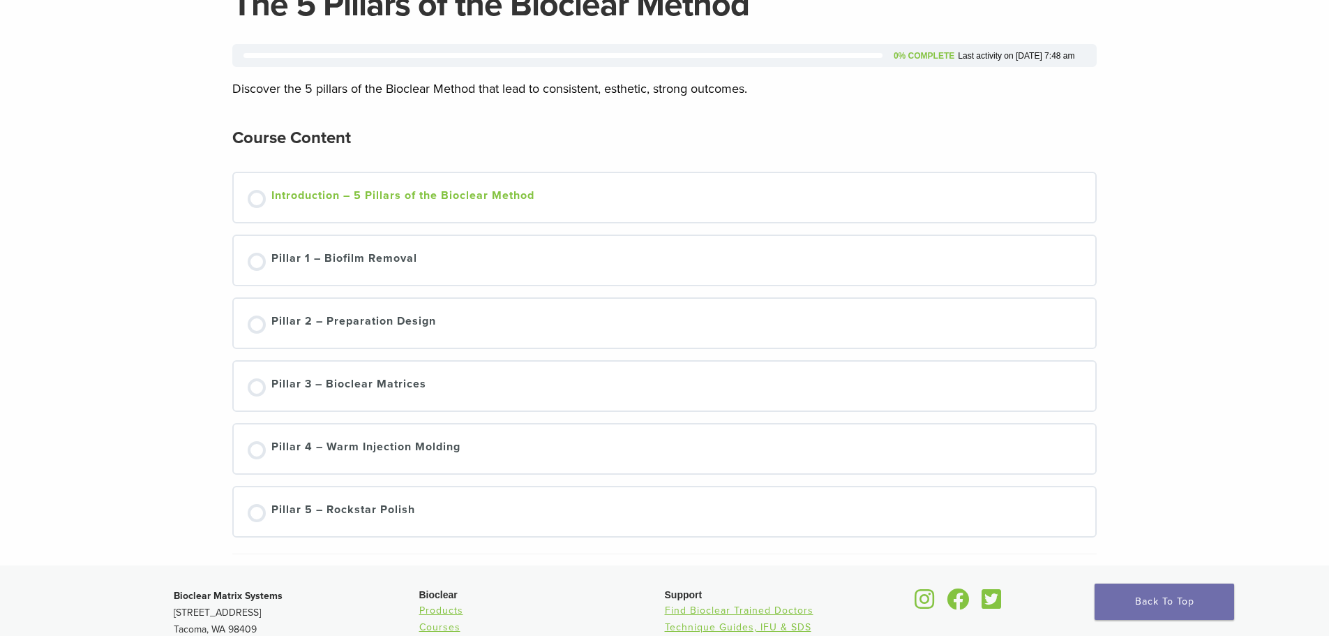
click at [427, 199] on div "Introduction – 5 Pillars of the Bioclear Method" at bounding box center [402, 197] width 263 height 21
click at [255, 201] on div at bounding box center [257, 199] width 18 height 18
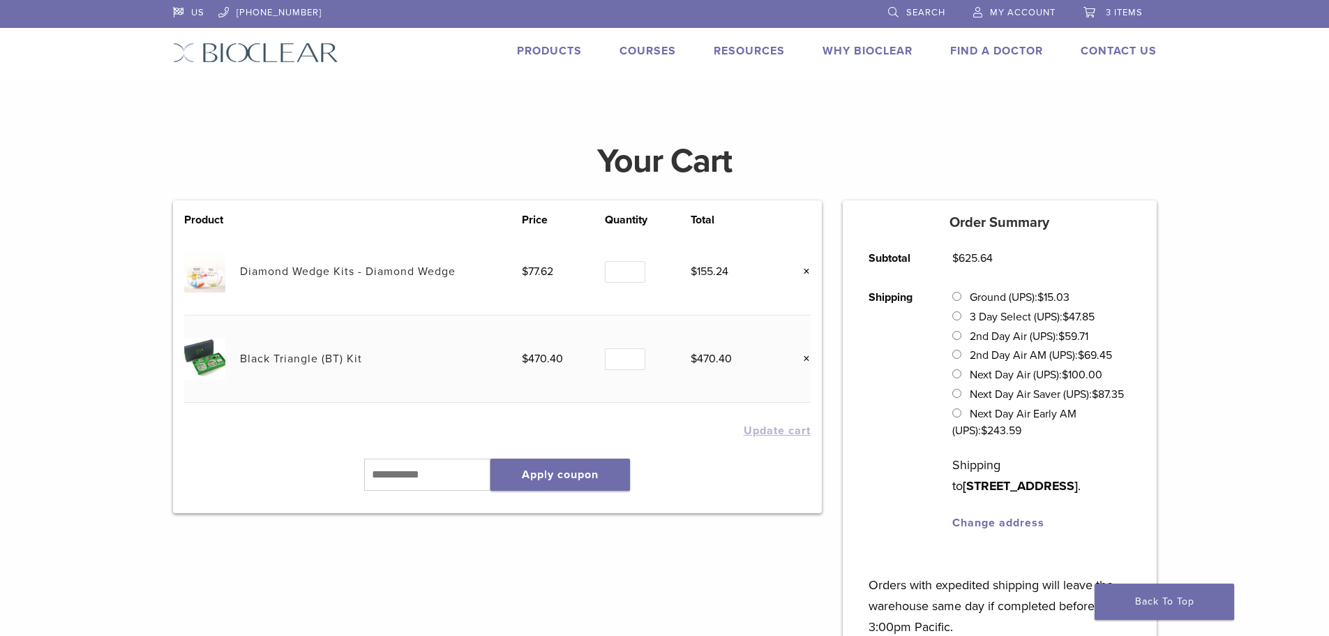
click at [1135, 16] on span "3 items" at bounding box center [1124, 12] width 37 height 11
click at [656, 54] on link "Courses" at bounding box center [647, 51] width 57 height 14
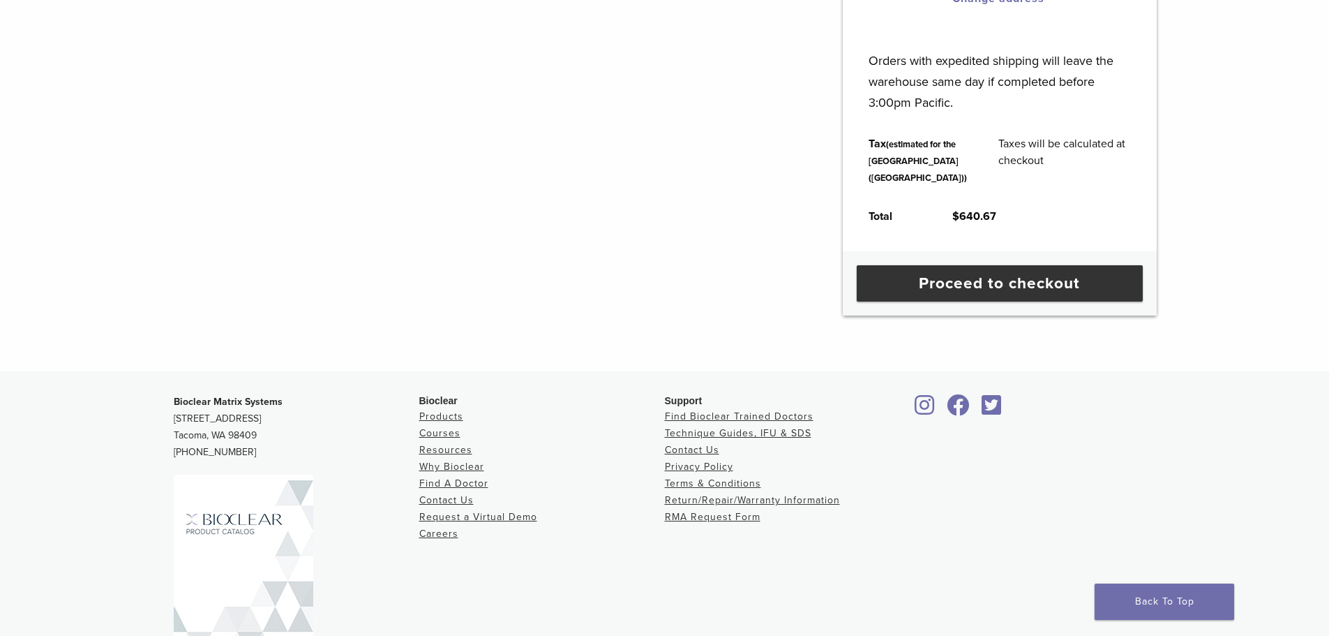
scroll to position [647, 0]
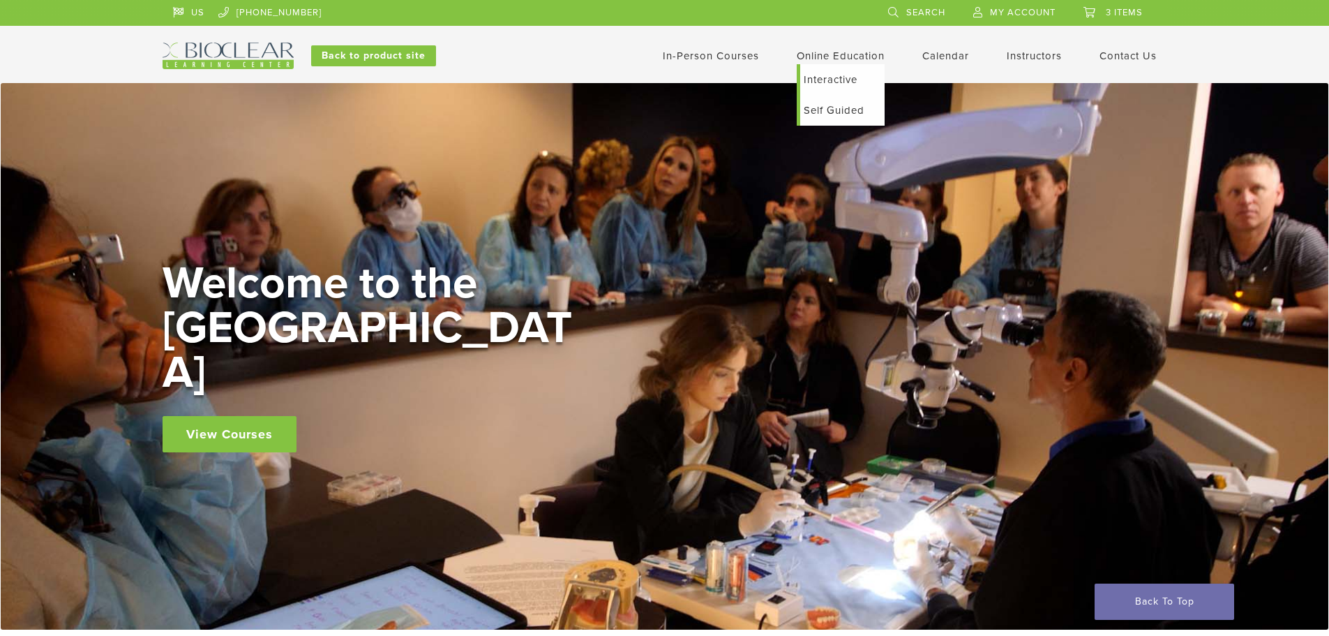
click at [843, 115] on link "Self Guided" at bounding box center [842, 110] width 84 height 31
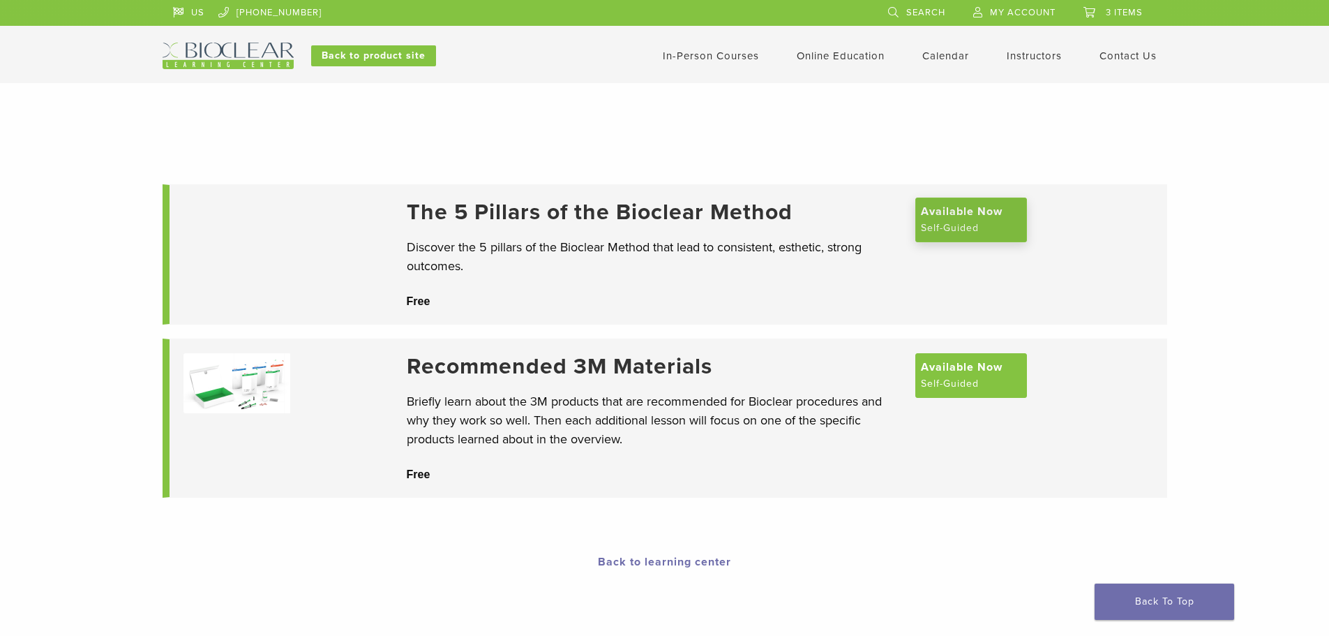
click at [966, 216] on span "Available Now" at bounding box center [962, 211] width 82 height 17
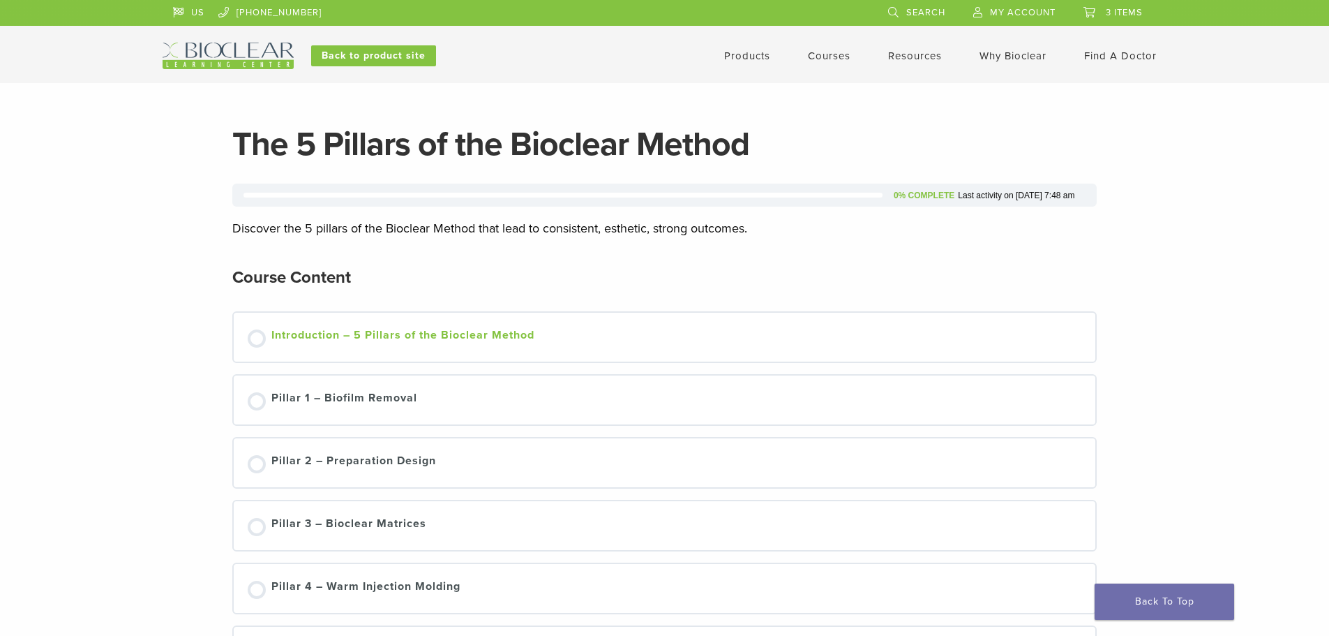
click at [260, 340] on div at bounding box center [257, 338] width 18 height 18
click at [330, 339] on div "Introduction – 5 Pillars of the Bioclear Method" at bounding box center [402, 336] width 263 height 21
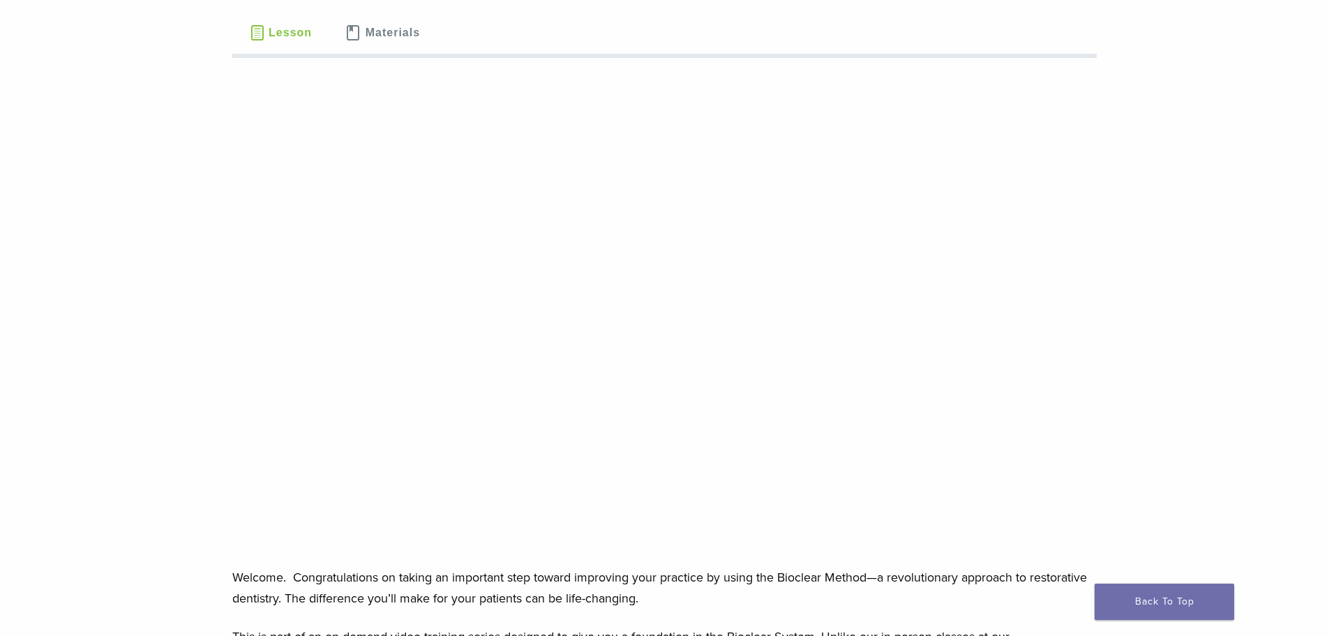
scroll to position [140, 0]
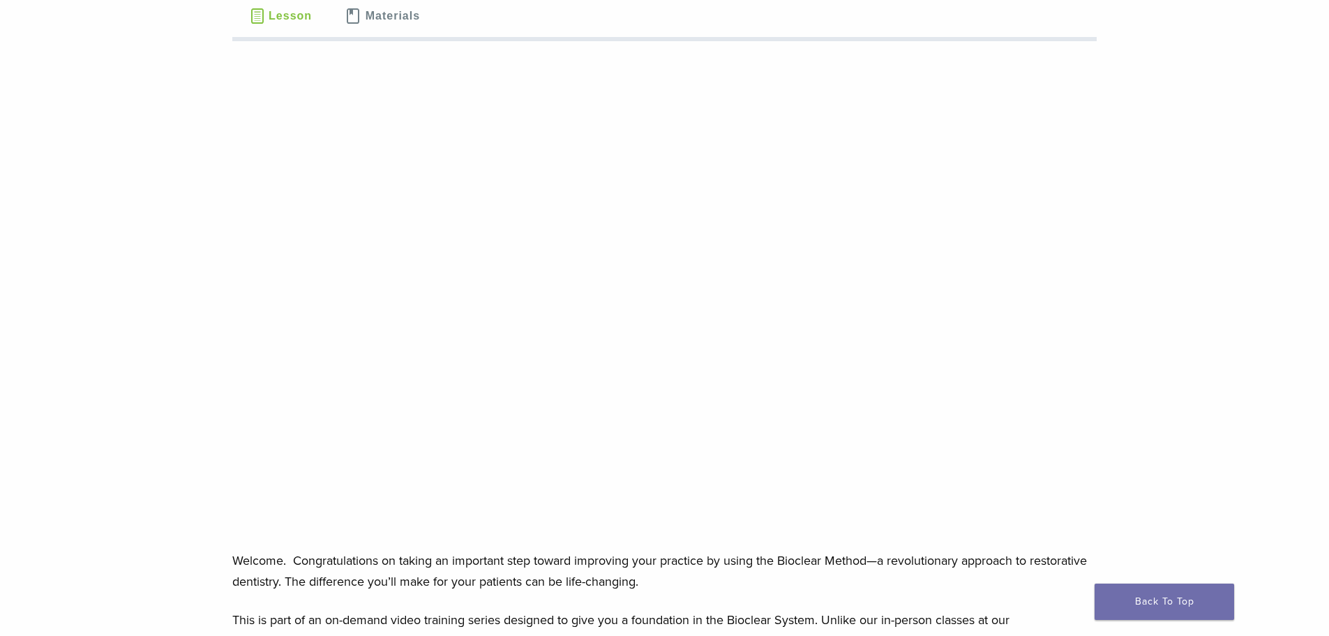
scroll to position [209, 0]
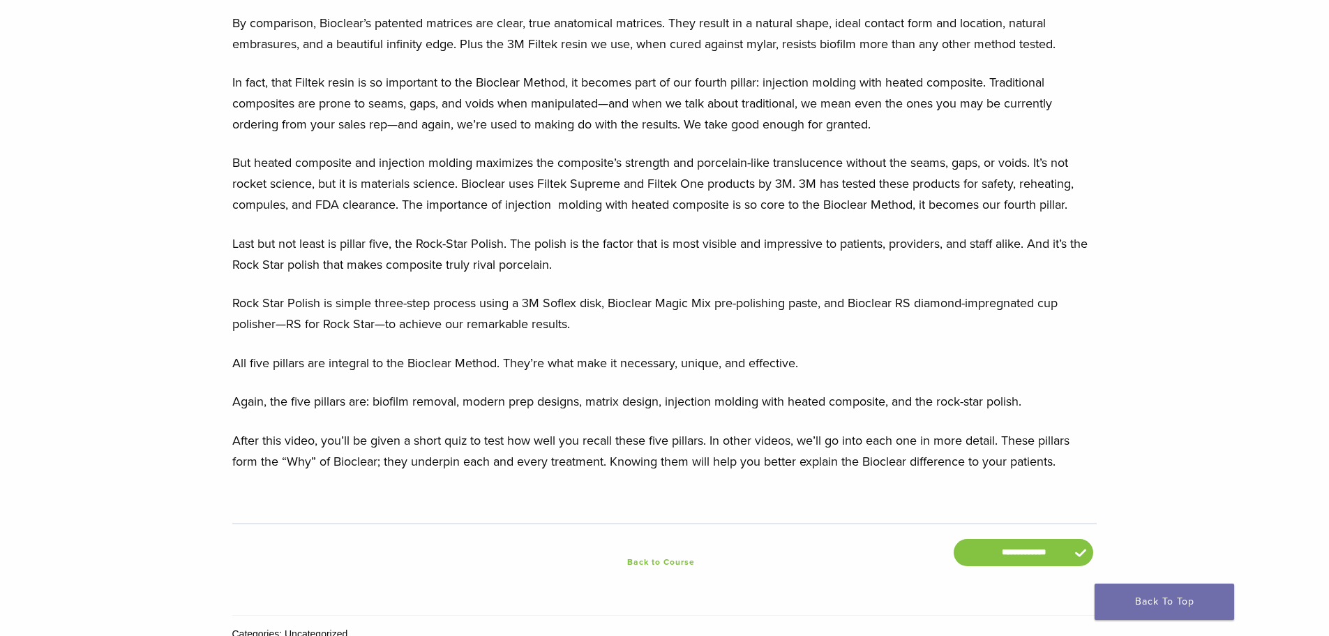
scroll to position [2110, 0]
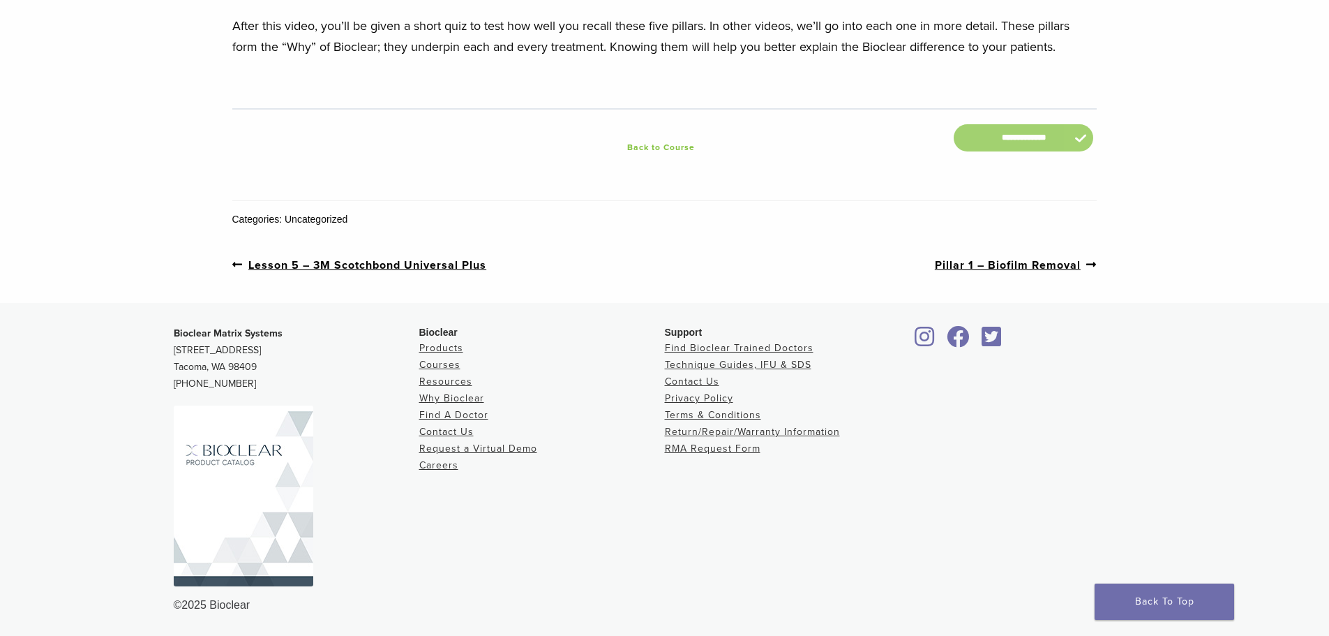
click at [1073, 140] on input "**********" at bounding box center [1024, 137] width 140 height 27
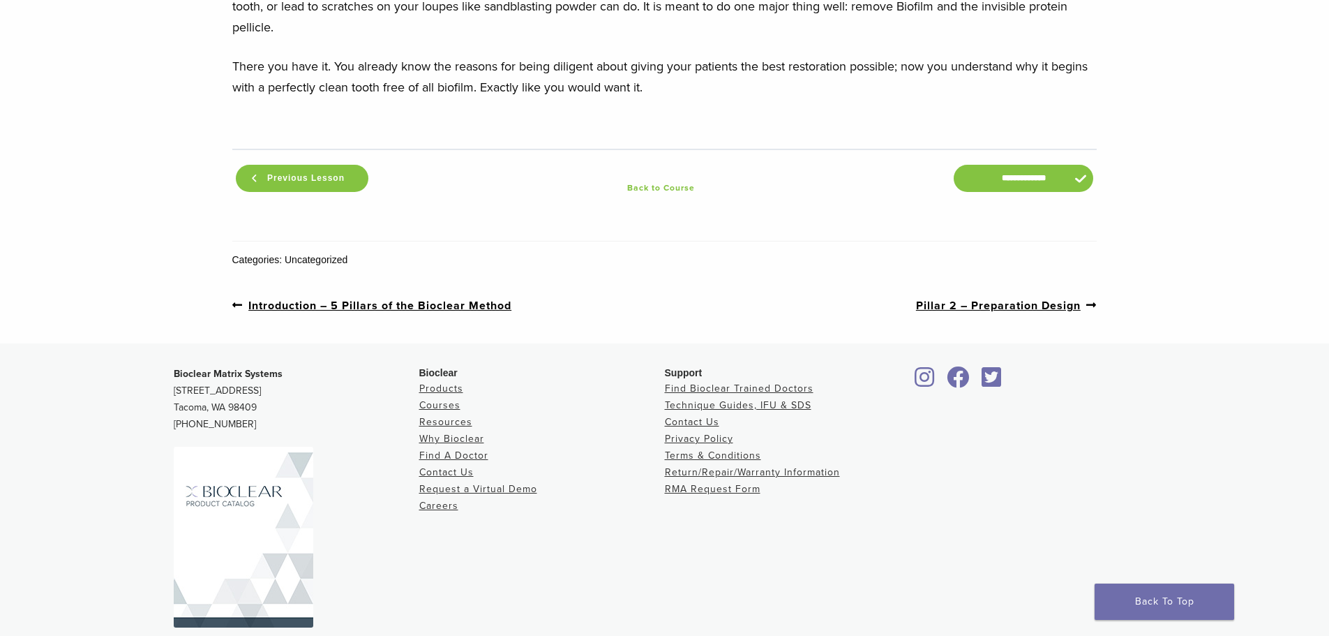
scroll to position [1767, 0]
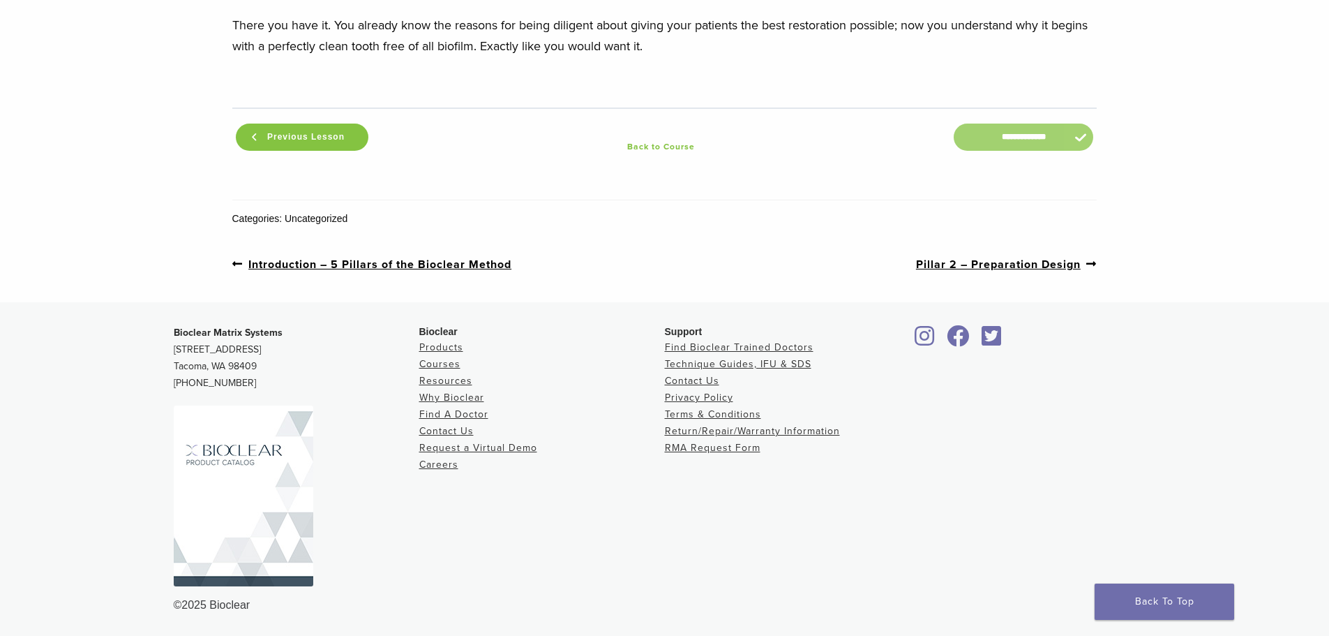
click at [1005, 134] on input "**********" at bounding box center [1024, 136] width 140 height 27
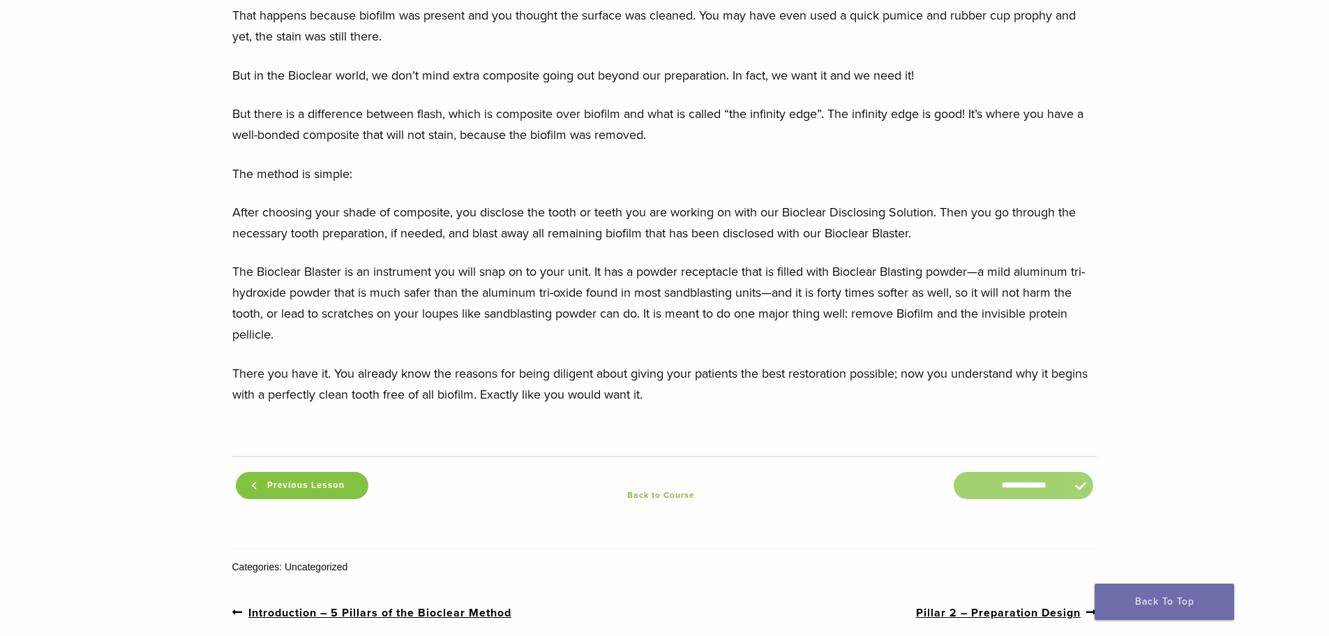
scroll to position [1418, 0]
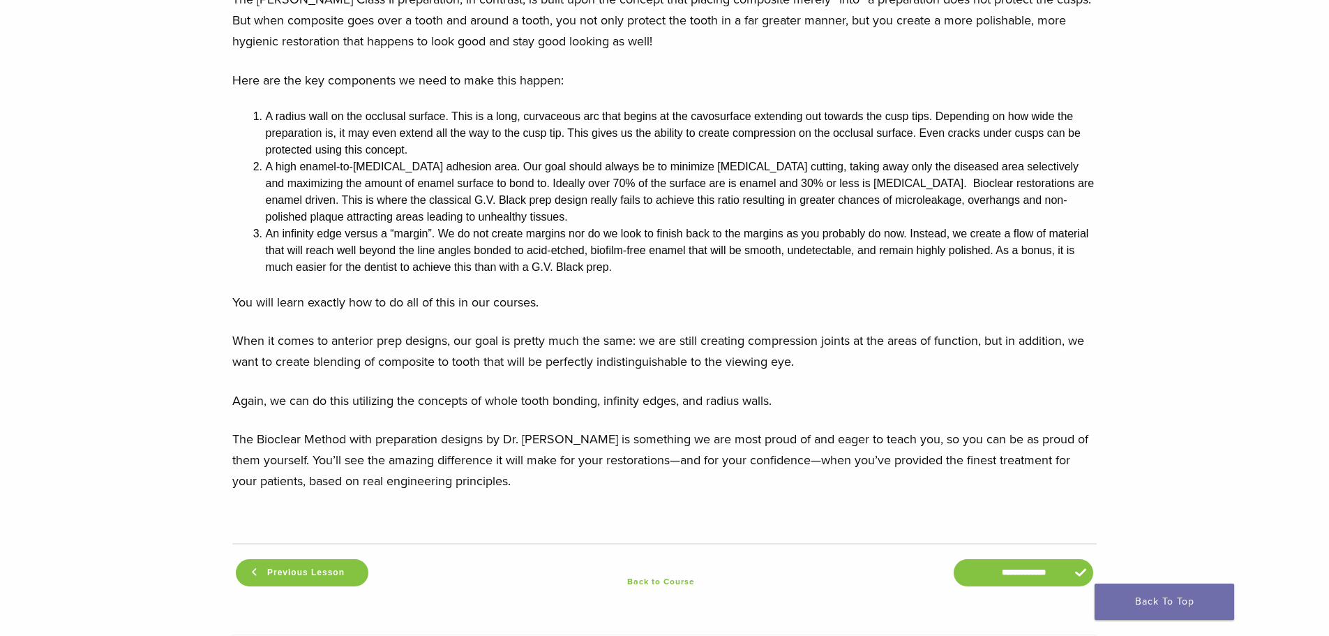
scroll to position [1596, 0]
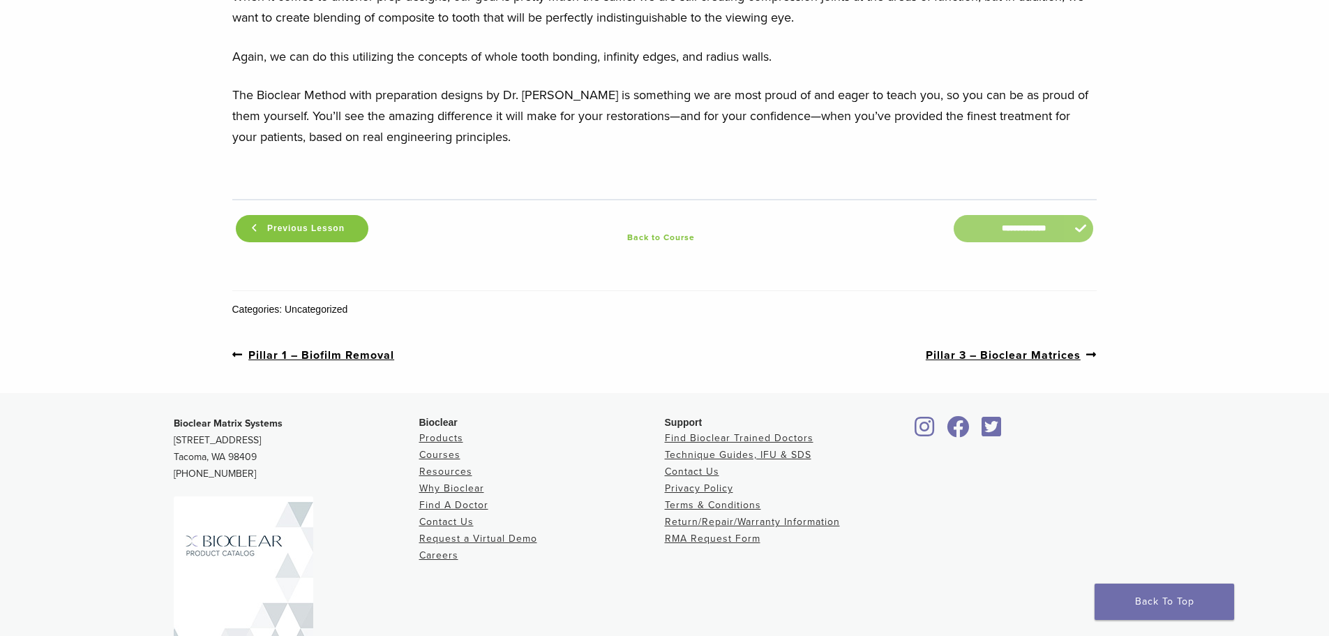
click at [1003, 215] on input "**********" at bounding box center [1024, 228] width 140 height 27
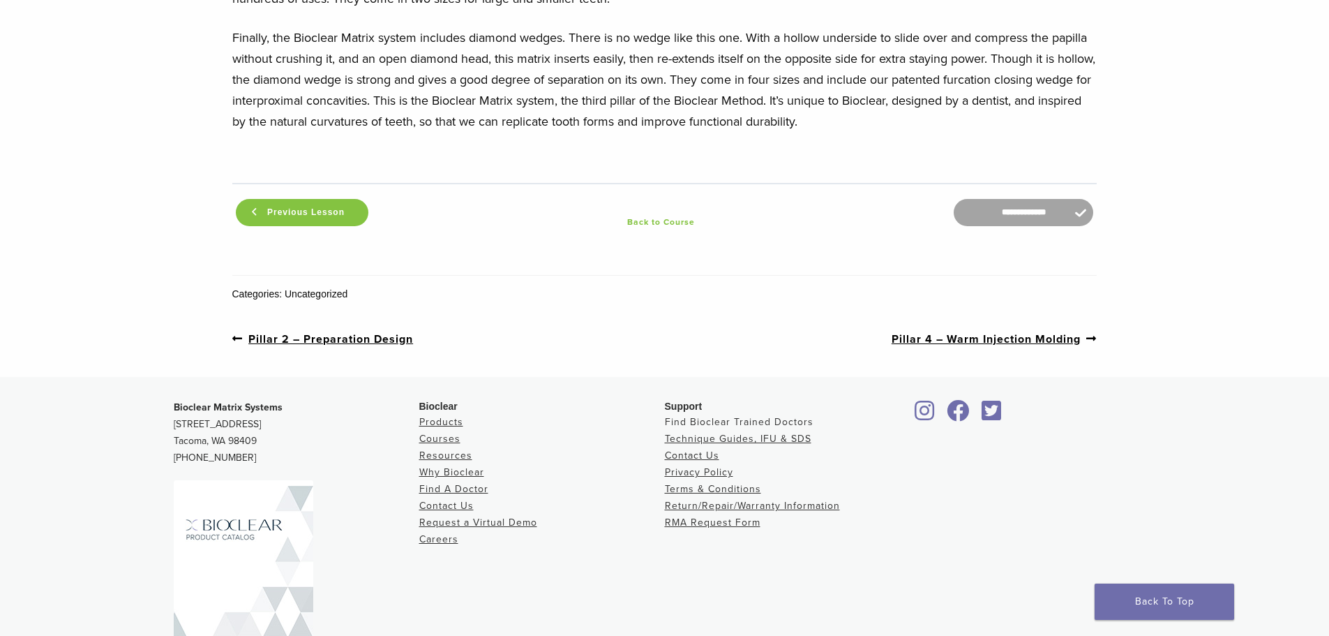
scroll to position [1904, 0]
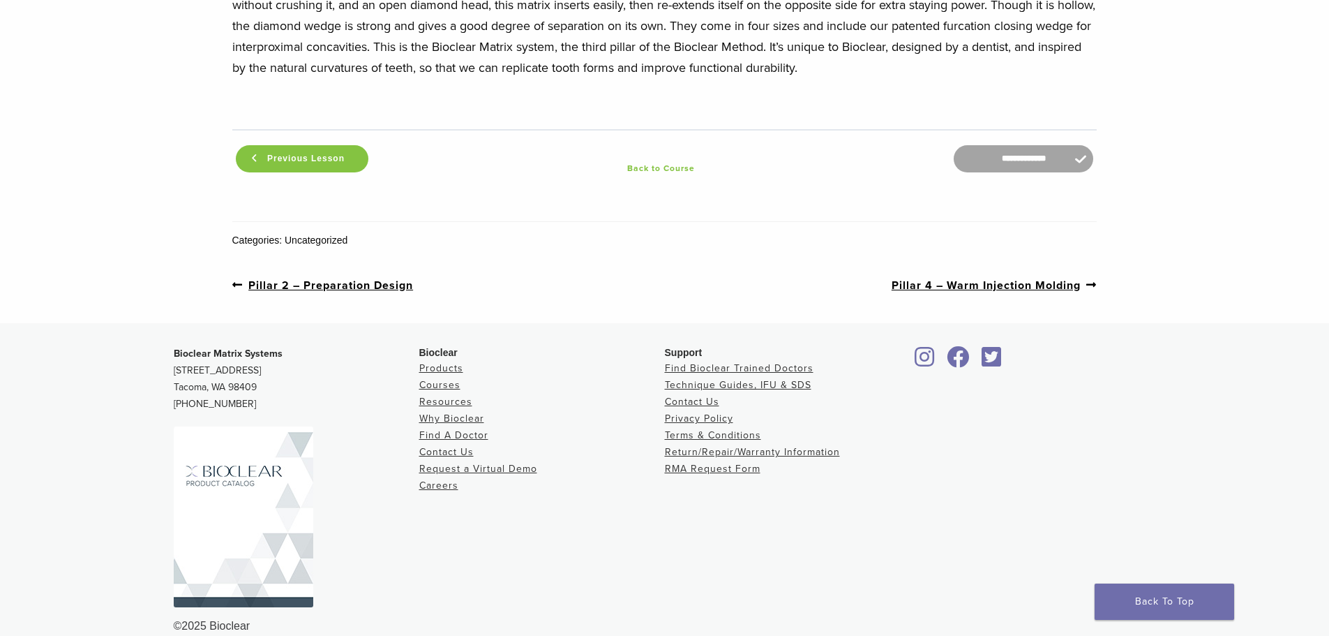
click at [1040, 276] on link "Next post: Pillar 4 – Warm Injection Molding" at bounding box center [995, 284] width 206 height 17
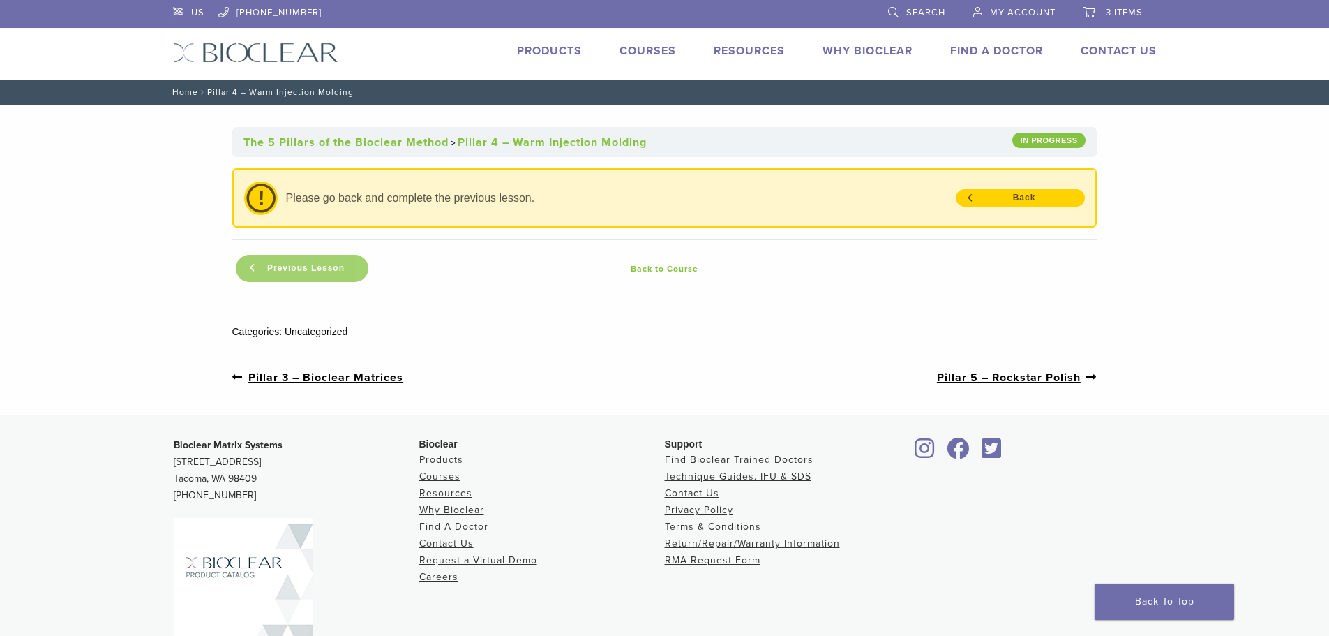
click at [337, 273] on span "Previous Lesson" at bounding box center [306, 268] width 94 height 10
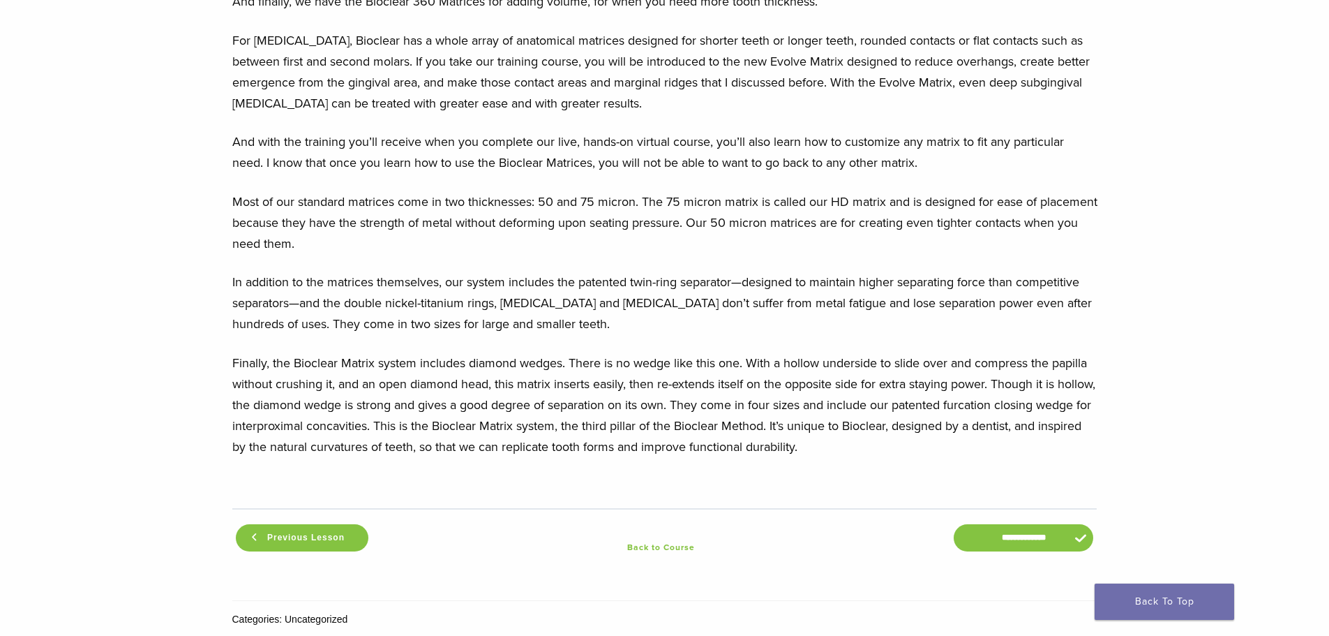
scroll to position [1744, 0]
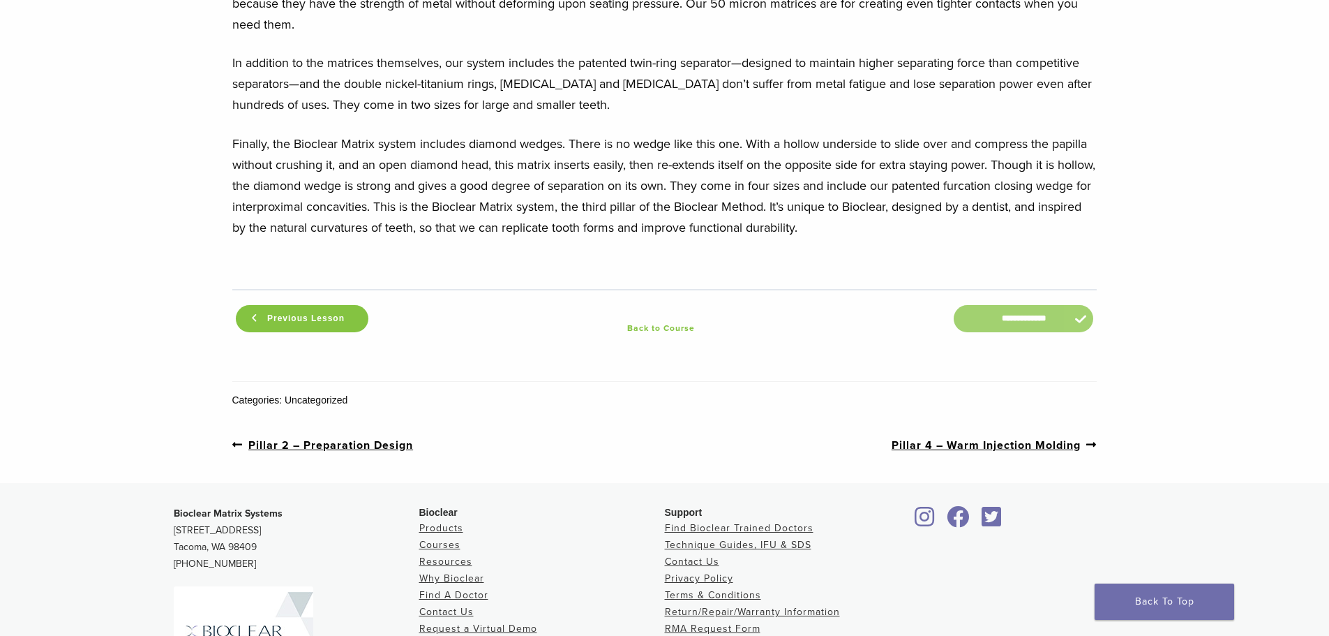
click at [1025, 305] on input "**********" at bounding box center [1024, 318] width 140 height 27
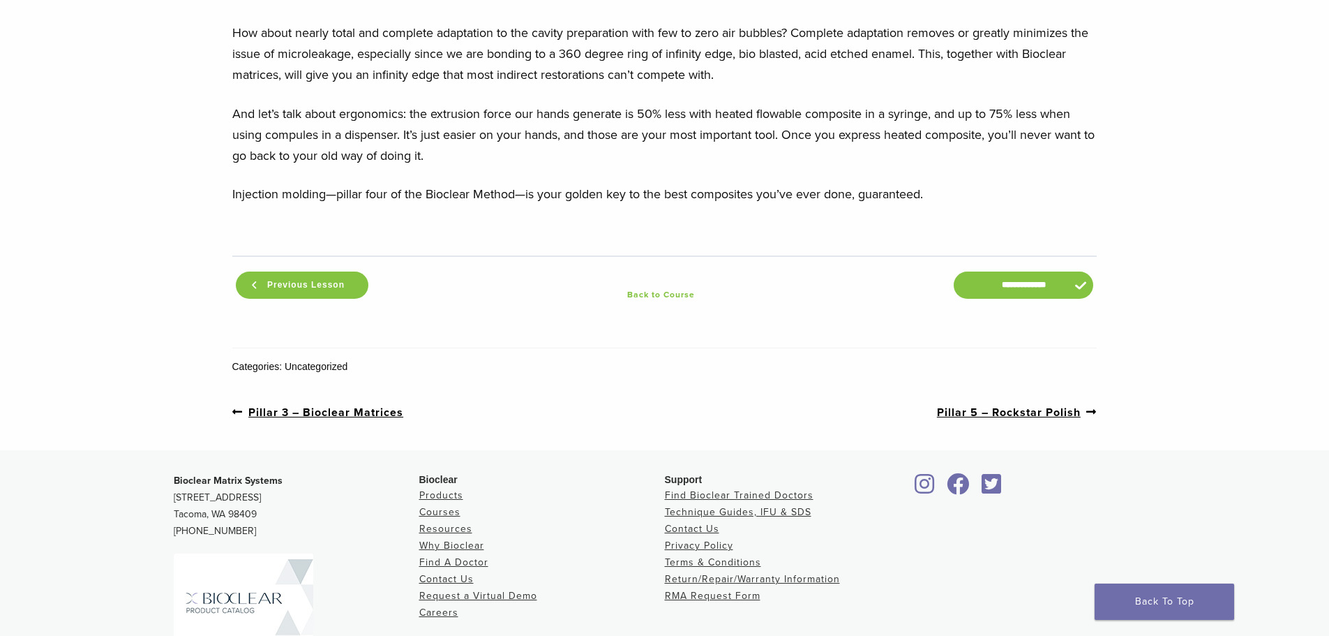
scroll to position [1627, 0]
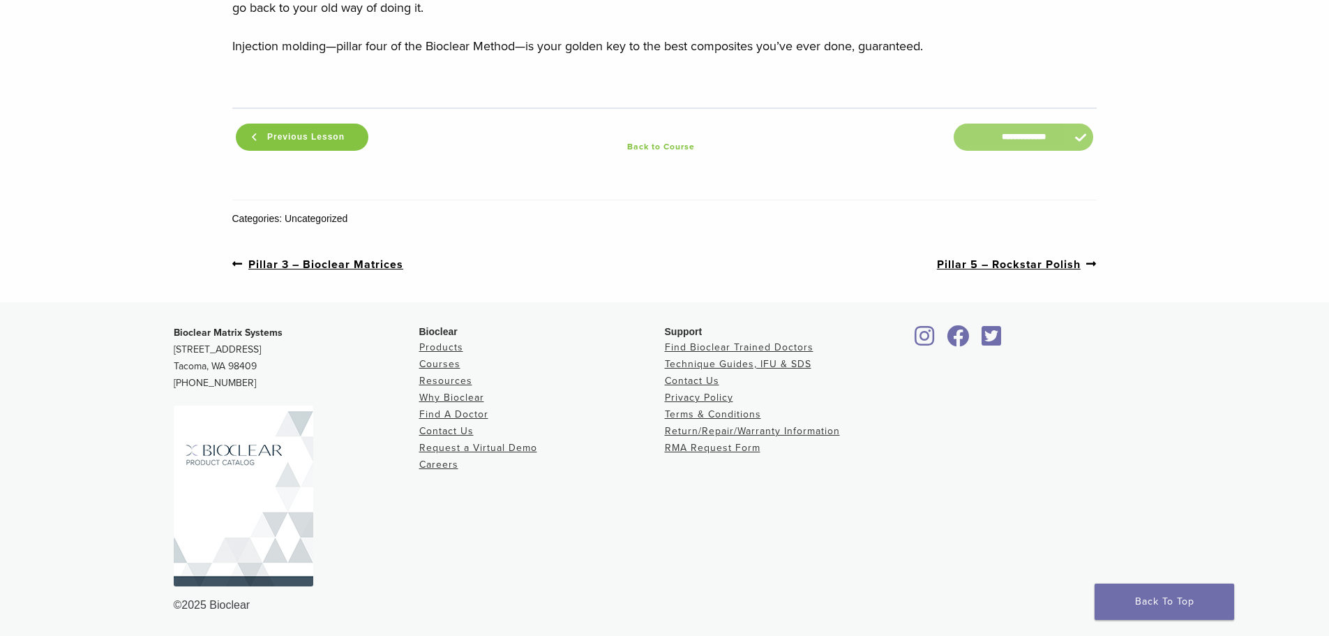
click at [1021, 135] on input "**********" at bounding box center [1024, 136] width 140 height 27
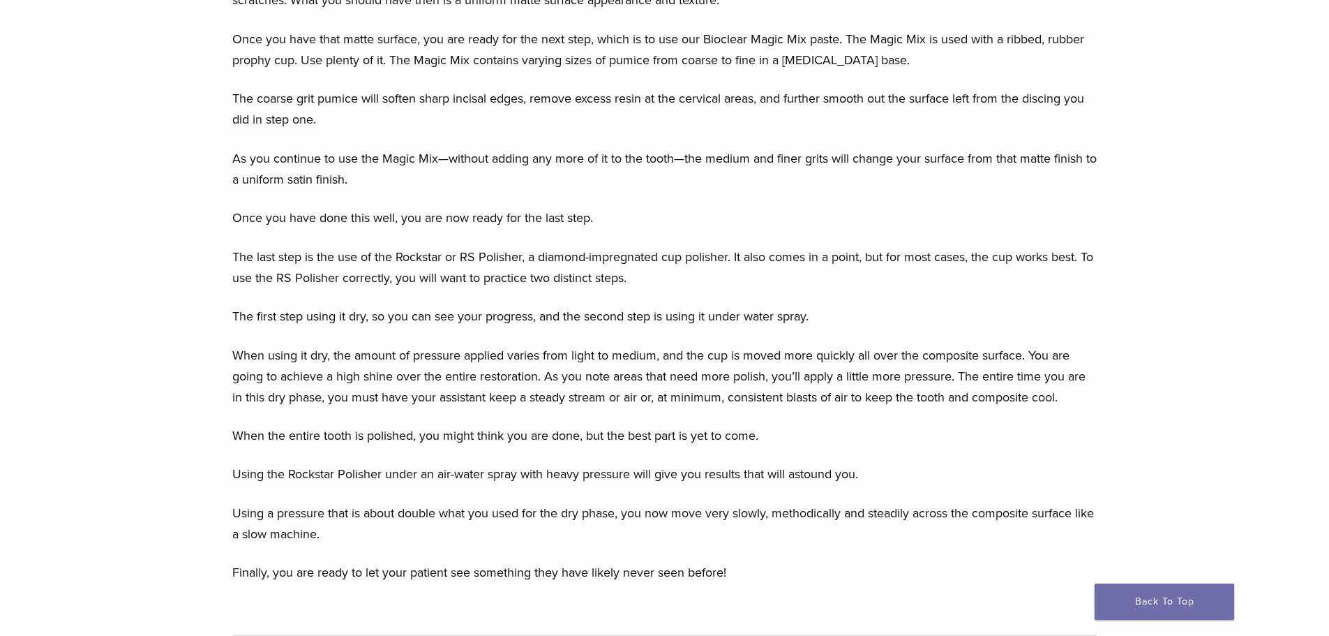
scroll to position [1465, 0]
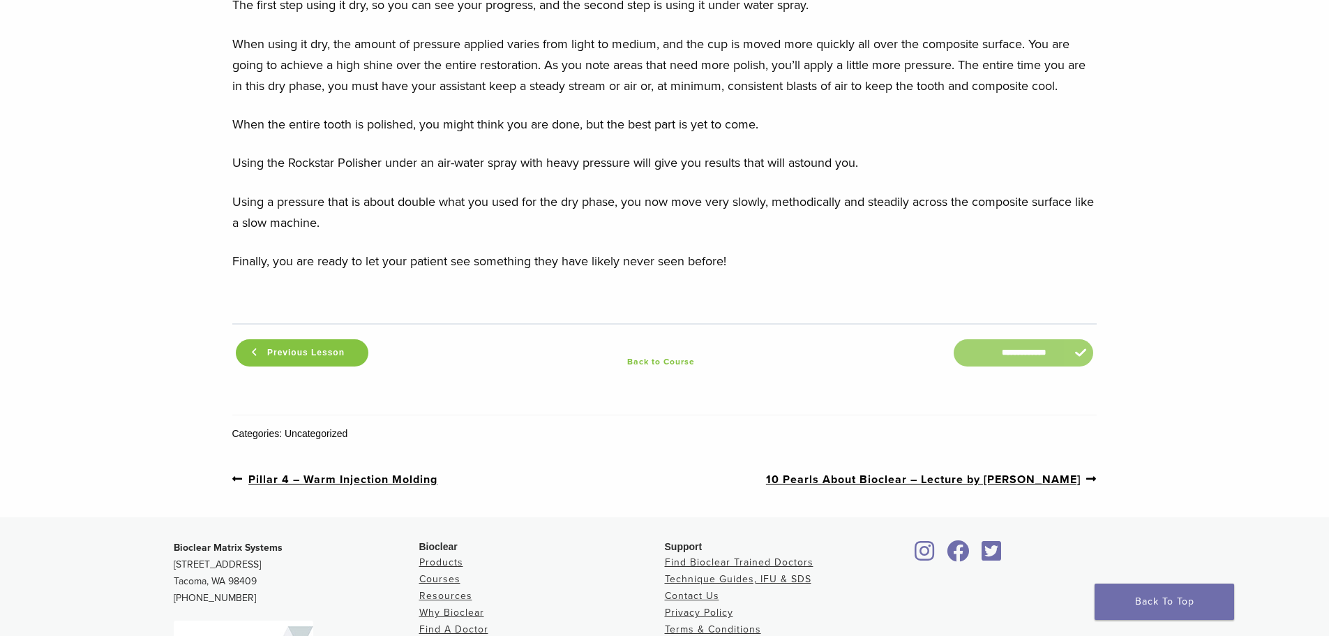
click at [1014, 360] on input "**********" at bounding box center [1024, 352] width 140 height 27
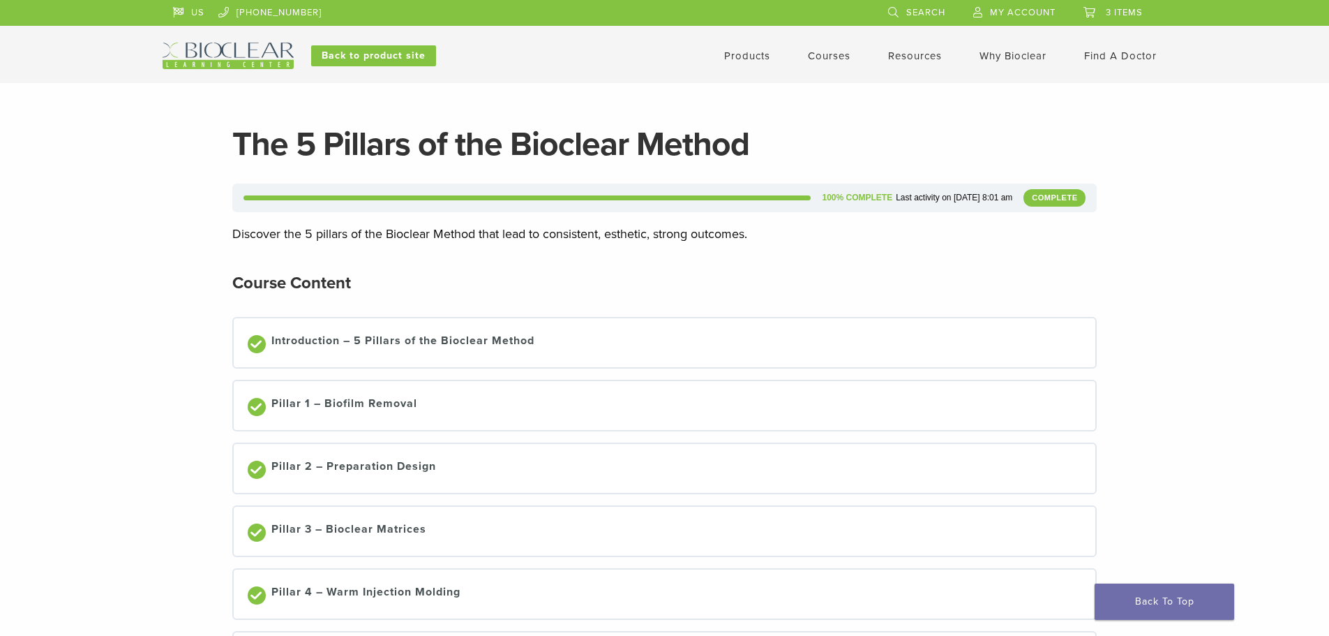
click at [831, 57] on link "Courses" at bounding box center [829, 56] width 43 height 13
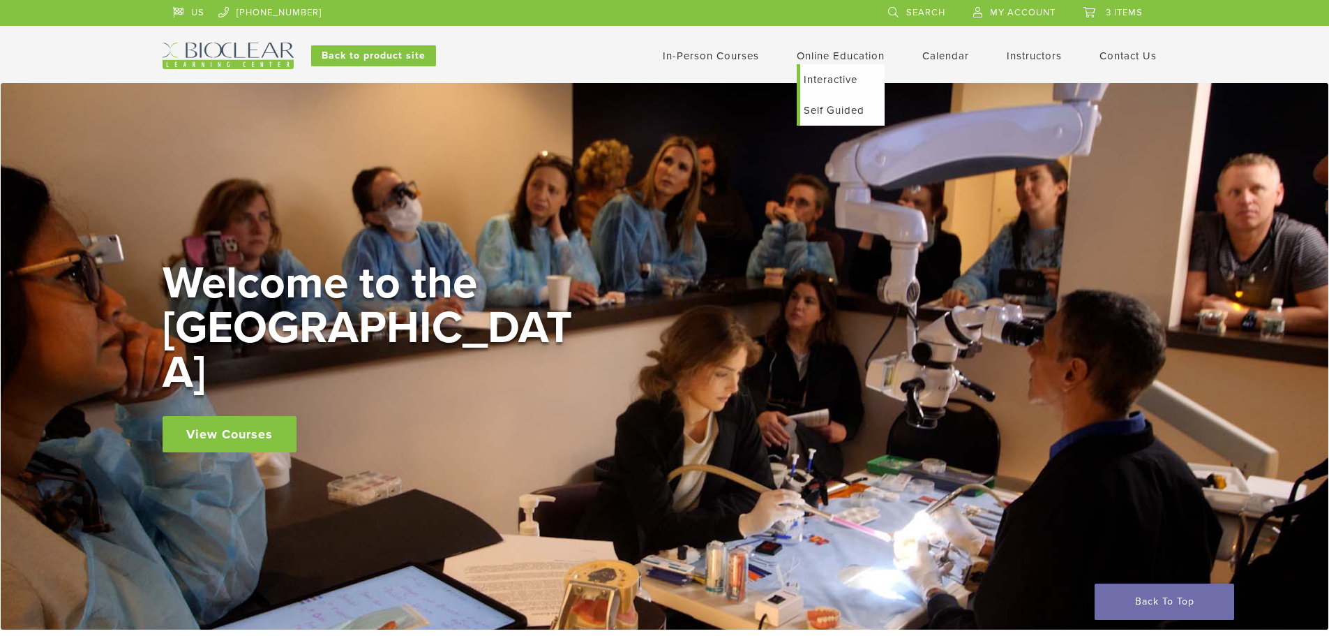
click at [838, 111] on link "Self Guided" at bounding box center [842, 110] width 84 height 31
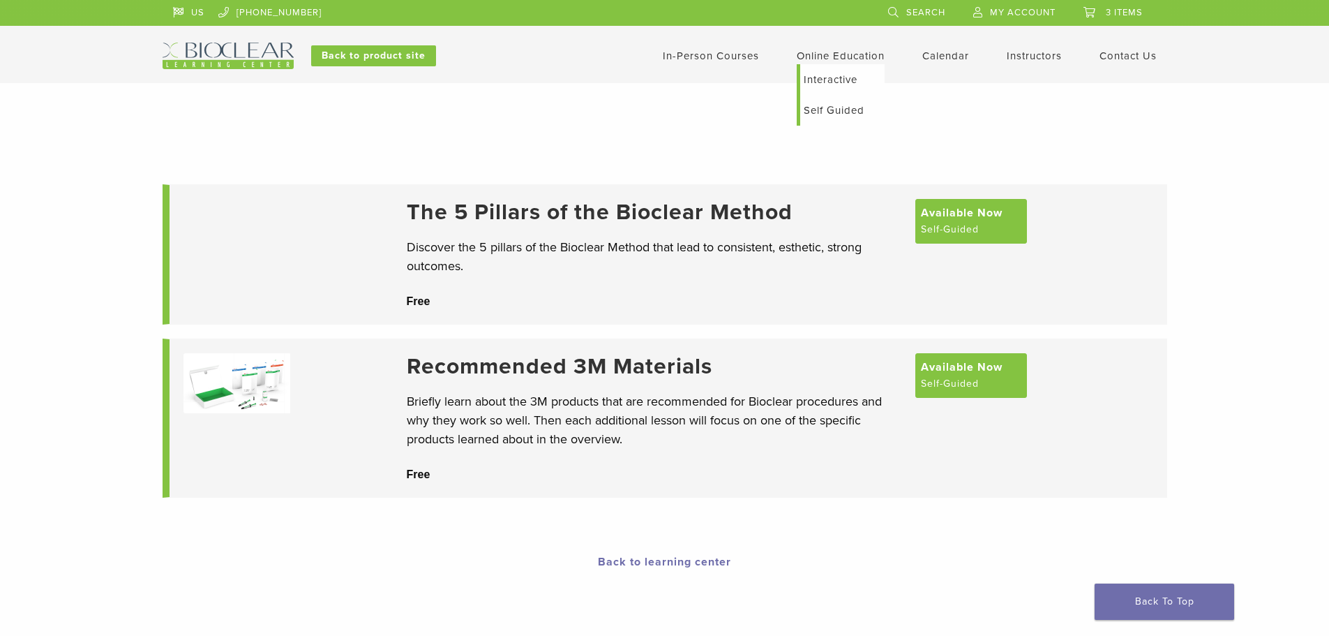
click at [854, 109] on link "Self Guided" at bounding box center [842, 110] width 84 height 31
click at [854, 59] on link "Online Education" at bounding box center [841, 56] width 88 height 13
click at [839, 77] on link "Interactive" at bounding box center [842, 79] width 84 height 31
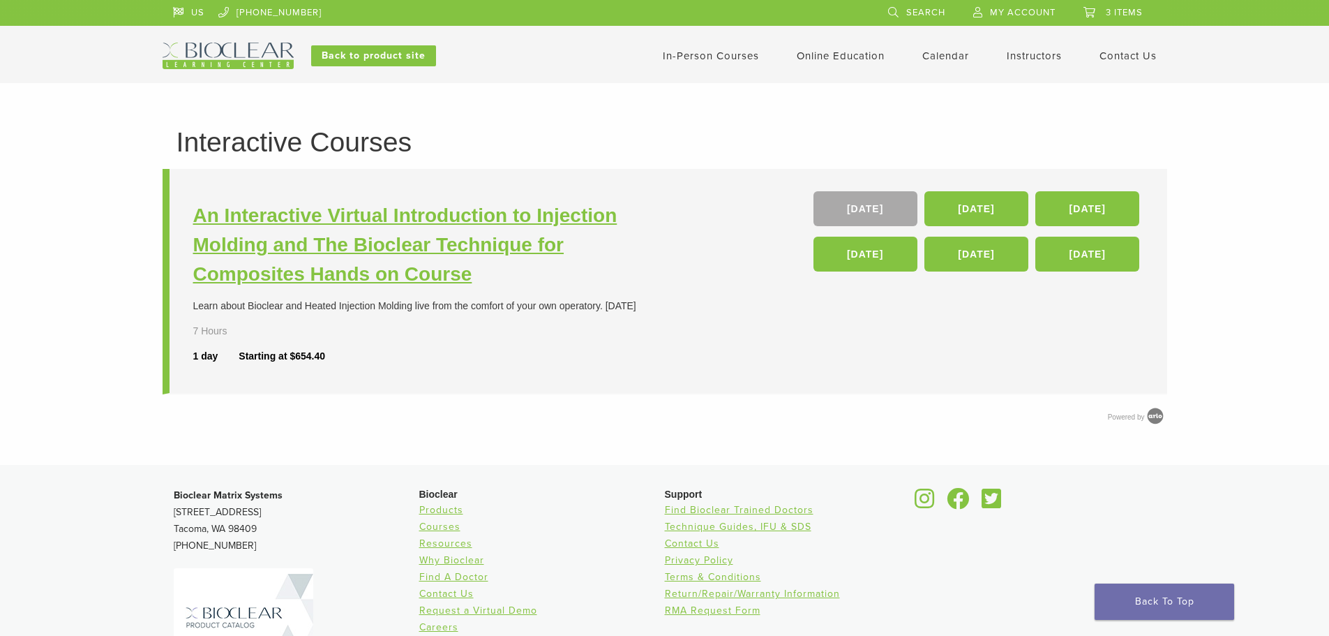
click at [494, 246] on h3 "An Interactive Virtual Introduction to Injection Molding and The Bioclear Techn…" at bounding box center [430, 245] width 475 height 88
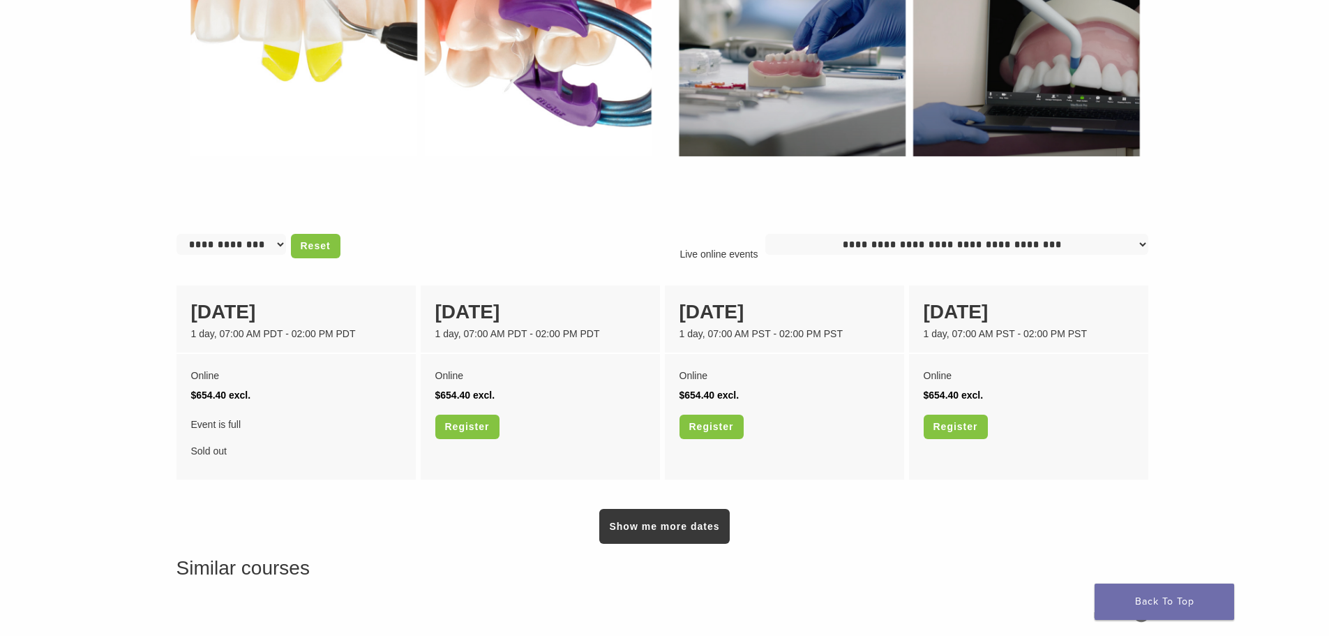
scroll to position [907, 0]
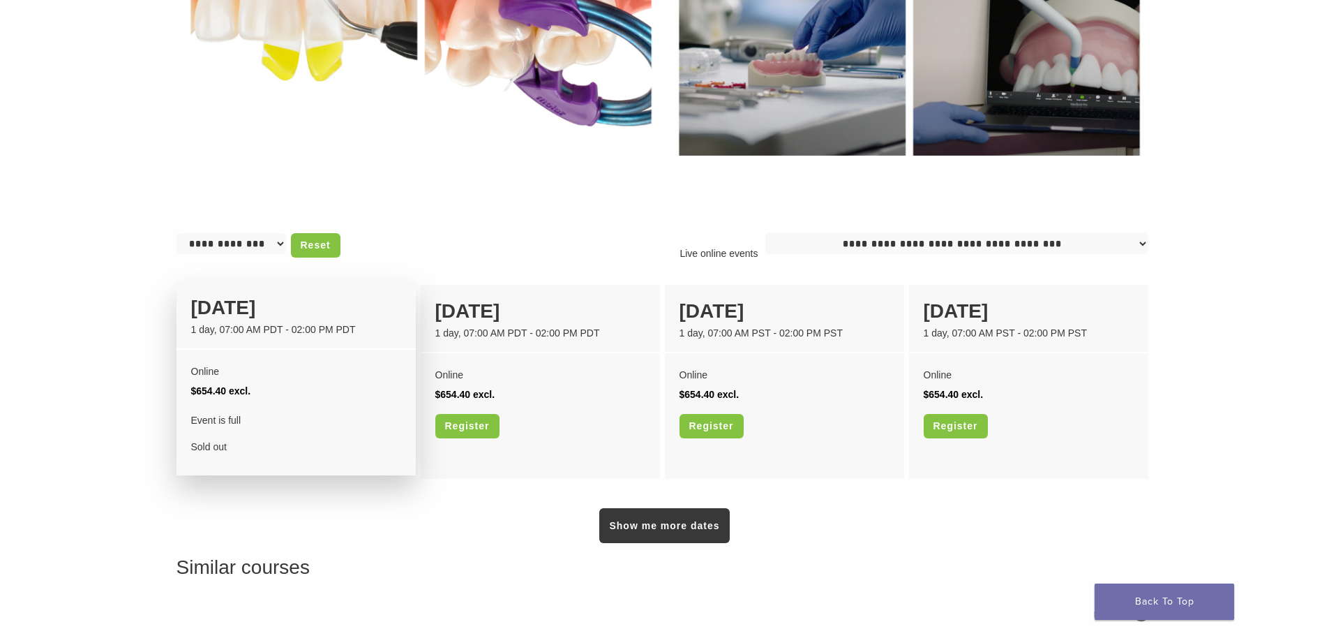
click at [244, 319] on div "[DATE]" at bounding box center [296, 307] width 210 height 29
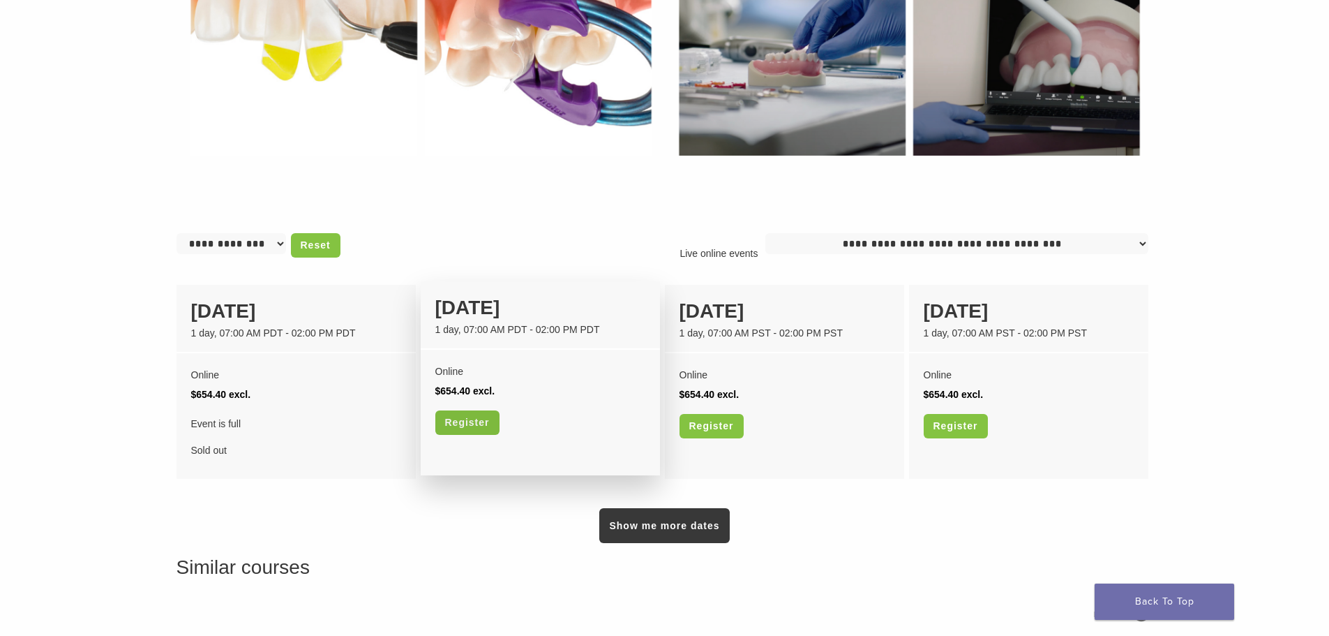
click at [474, 426] on link "Register" at bounding box center [467, 422] width 64 height 24
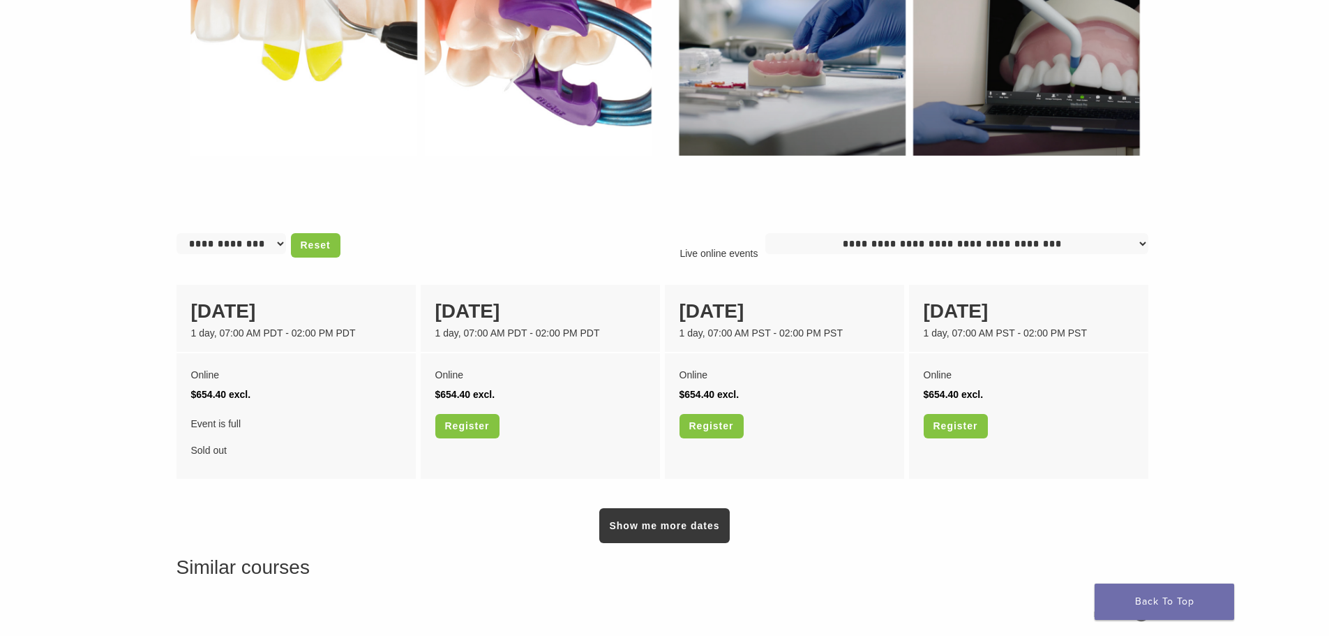
click at [396, 521] on div "Show me more dates" at bounding box center [665, 512] width 977 height 59
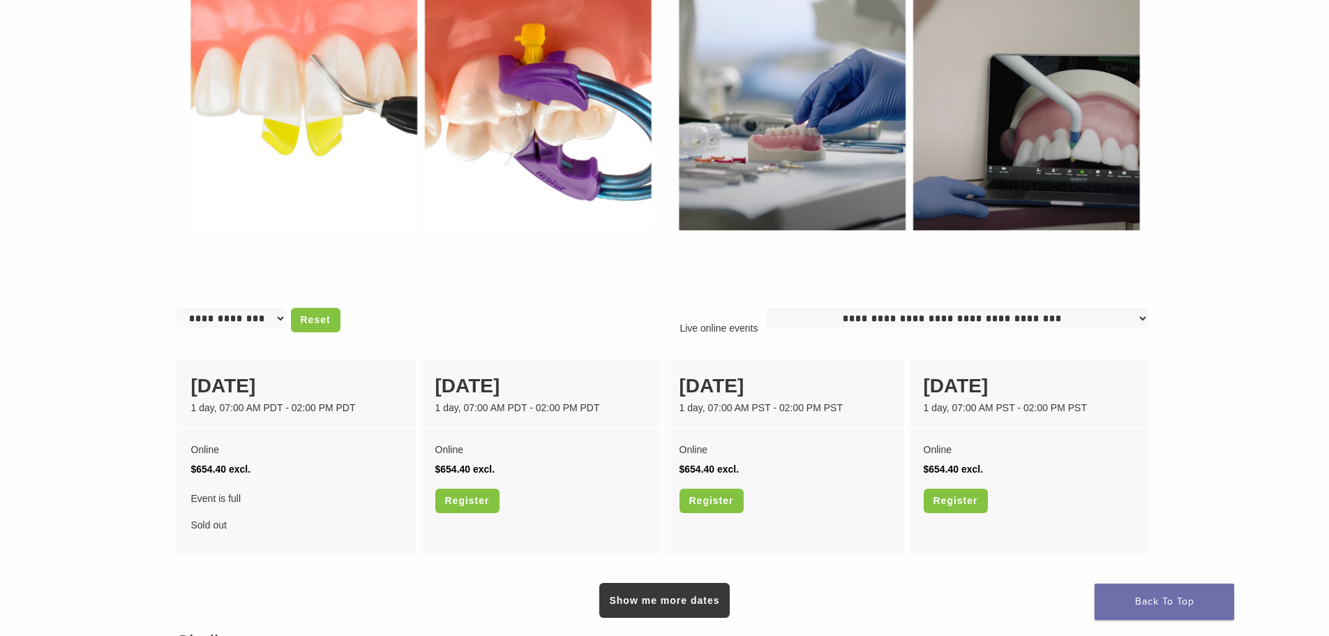
scroll to position [837, 0]
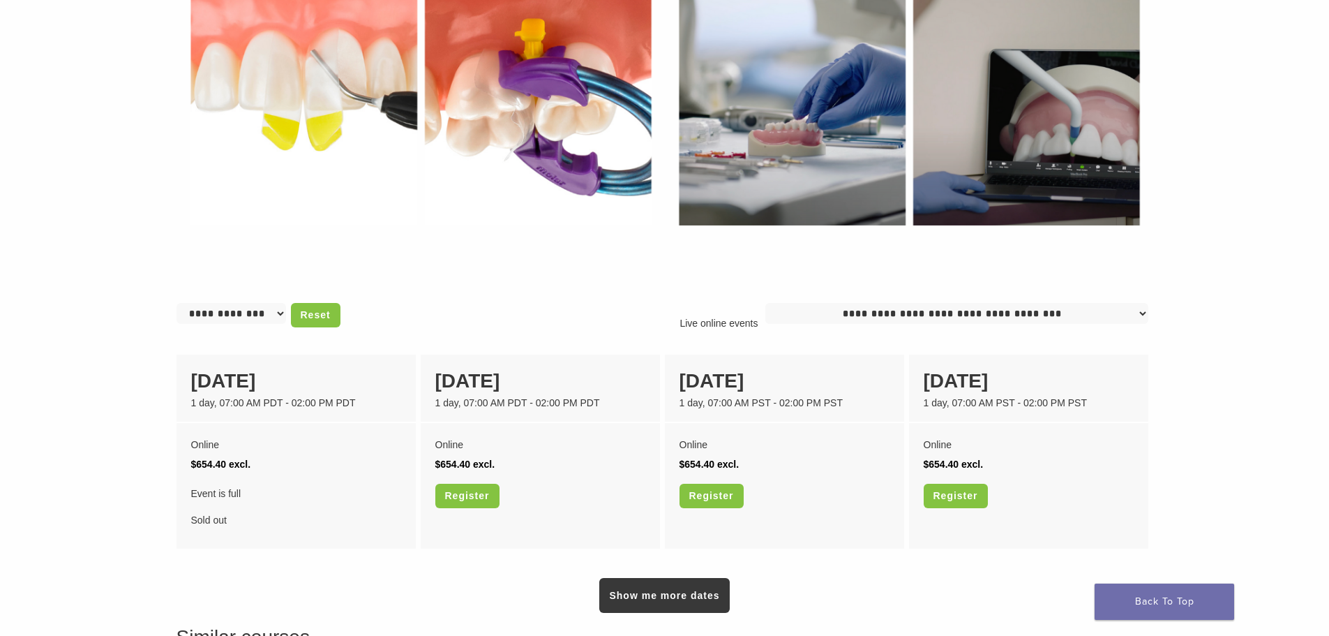
click at [906, 320] on select "**********" at bounding box center [956, 313] width 383 height 21
click at [1259, 144] on main "An Interactive Virtual Introduction to Injection Molding and The Bioclear Techn…" at bounding box center [664, 0] width 1329 height 1464
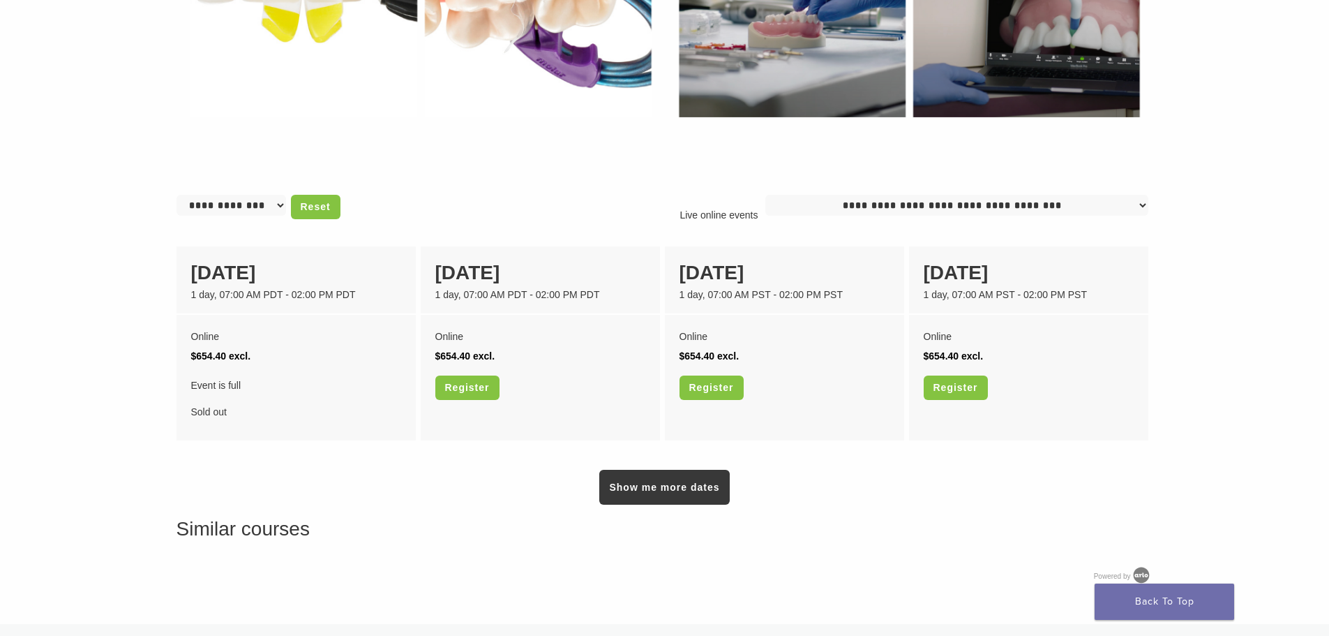
scroll to position [907, 0]
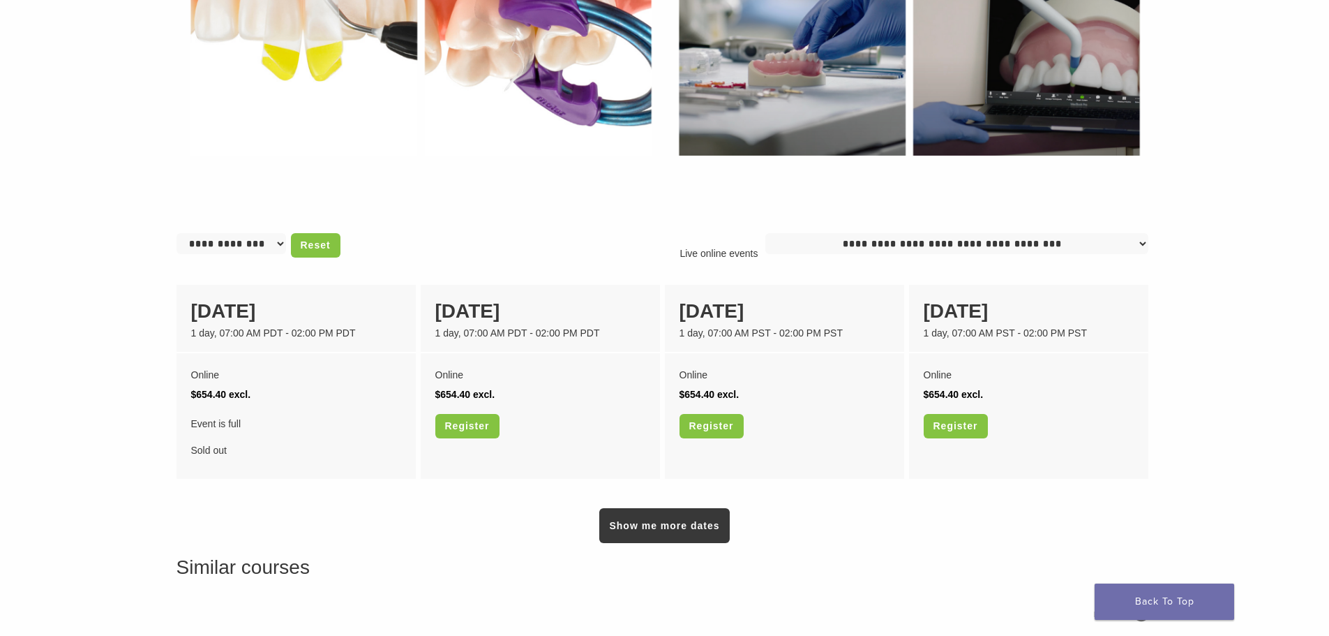
click at [684, 523] on link "Show me more dates" at bounding box center [664, 525] width 130 height 35
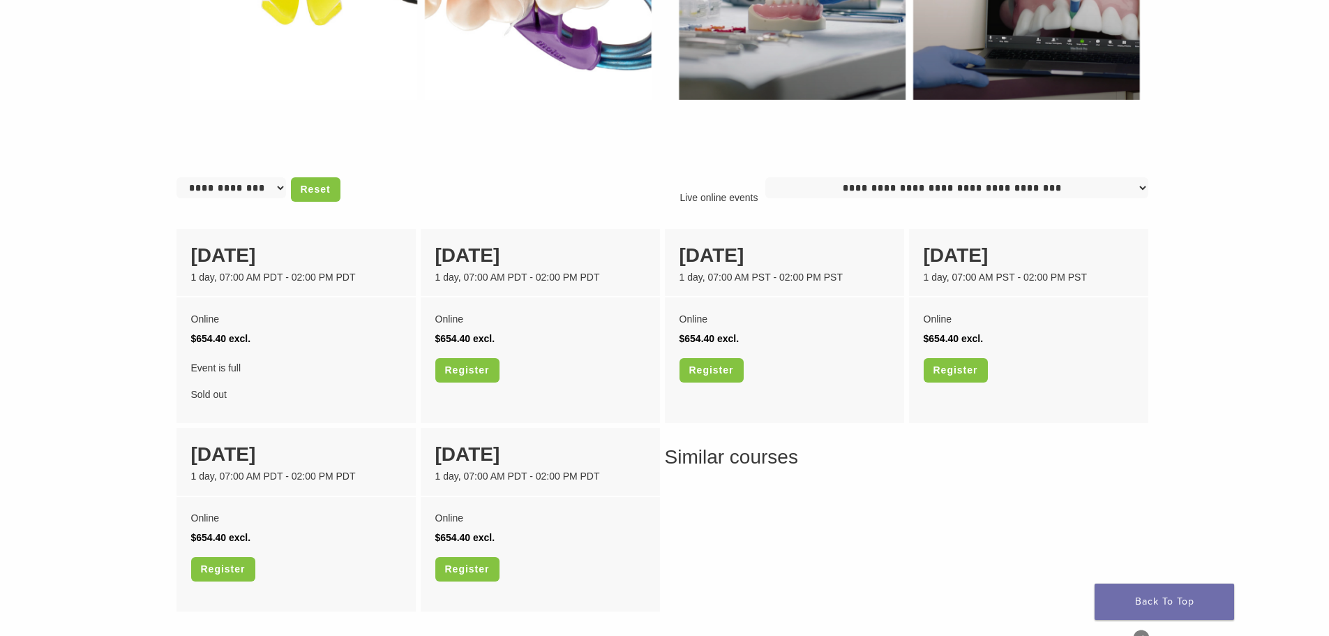
scroll to position [1046, 0]
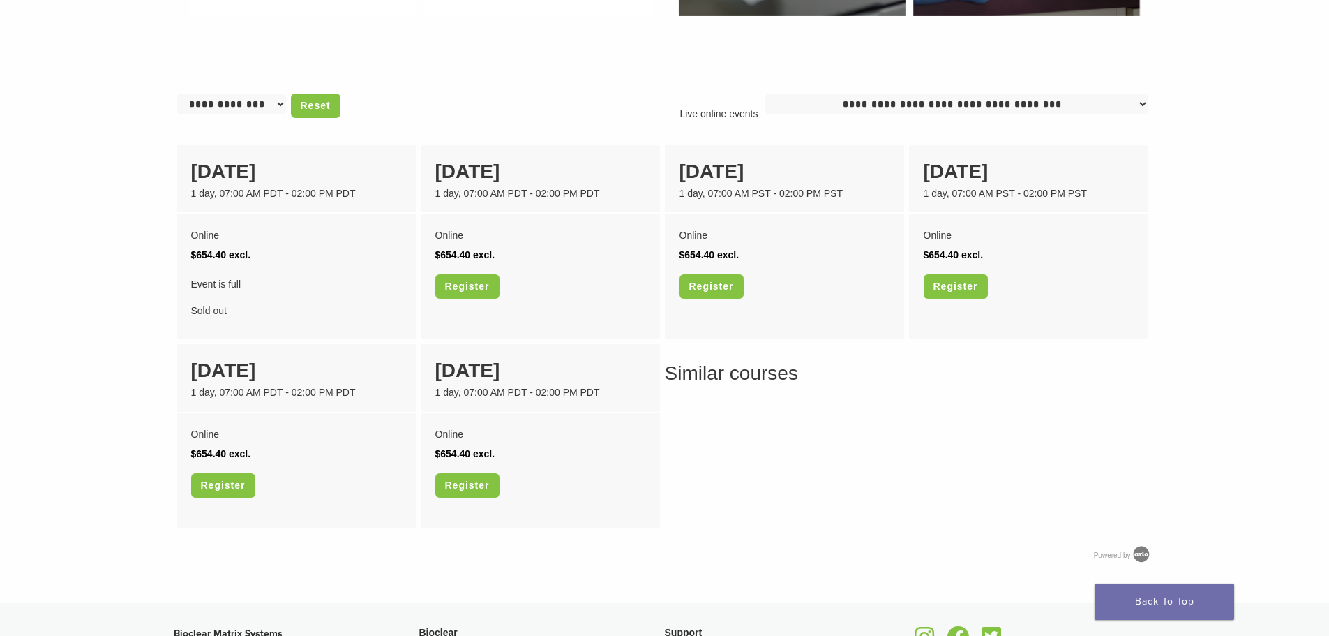
click at [896, 517] on div "Similar courses" at bounding box center [665, 446] width 977 height 174
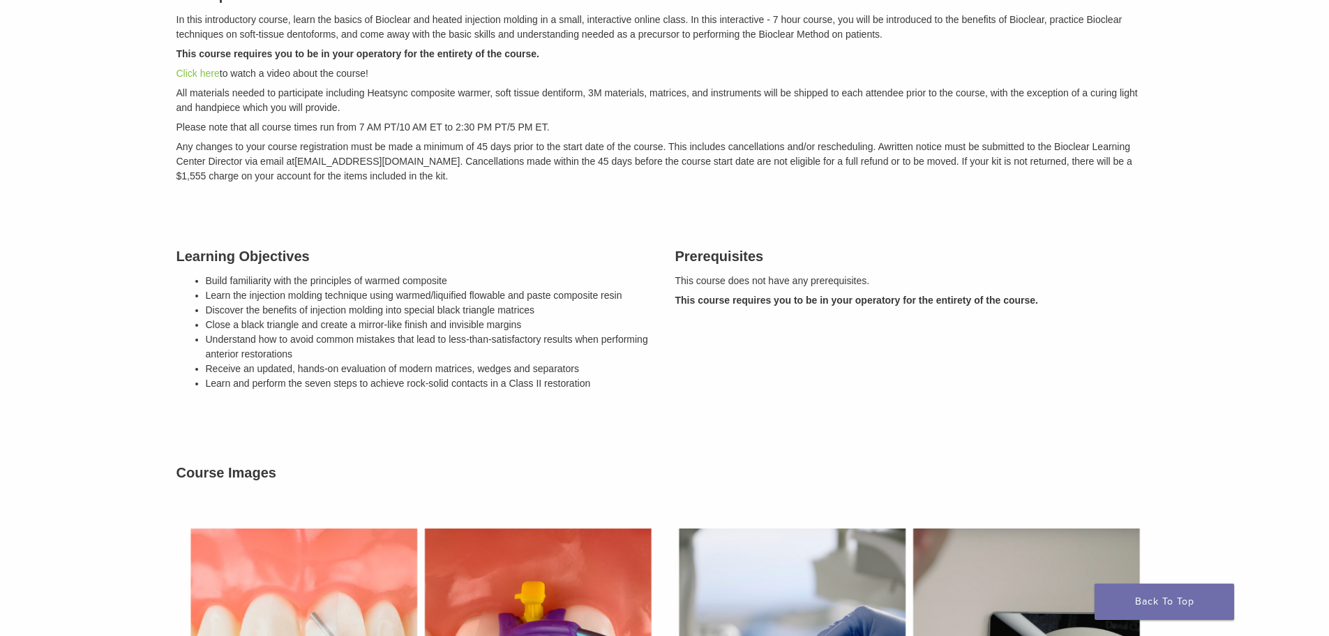
scroll to position [0, 0]
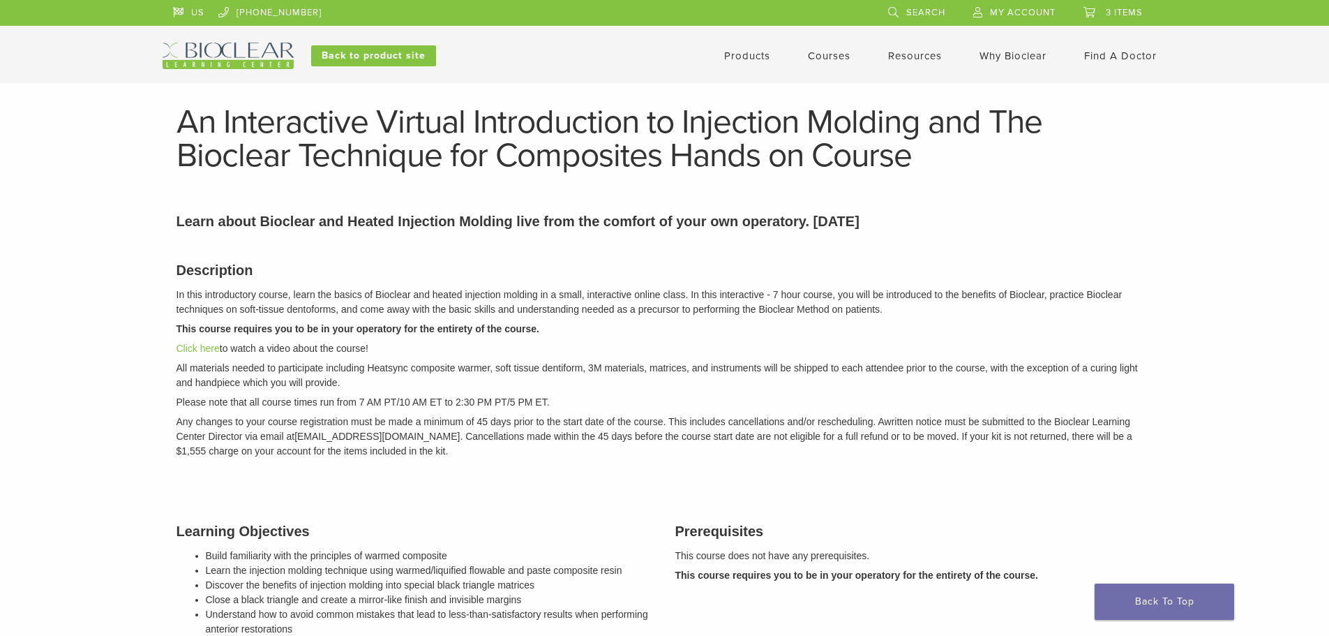
click at [737, 52] on link "Products" at bounding box center [747, 56] width 46 height 13
click at [832, 52] on link "Courses" at bounding box center [829, 56] width 43 height 13
click at [836, 54] on link "Courses" at bounding box center [829, 56] width 43 height 13
click at [207, 347] on link "Click here" at bounding box center [198, 348] width 43 height 11
click at [822, 61] on link "Courses" at bounding box center [829, 56] width 43 height 13
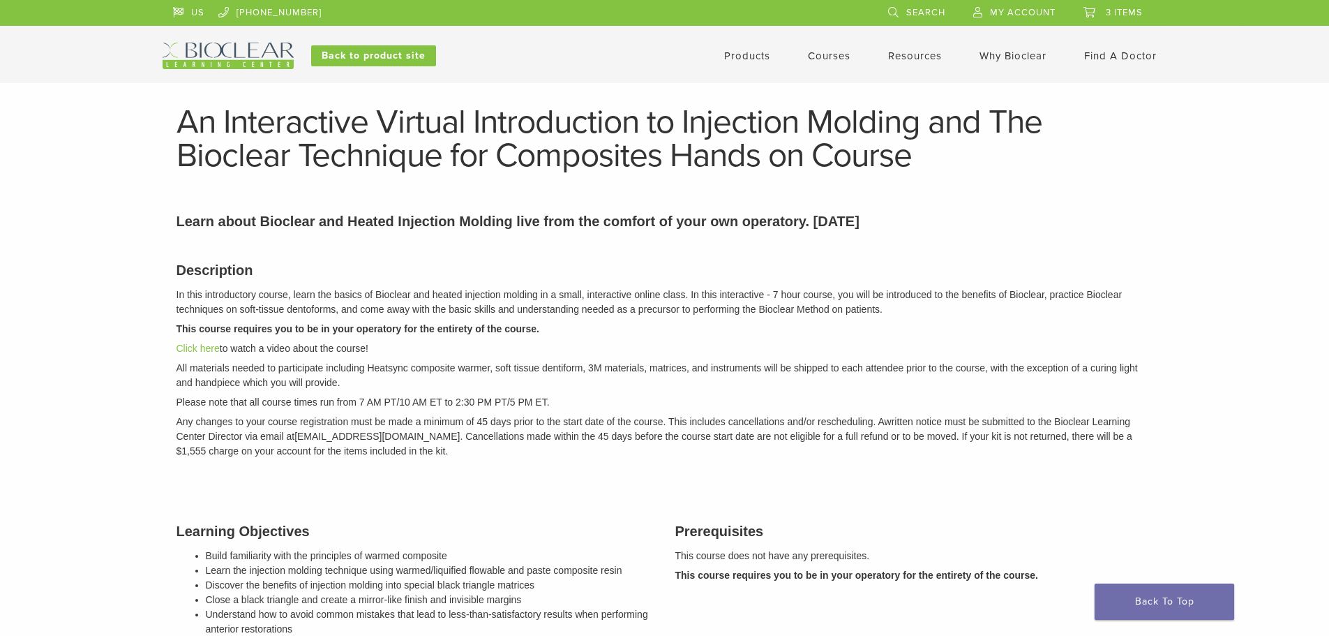
click at [824, 58] on link "Courses" at bounding box center [829, 56] width 43 height 13
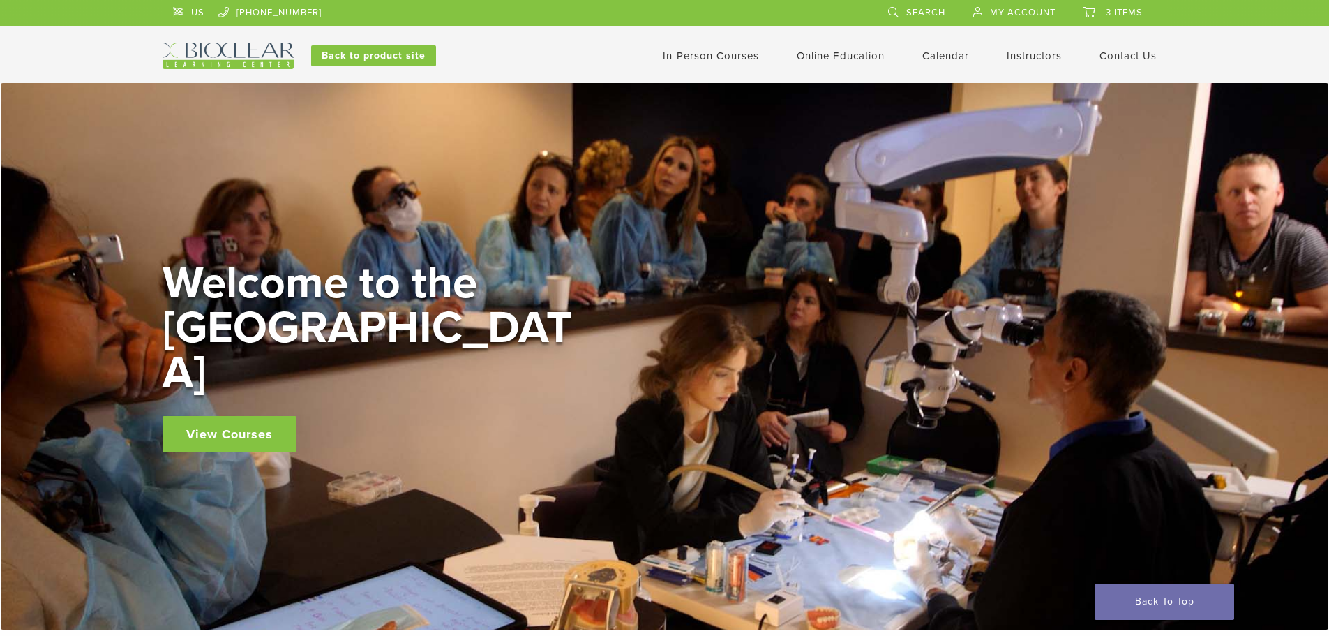
click at [714, 57] on link "In-Person Courses" at bounding box center [711, 56] width 96 height 13
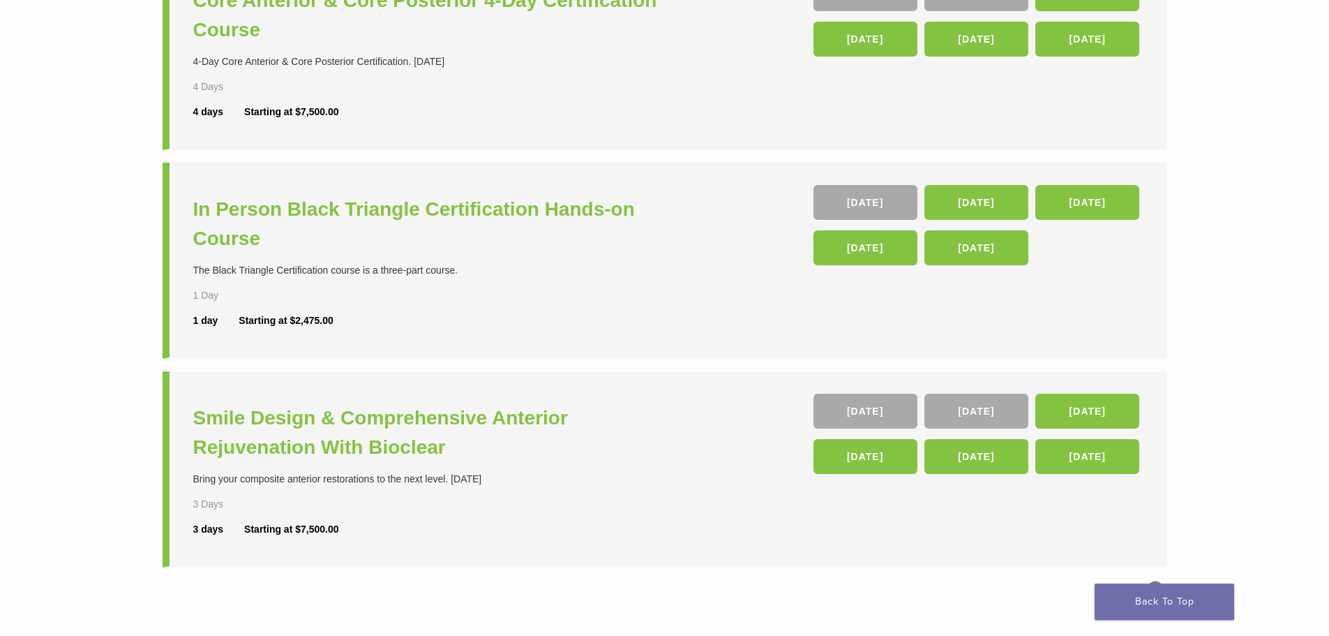
scroll to position [419, 0]
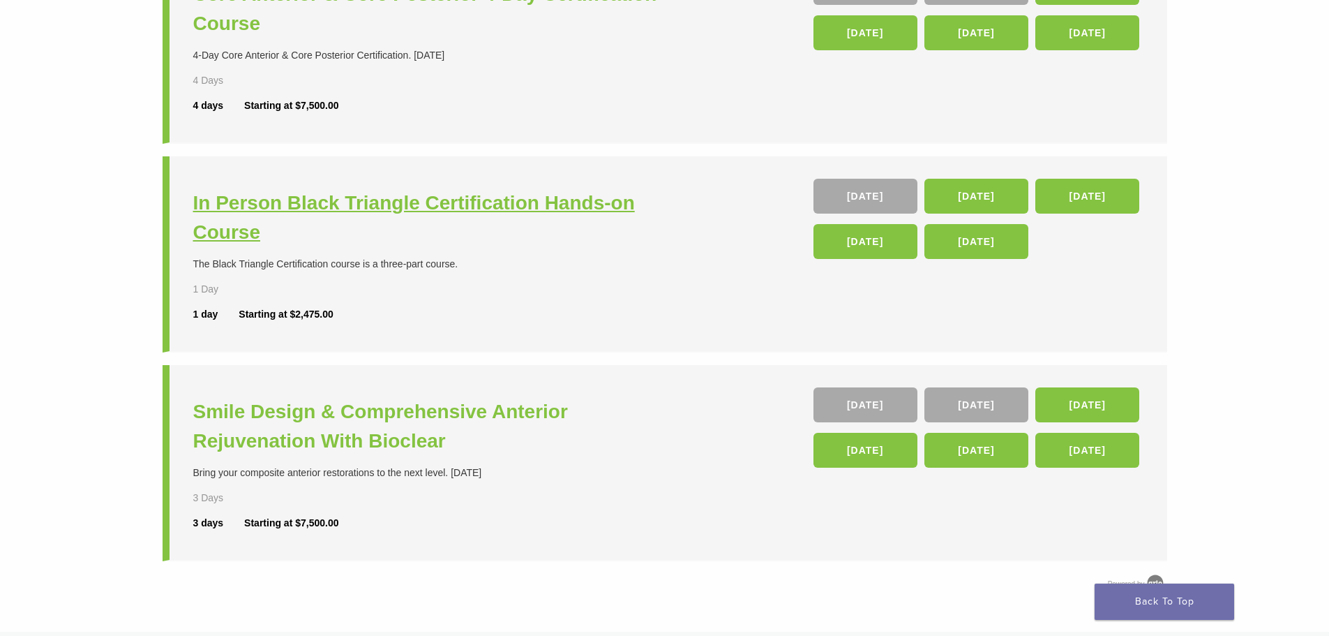
click at [455, 213] on h3 "In Person Black Triangle Certification Hands-on Course" at bounding box center [430, 217] width 475 height 59
